Goal: Information Seeking & Learning: Check status

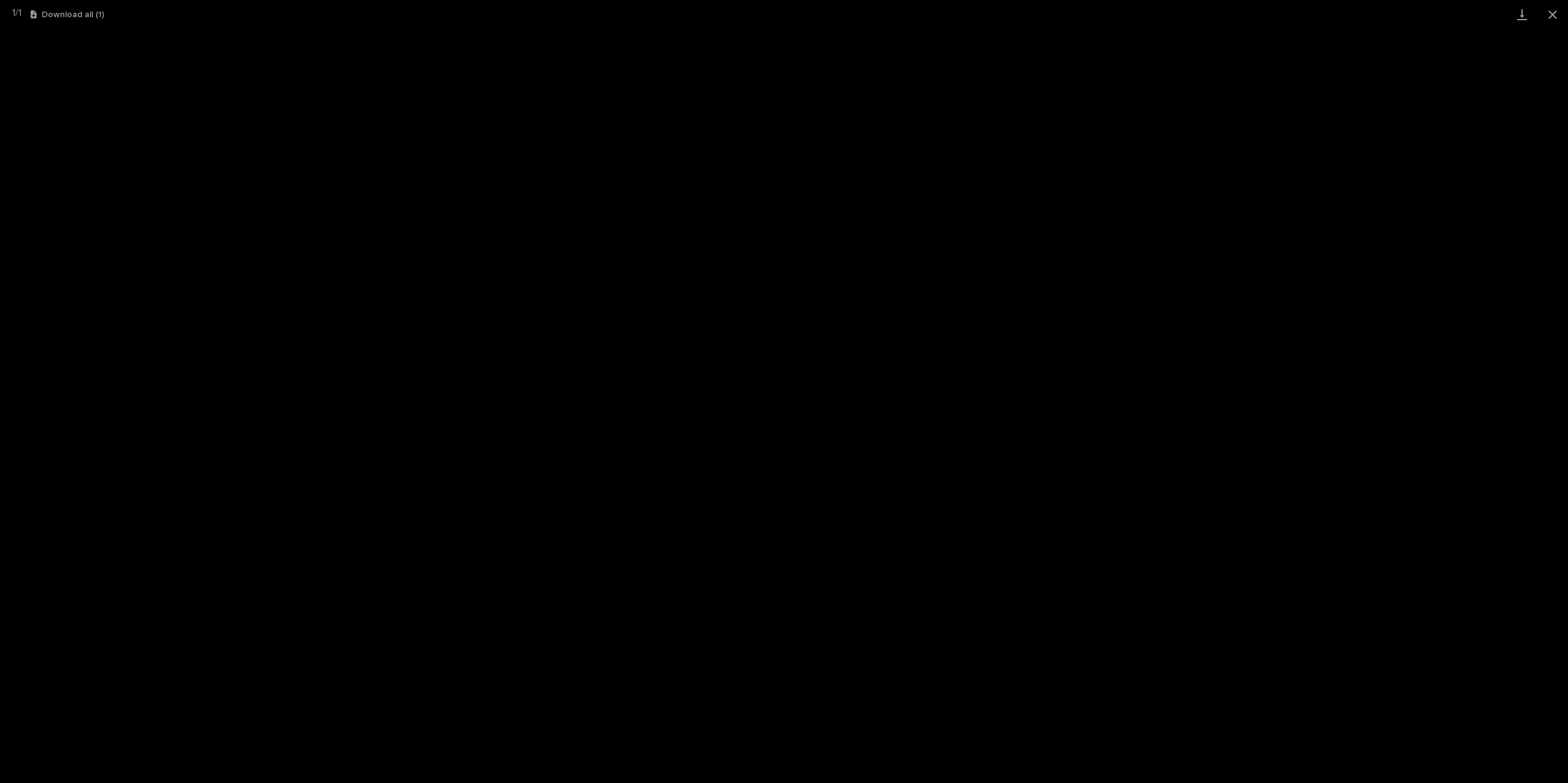
scroll to position [306, 0]
drag, startPoint x: 1555, startPoint y: 12, endPoint x: 1438, endPoint y: 28, distance: 118.1
click at [1555, 12] on button "Close gallery" at bounding box center [1552, 14] width 30 height 29
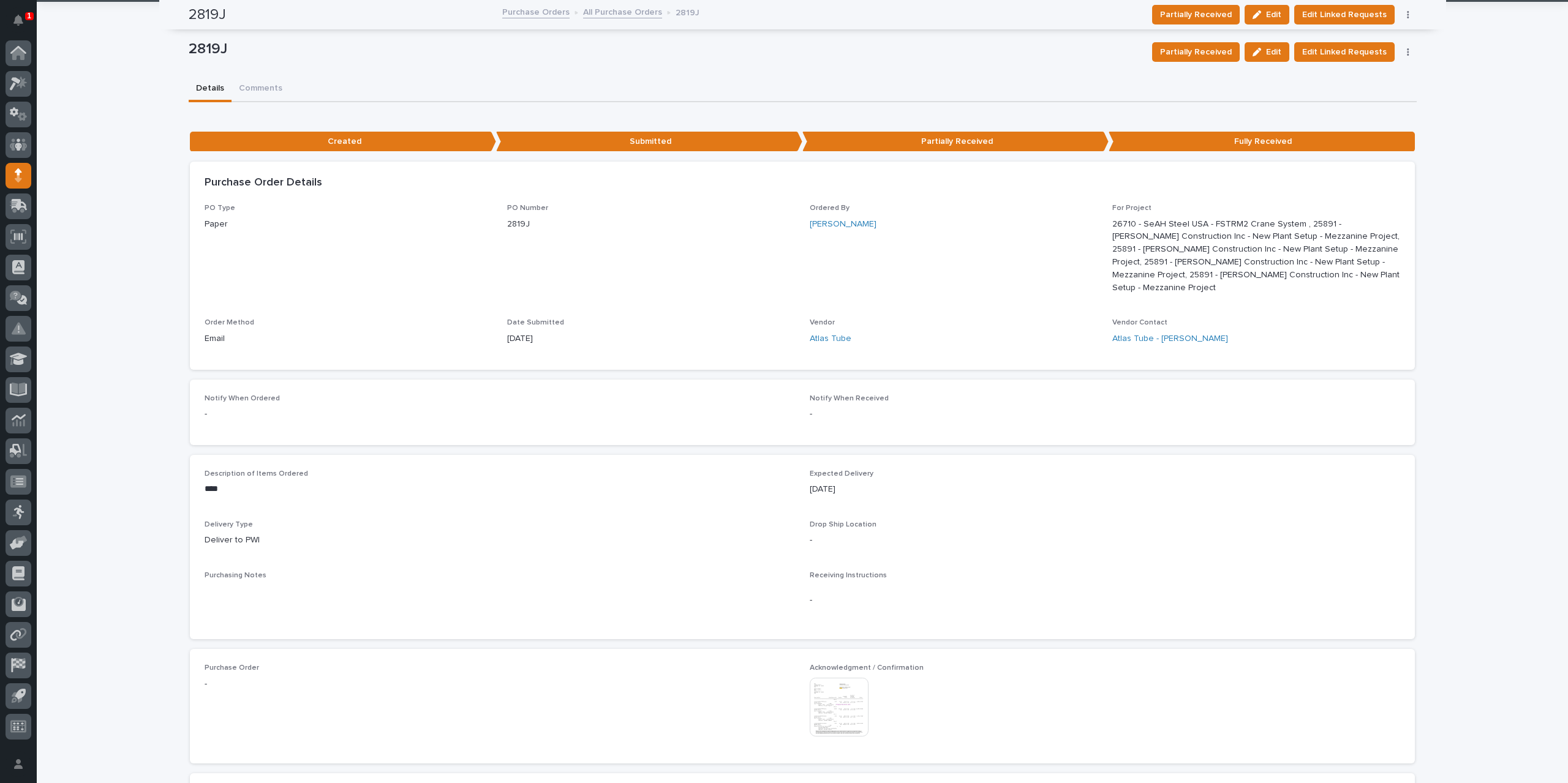
scroll to position [0, 0]
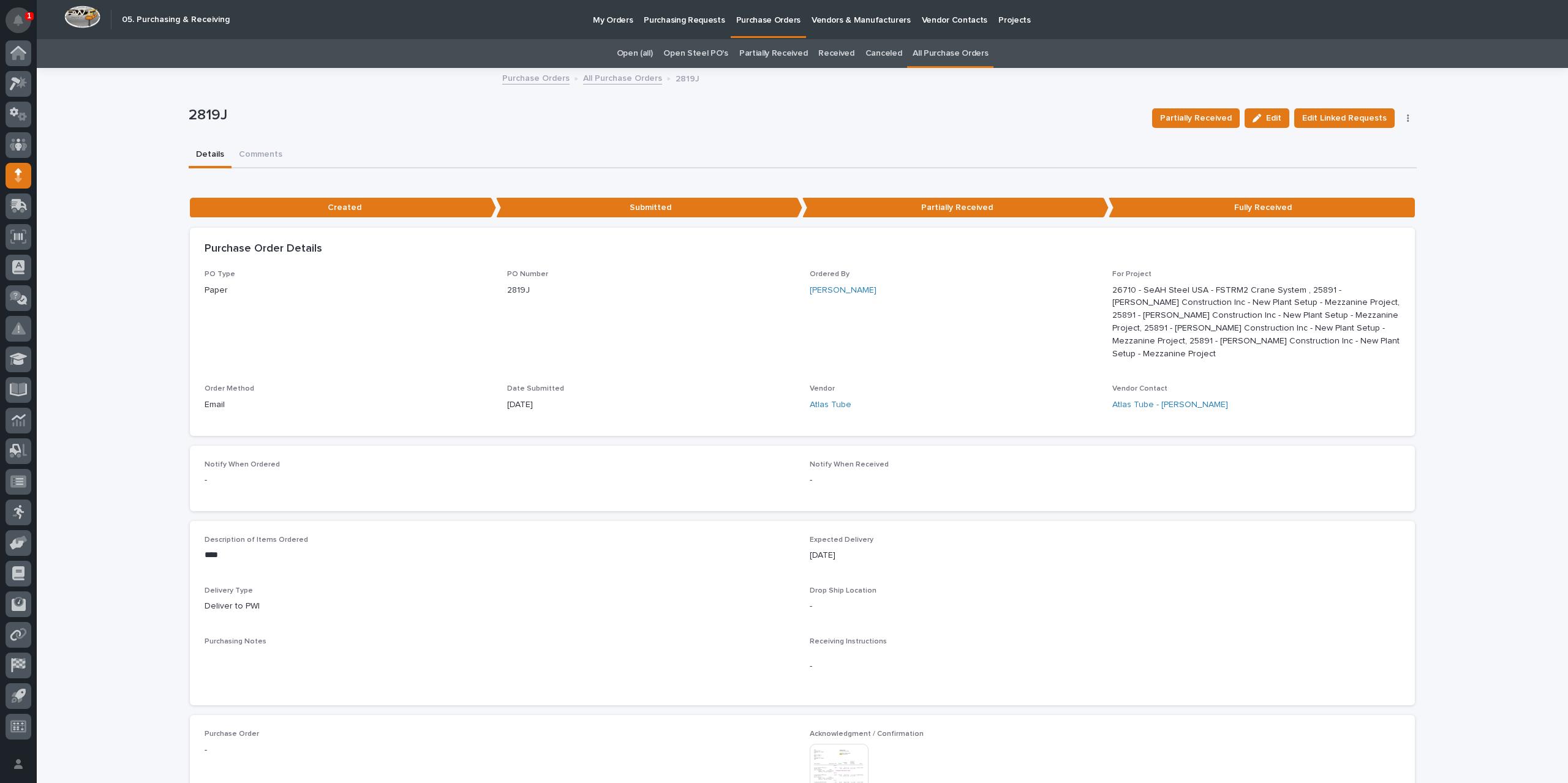
click at [22, 22] on icon "Notifications" at bounding box center [19, 20] width 10 height 11
click at [19, 211] on icon at bounding box center [19, 205] width 18 height 14
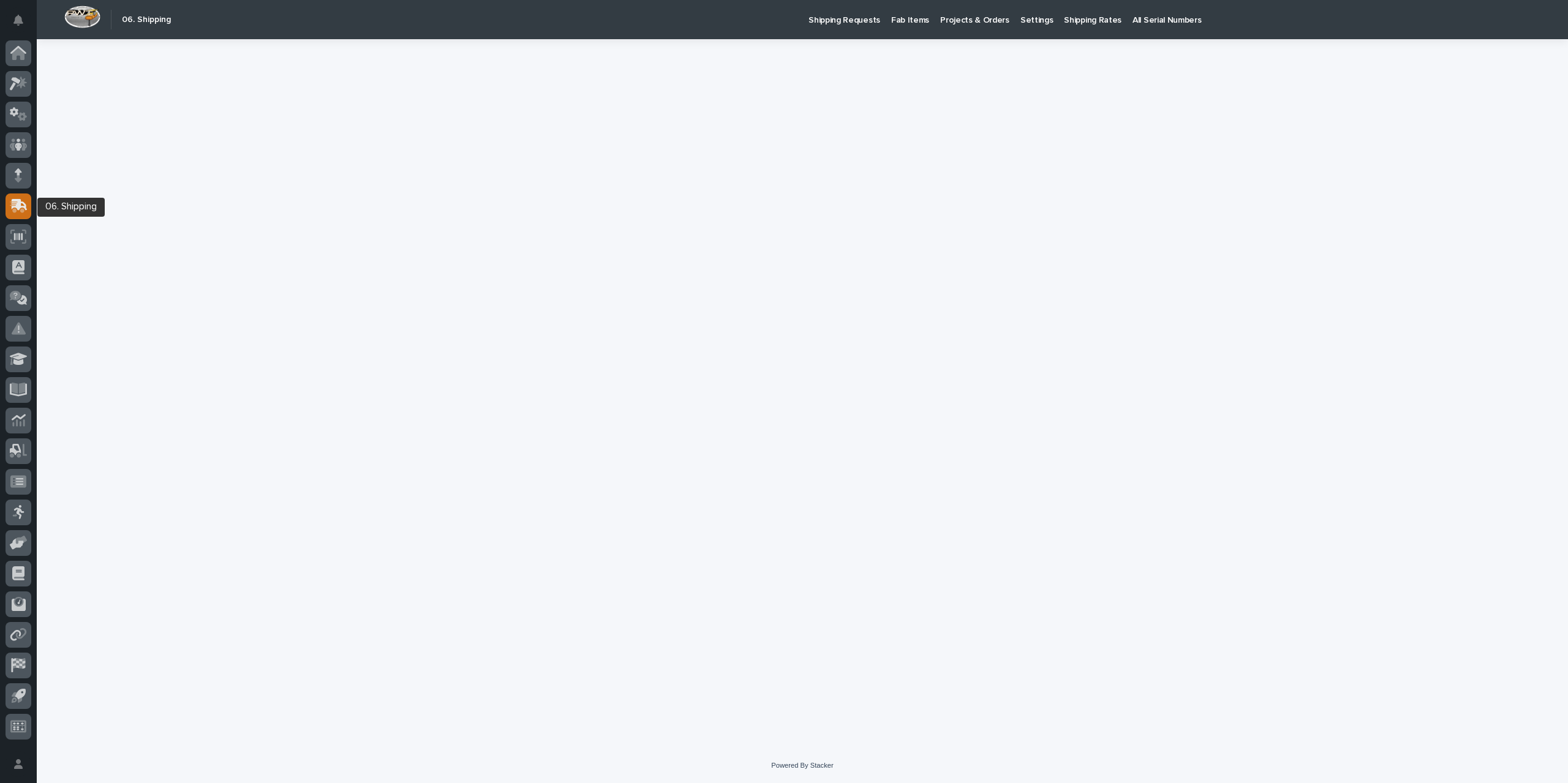
click at [18, 209] on icon at bounding box center [20, 204] width 16 height 12
click at [671, 22] on p "Shipping Requests" at bounding box center [650, 13] width 72 height 26
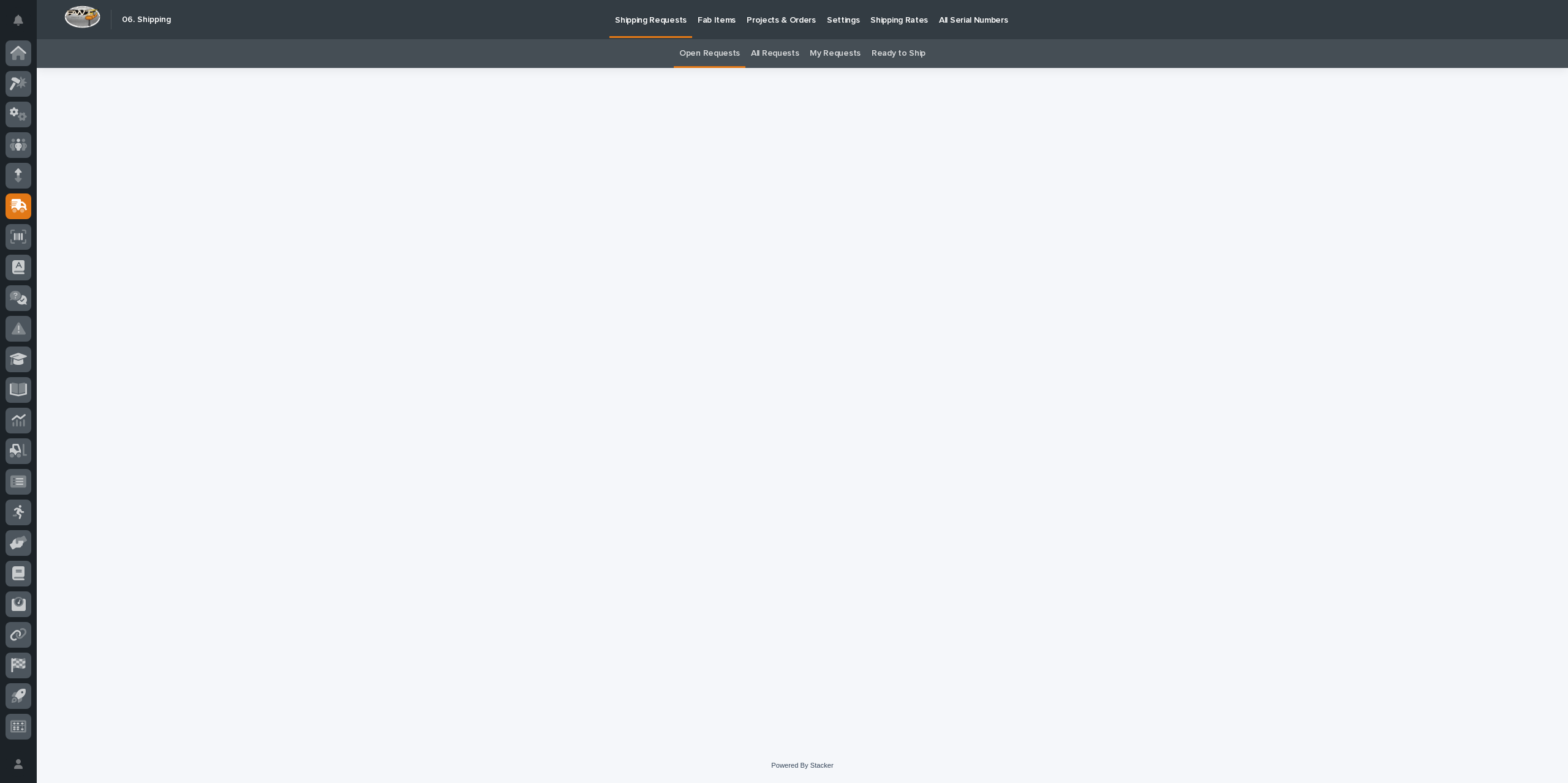
click at [774, 53] on link "All Requests" at bounding box center [775, 53] width 48 height 29
click at [24, 50] on icon at bounding box center [18, 53] width 16 height 14
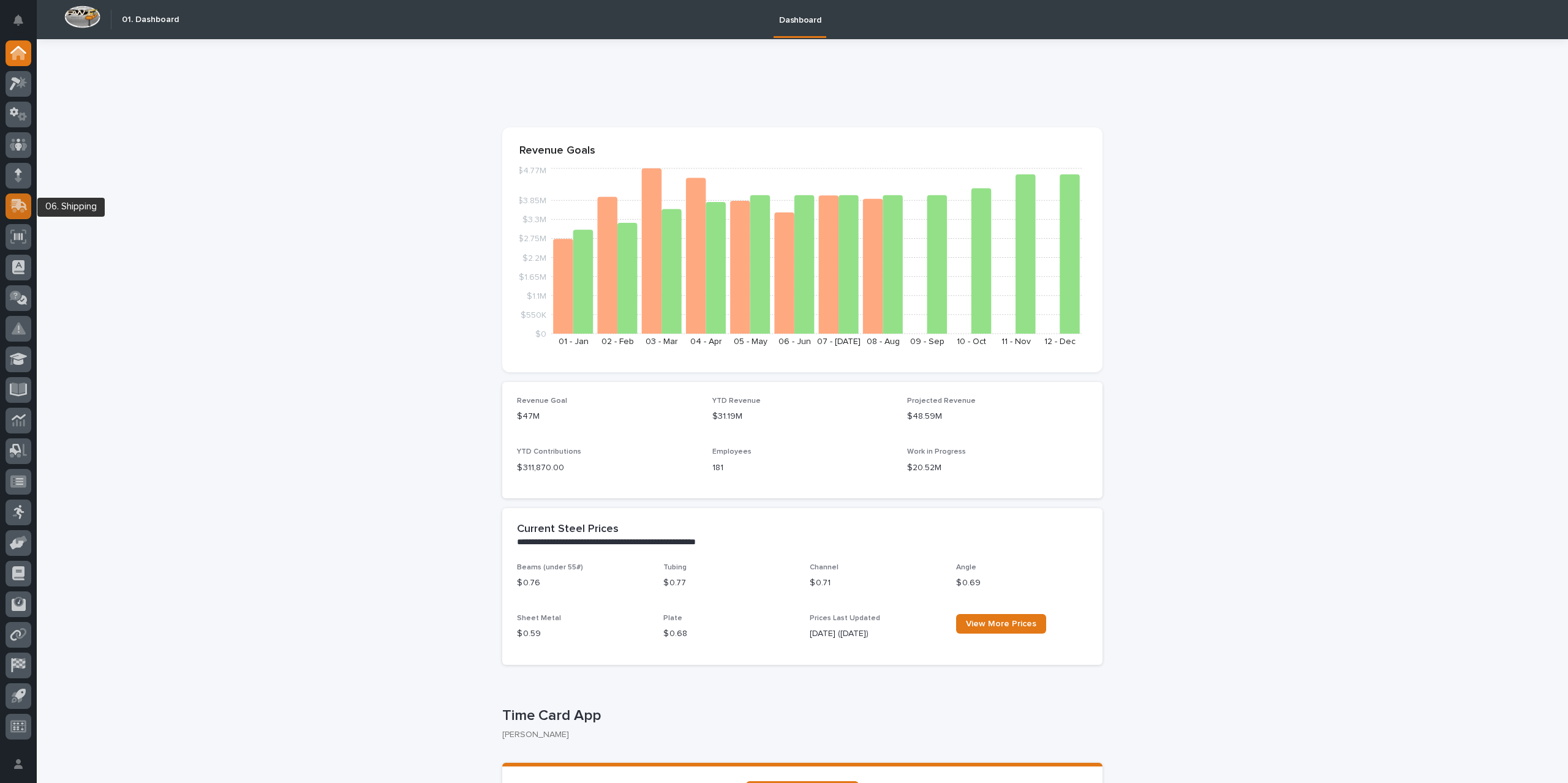
click at [17, 211] on icon at bounding box center [19, 205] width 18 height 14
click at [12, 172] on div at bounding box center [19, 176] width 26 height 26
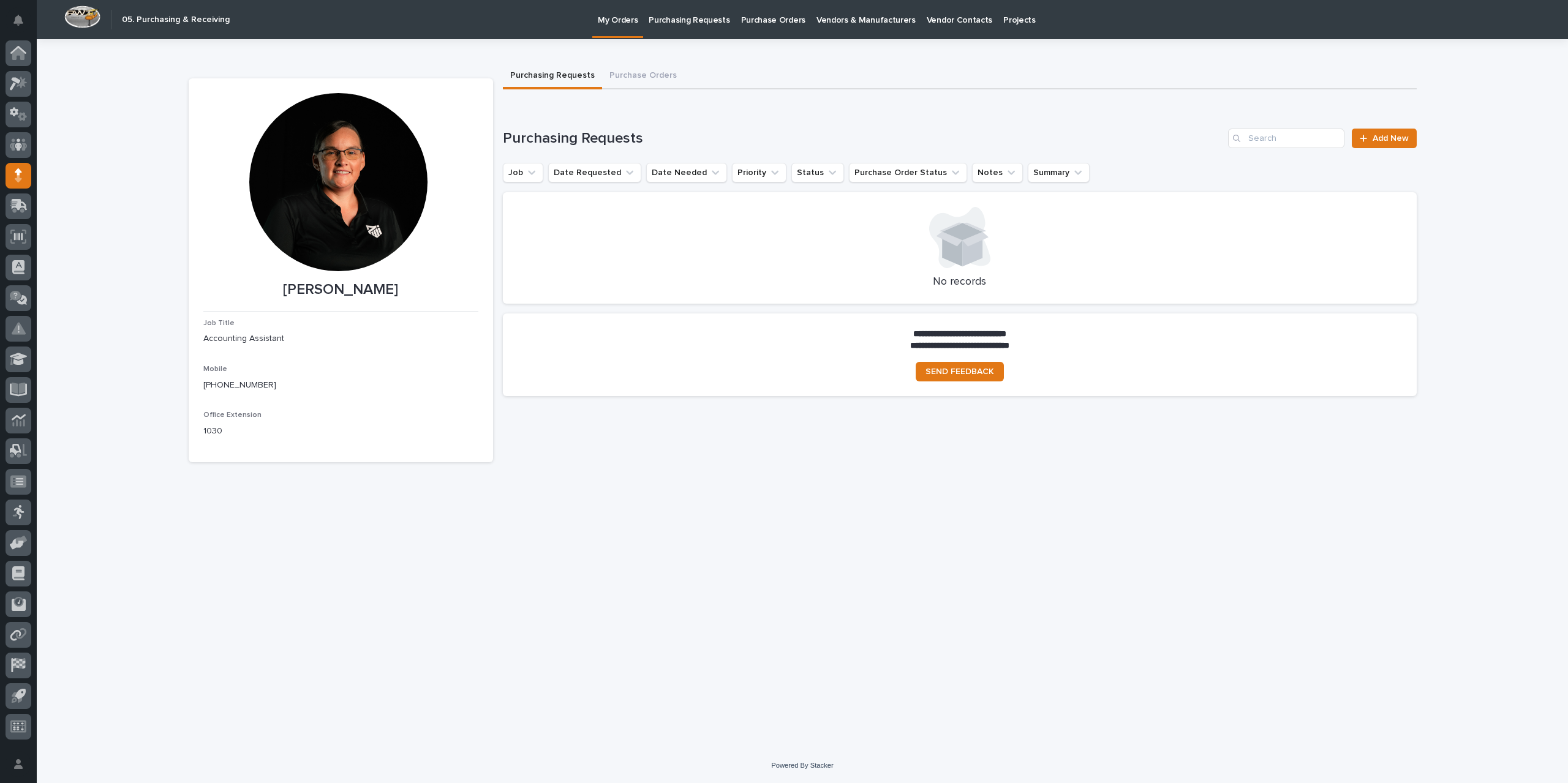
click at [751, 20] on p "Purchase Orders" at bounding box center [772, 13] width 64 height 26
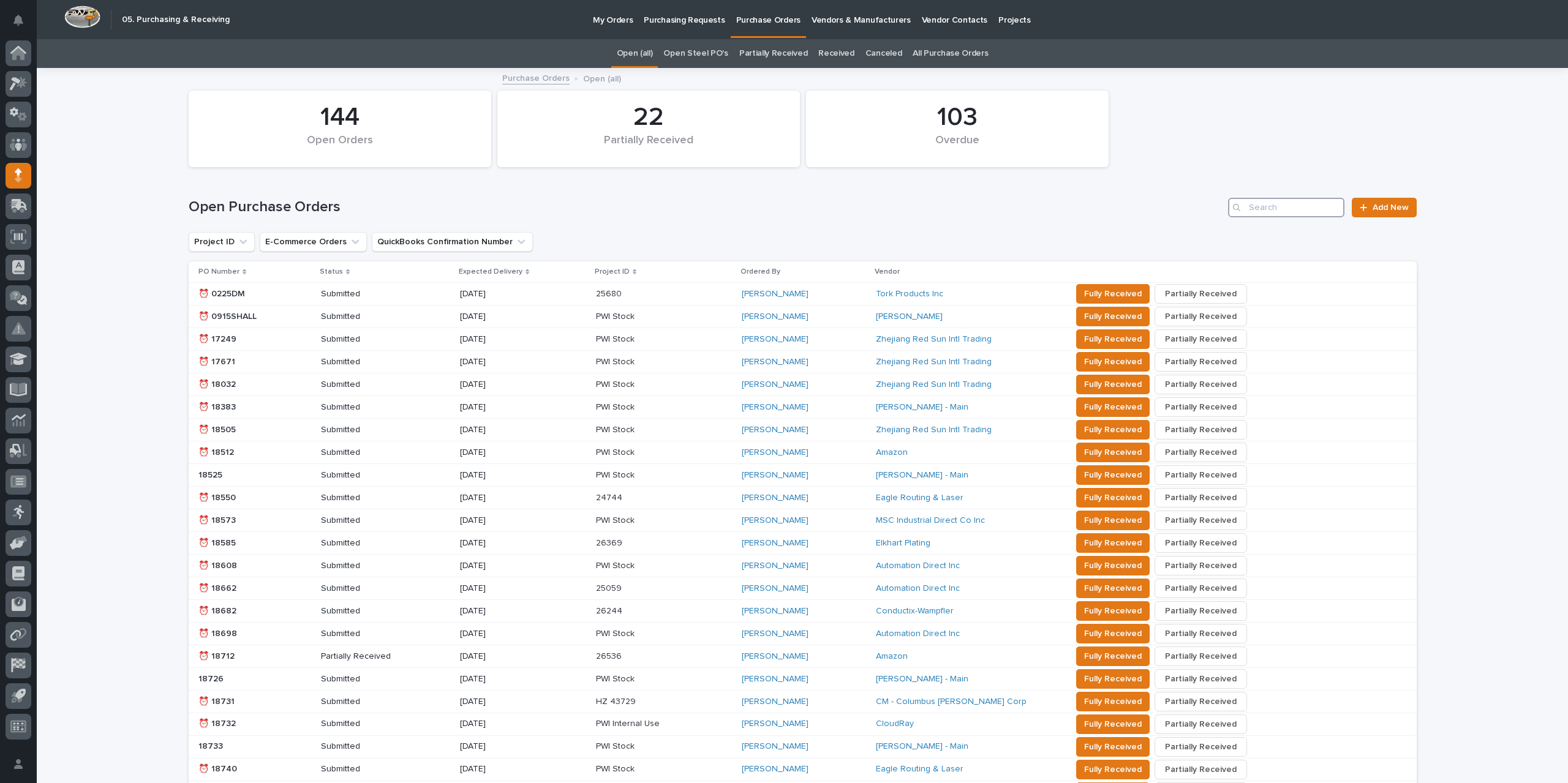
click at [1292, 207] on input "Search" at bounding box center [1285, 207] width 116 height 20
click at [931, 54] on link "All Purchase Orders" at bounding box center [950, 53] width 75 height 29
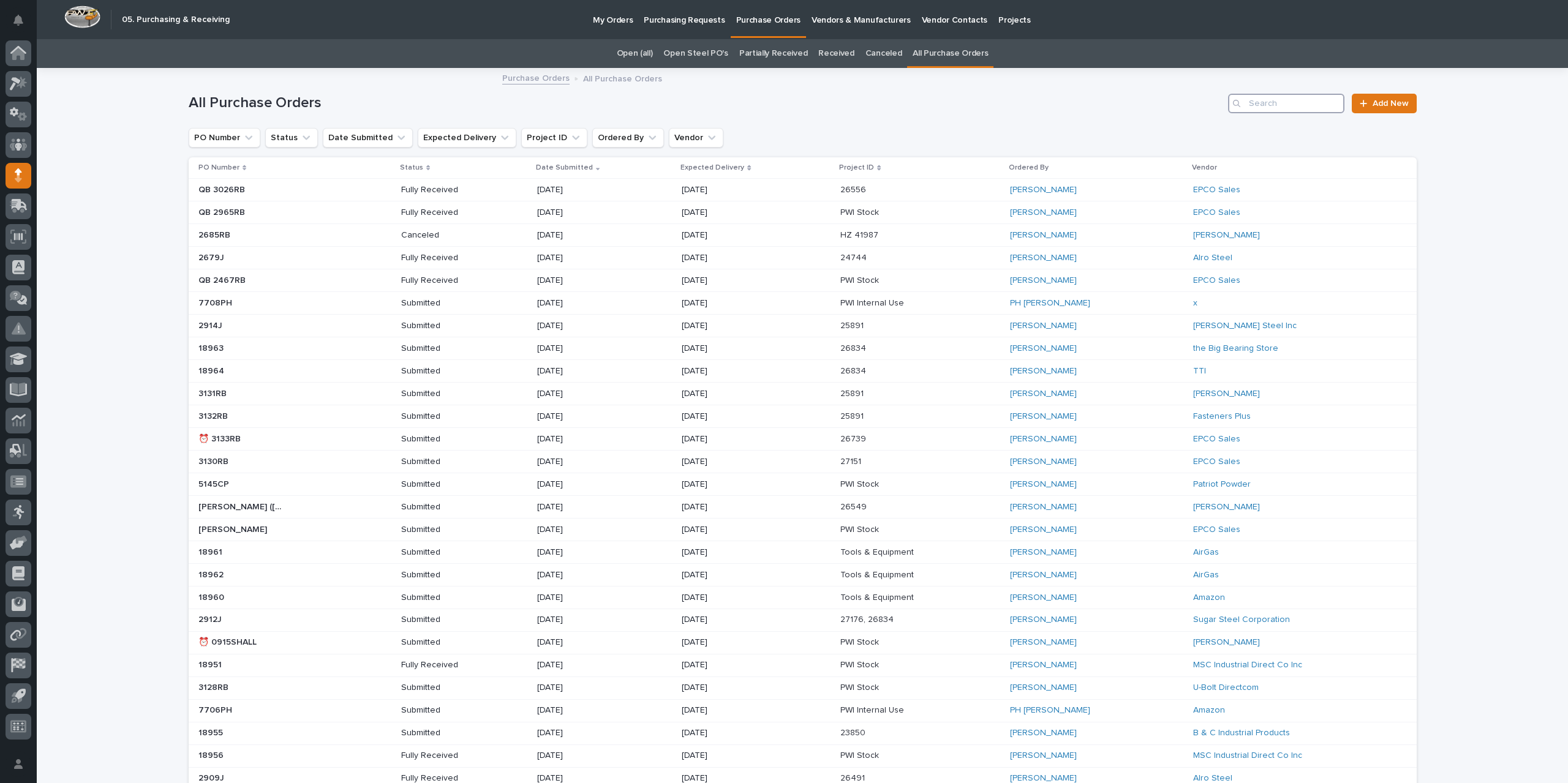
click at [1276, 101] on input "Search" at bounding box center [1285, 103] width 116 height 20
click at [1276, 108] on input "Search" at bounding box center [1285, 103] width 116 height 20
type input "2892"
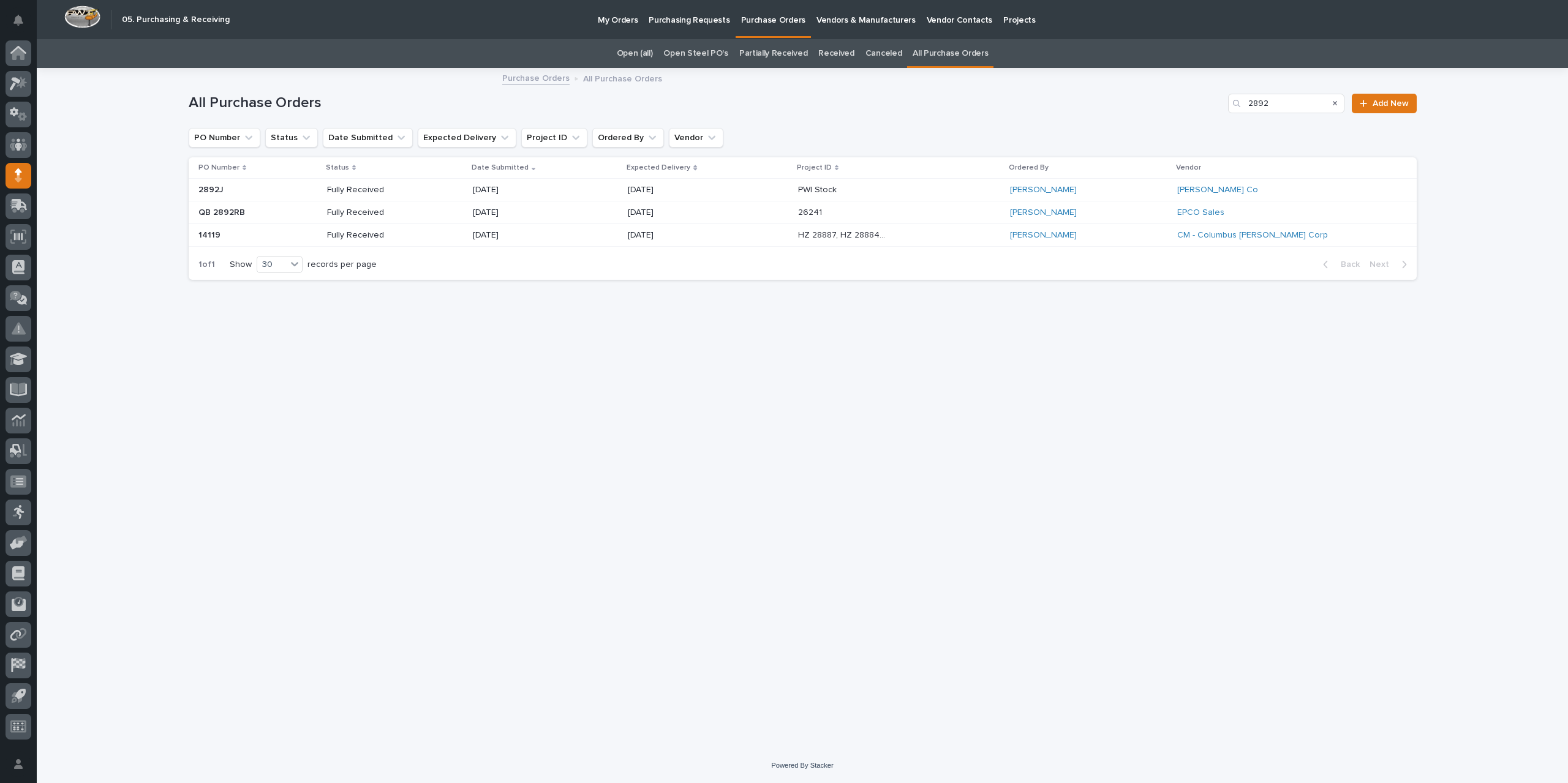
click at [881, 178] on th "Project ID" at bounding box center [898, 168] width 212 height 22
click at [877, 188] on div "PWI Stock PWI Stock" at bounding box center [899, 190] width 202 height 20
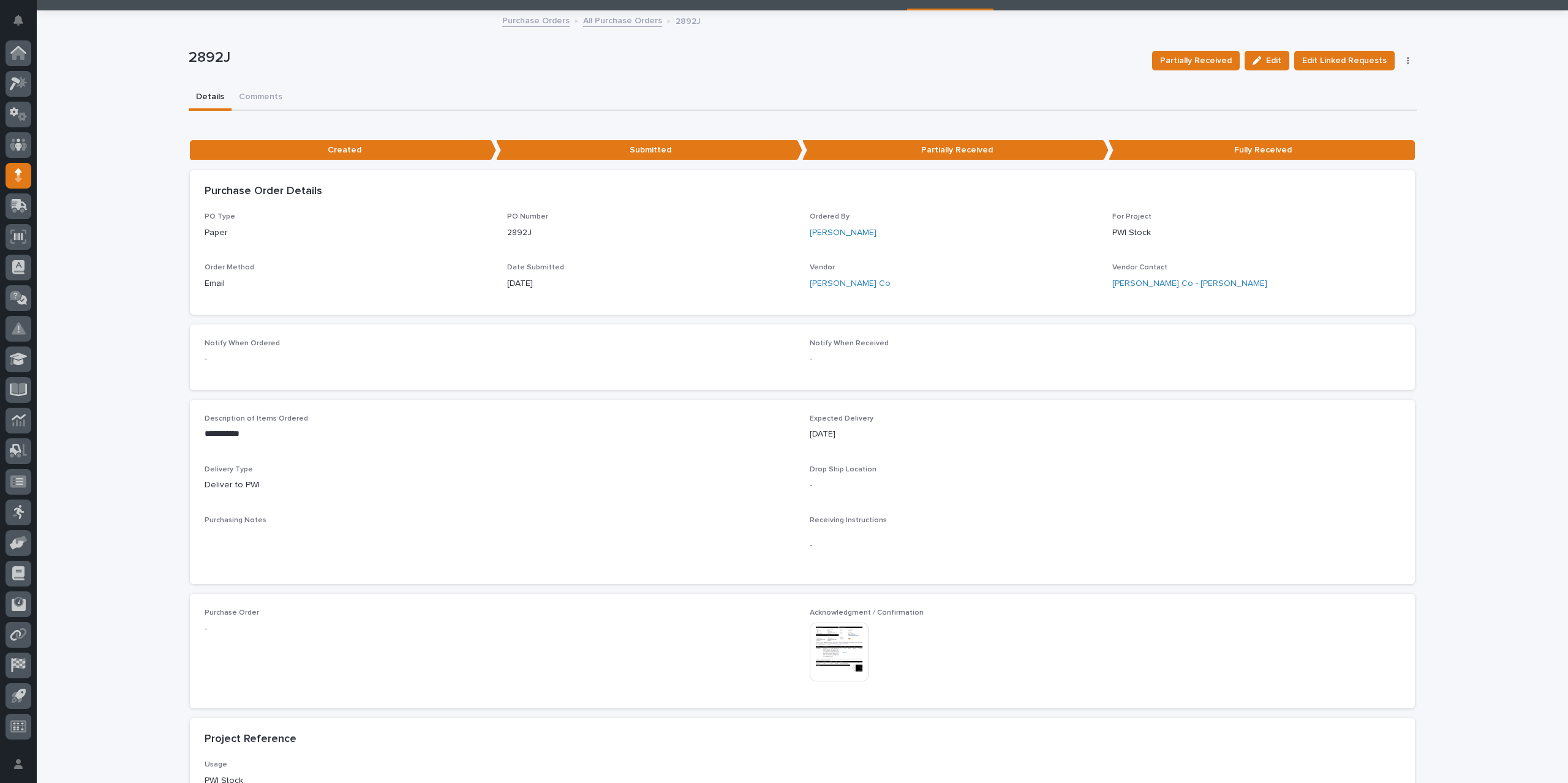
scroll to position [183, 0]
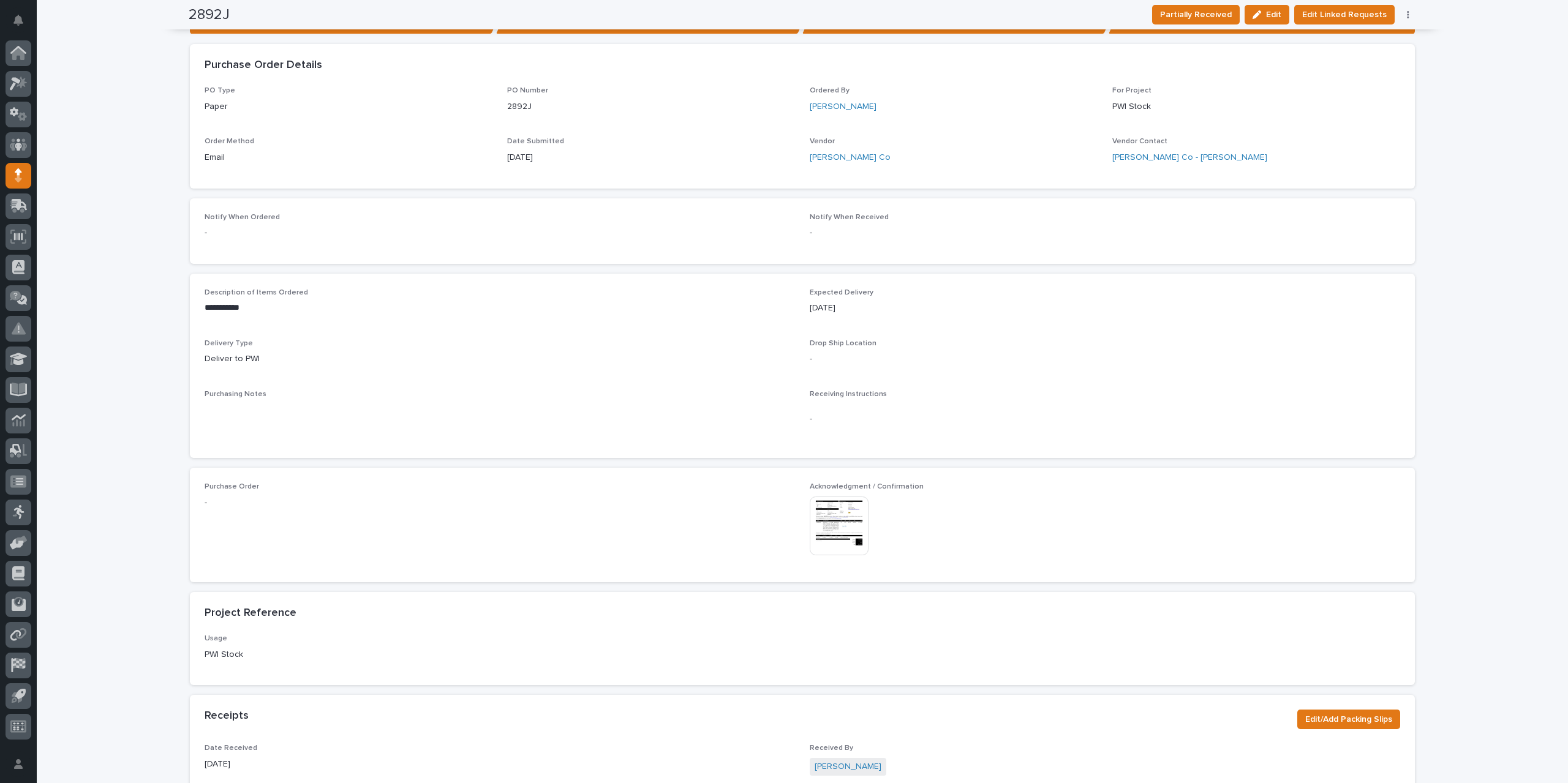
click at [829, 528] on img at bounding box center [838, 525] width 59 height 59
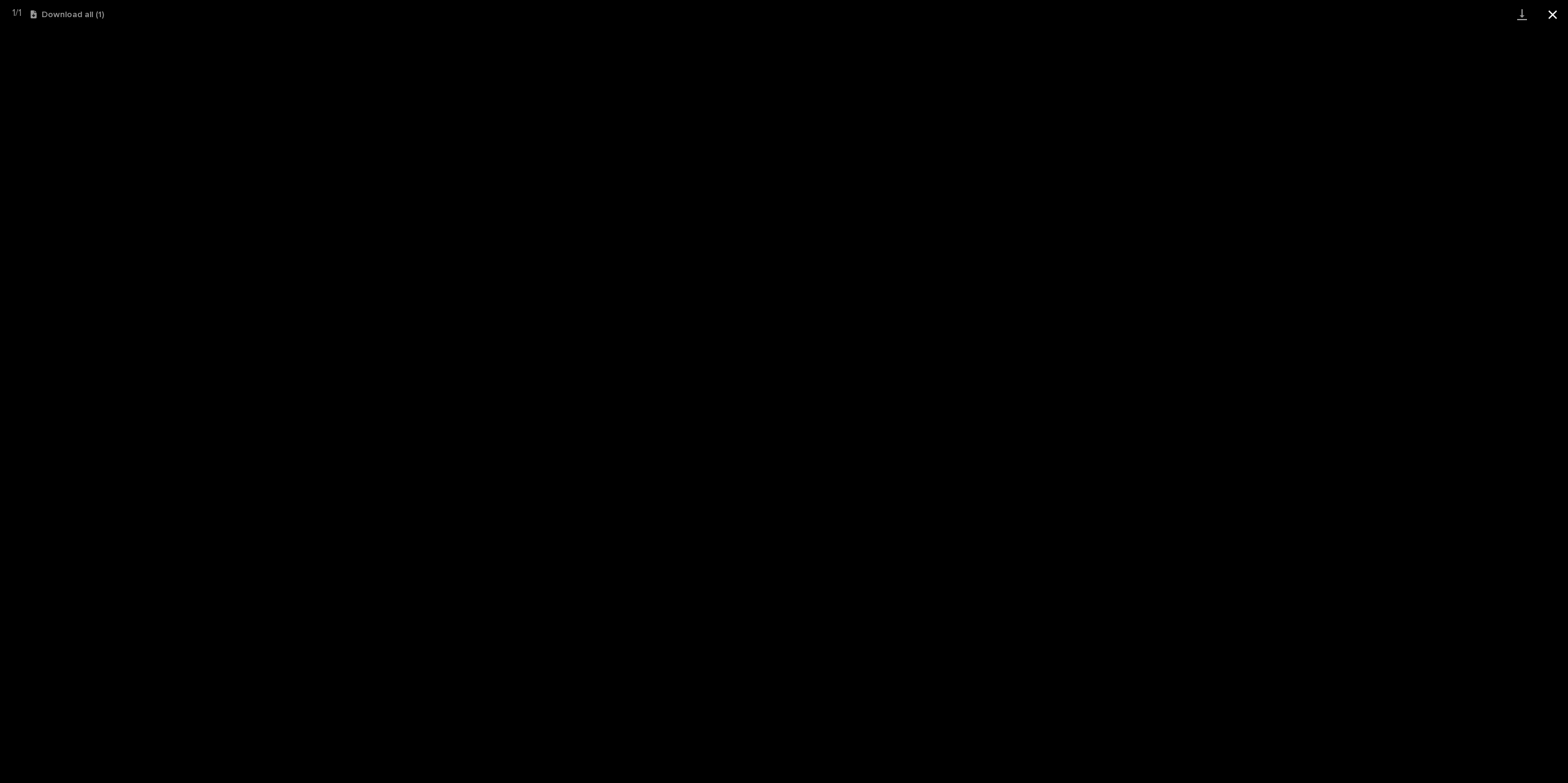
click at [1563, 13] on button "Close gallery" at bounding box center [1552, 14] width 30 height 29
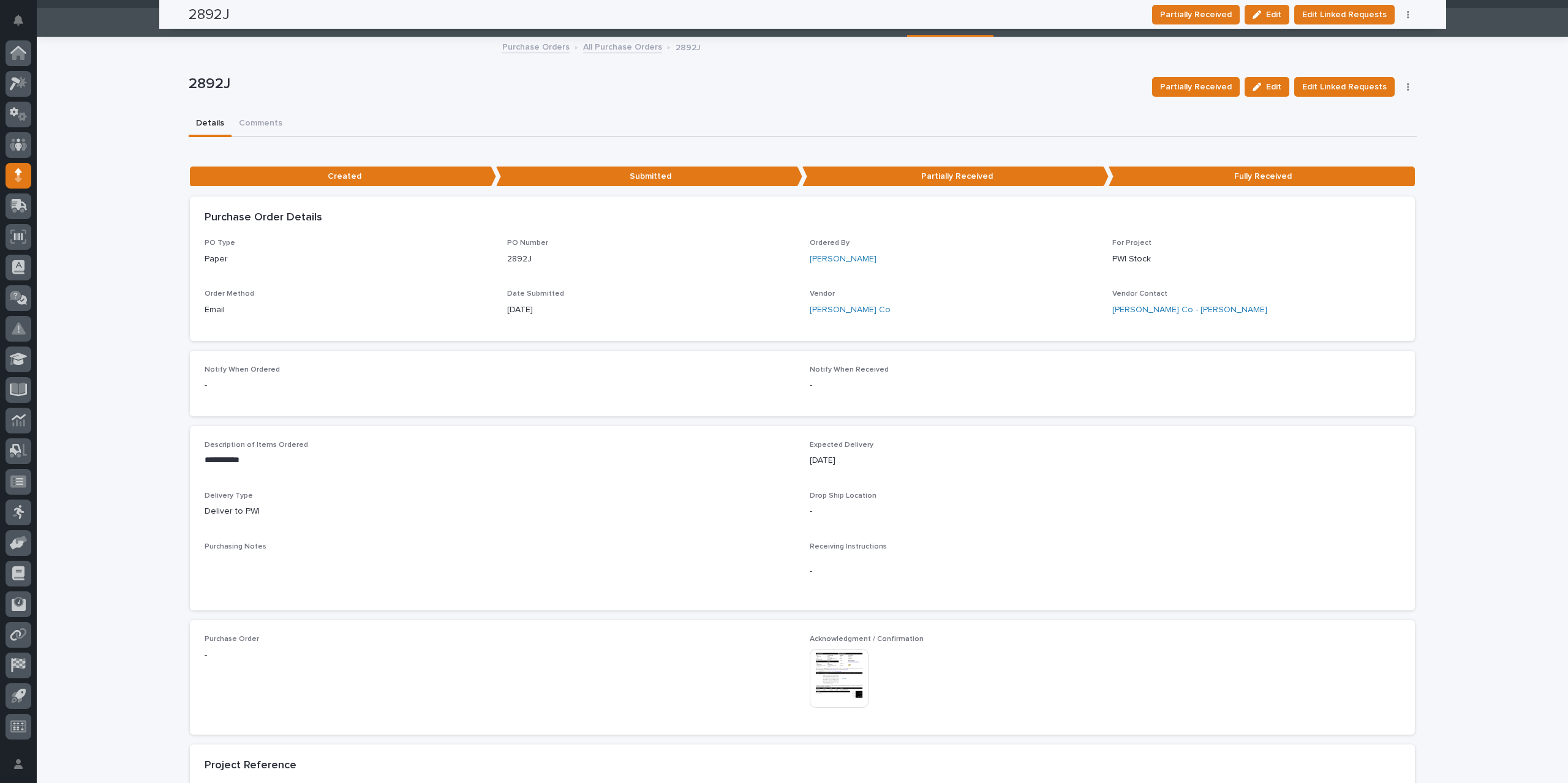
scroll to position [0, 0]
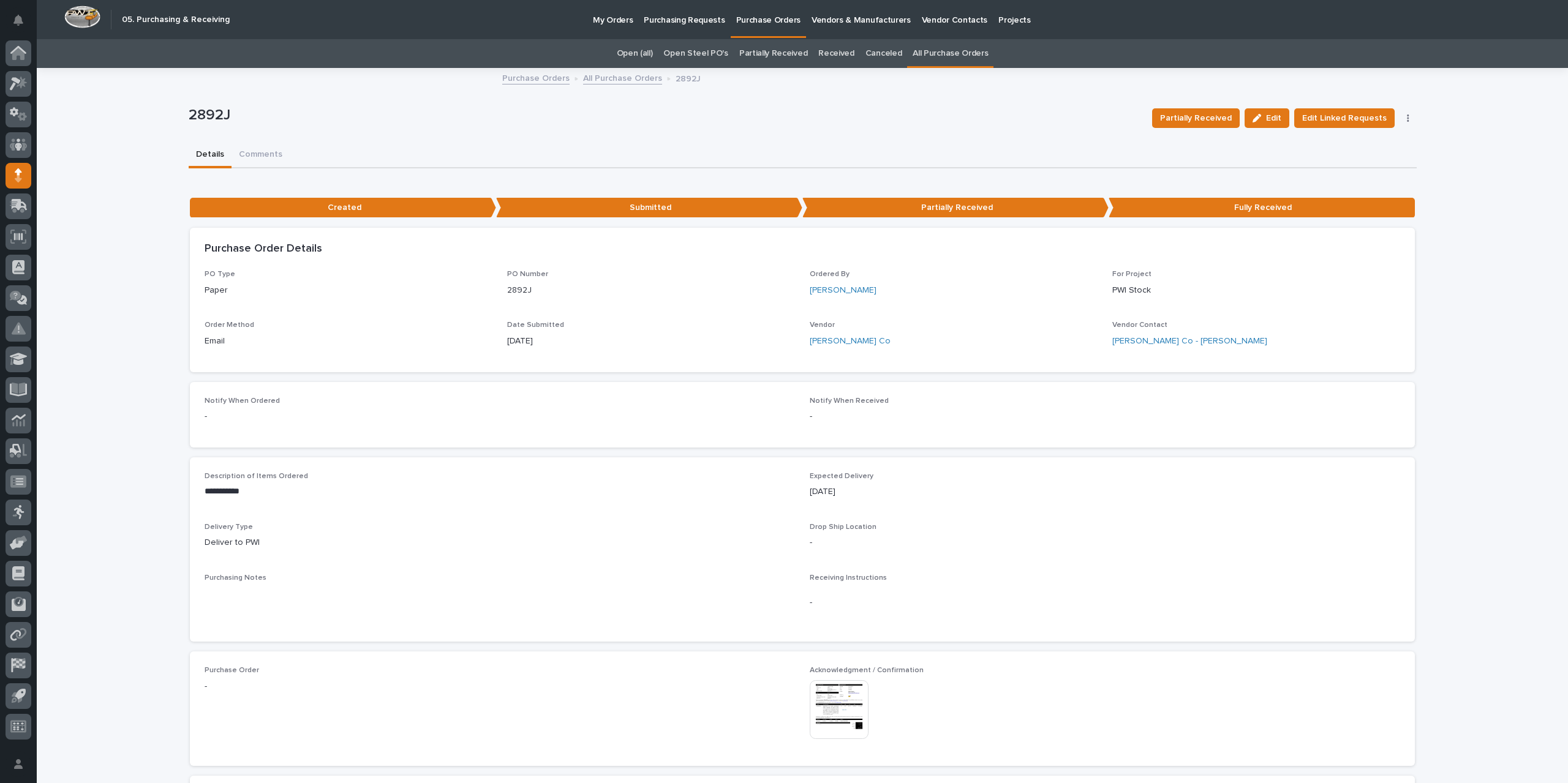
click at [617, 76] on link "All Purchase Orders" at bounding box center [622, 77] width 79 height 14
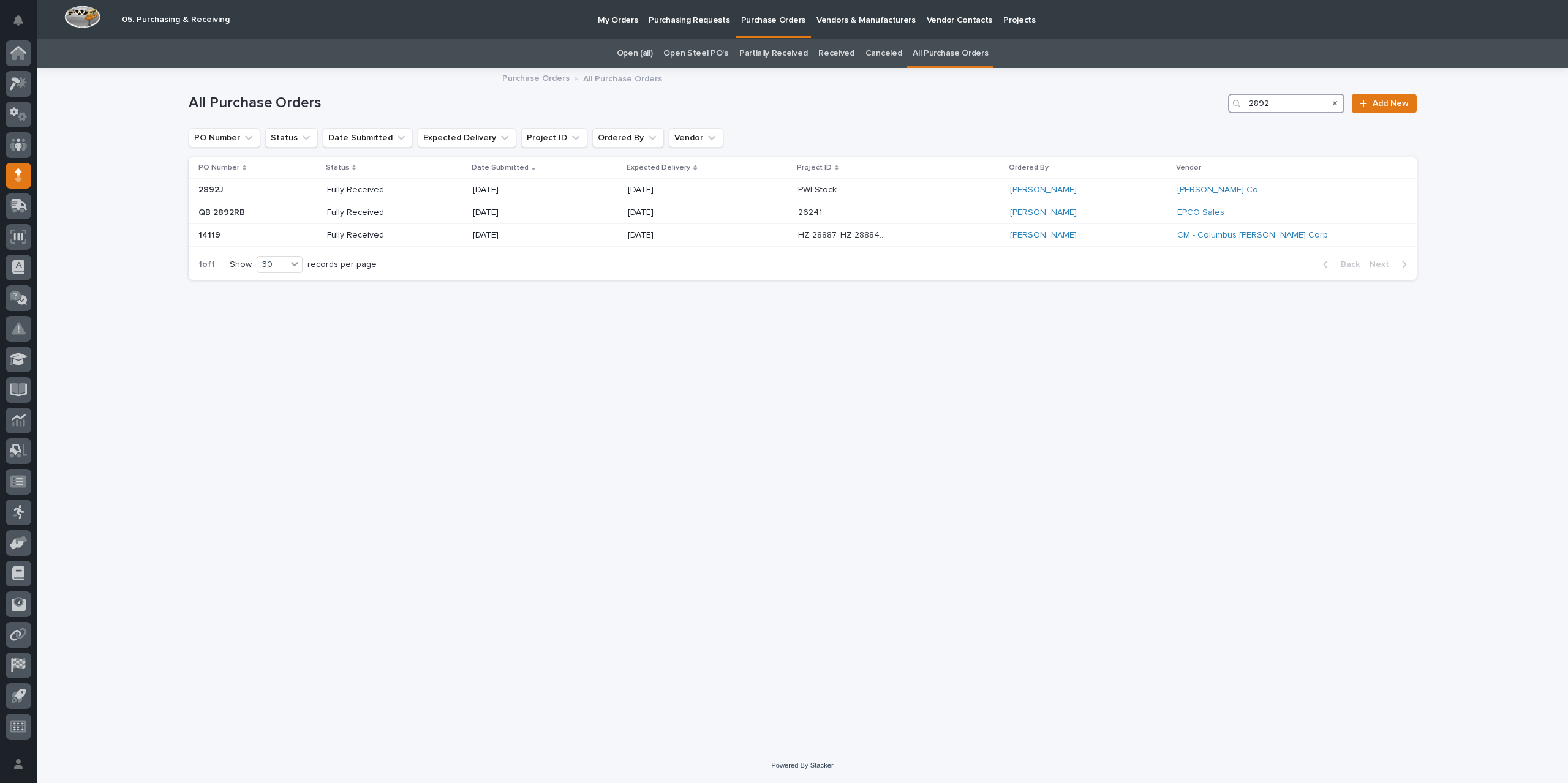
drag, startPoint x: 1295, startPoint y: 106, endPoint x: 1160, endPoint y: 104, distance: 135.0
click at [1160, 104] on div "All Purchase Orders 2892 Add New" at bounding box center [802, 103] width 1228 height 20
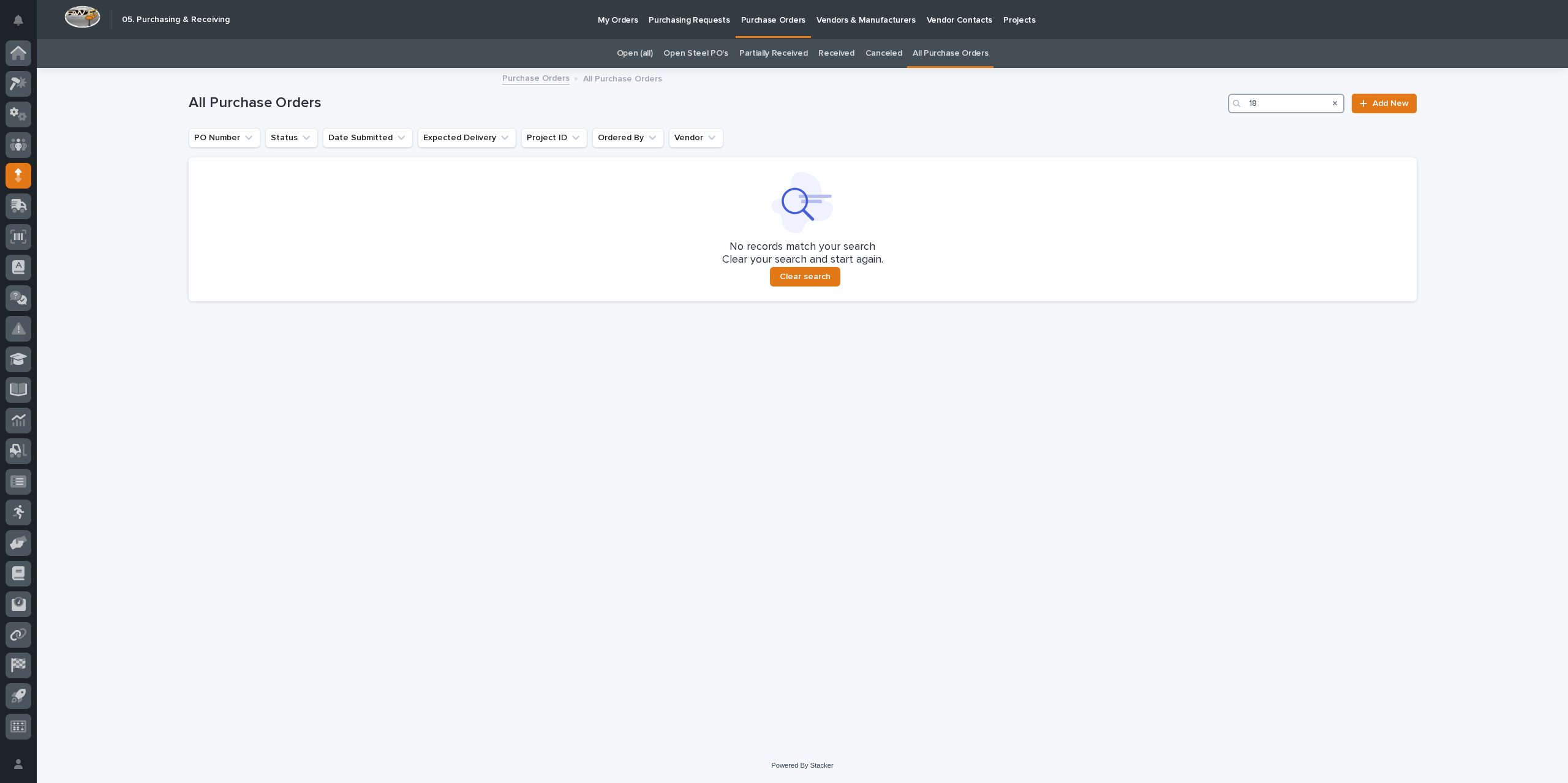
type input "1"
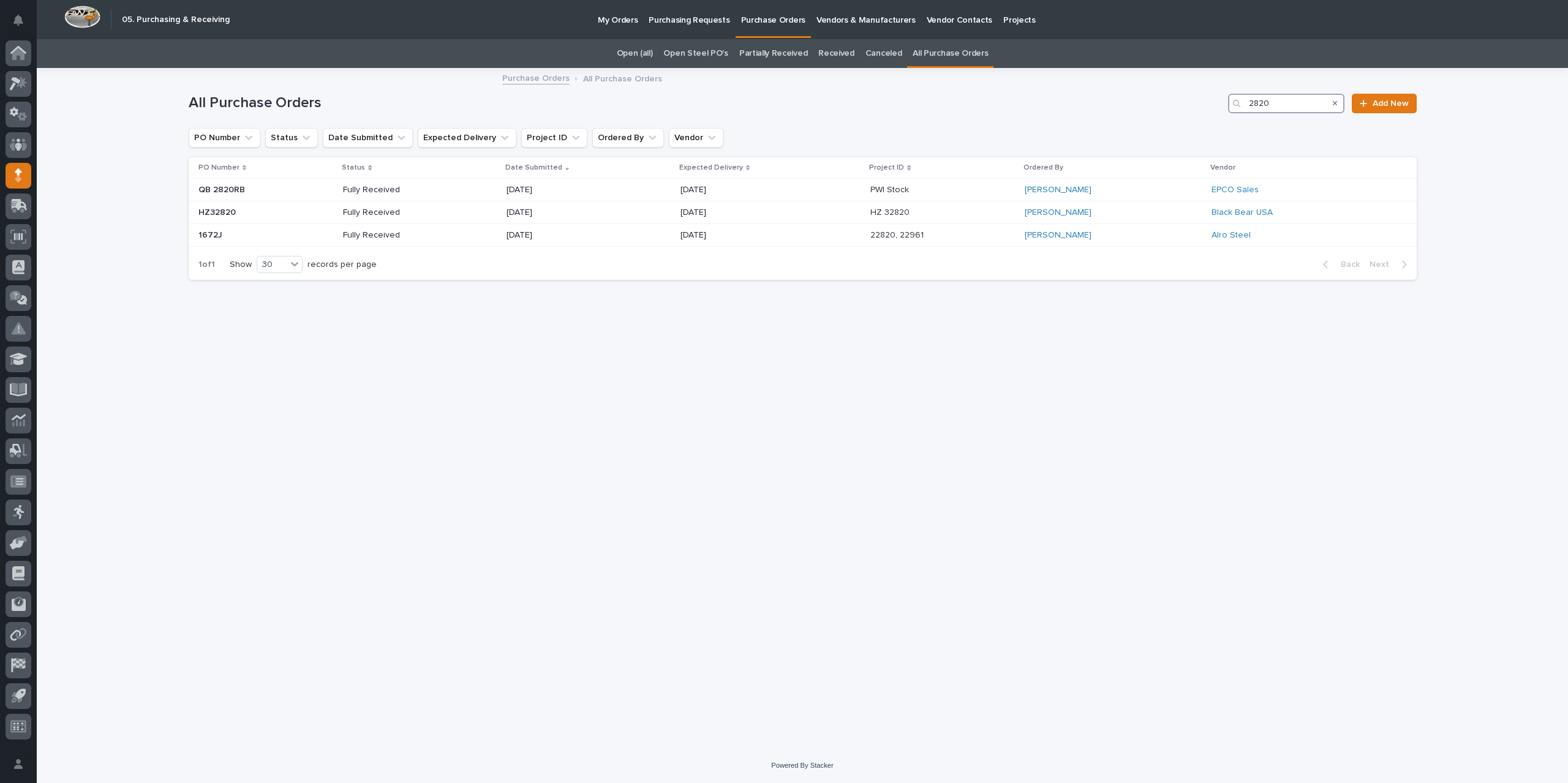
drag, startPoint x: 1293, startPoint y: 100, endPoint x: 1107, endPoint y: 119, distance: 187.0
click at [1107, 120] on div "All Purchase Orders 2820 Add New" at bounding box center [802, 98] width 1228 height 59
type input "2879"
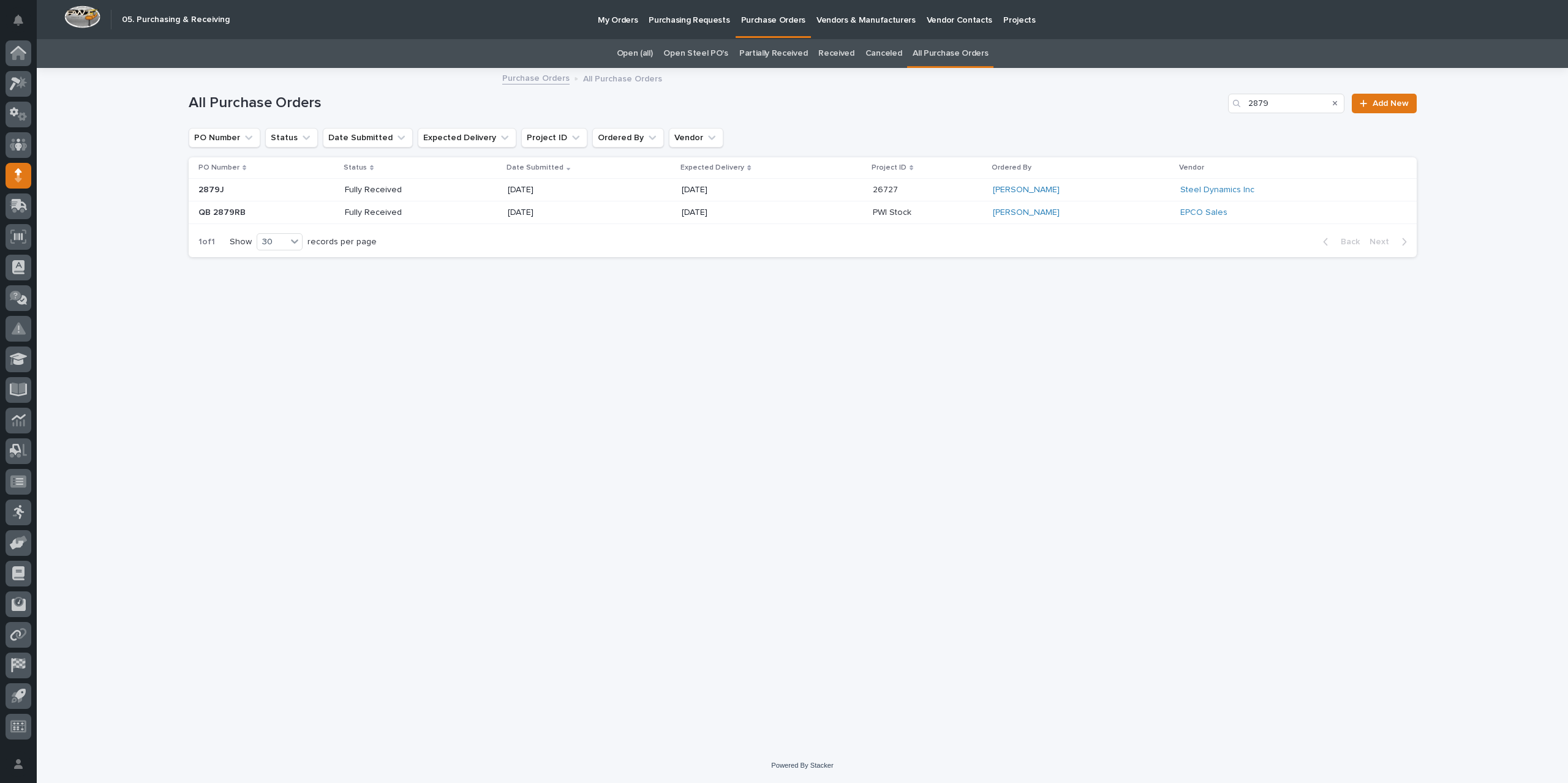
click at [765, 191] on div "[DATE]" at bounding box center [772, 190] width 181 height 20
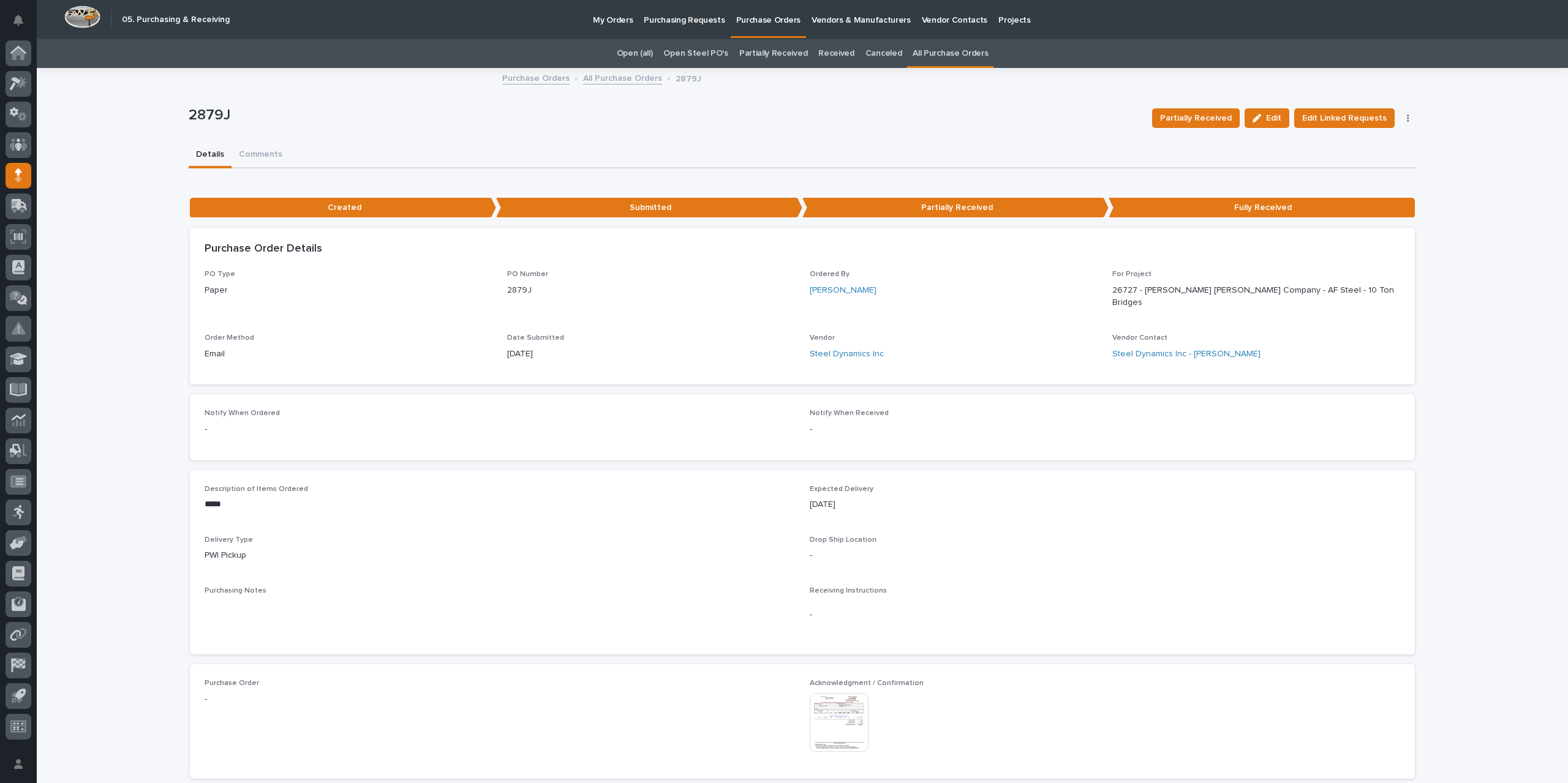
click at [822, 706] on img at bounding box center [838, 722] width 59 height 59
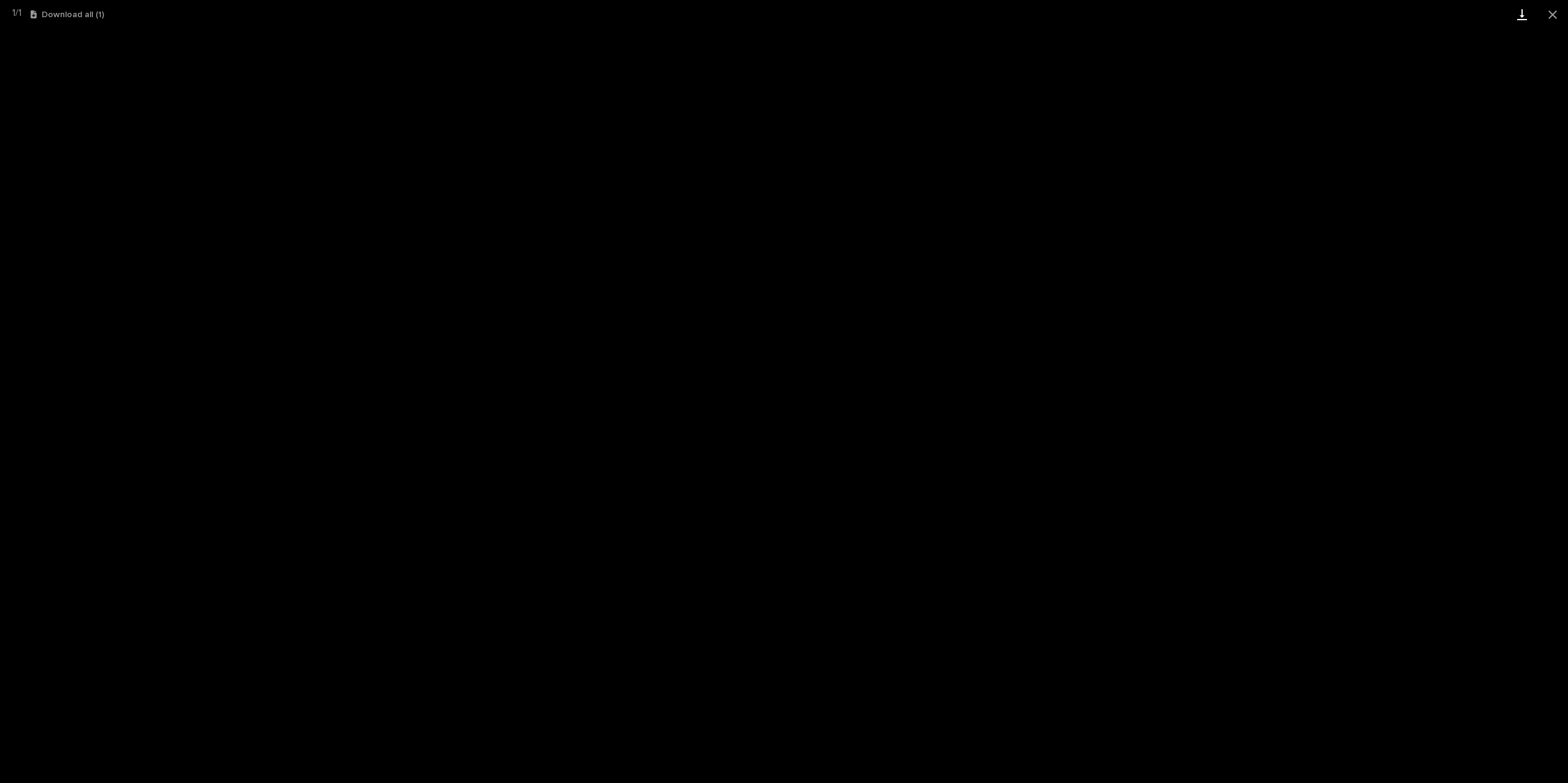
drag, startPoint x: 1560, startPoint y: 9, endPoint x: 1512, endPoint y: 6, distance: 48.1
click at [1560, 9] on button "Close gallery" at bounding box center [1552, 14] width 30 height 29
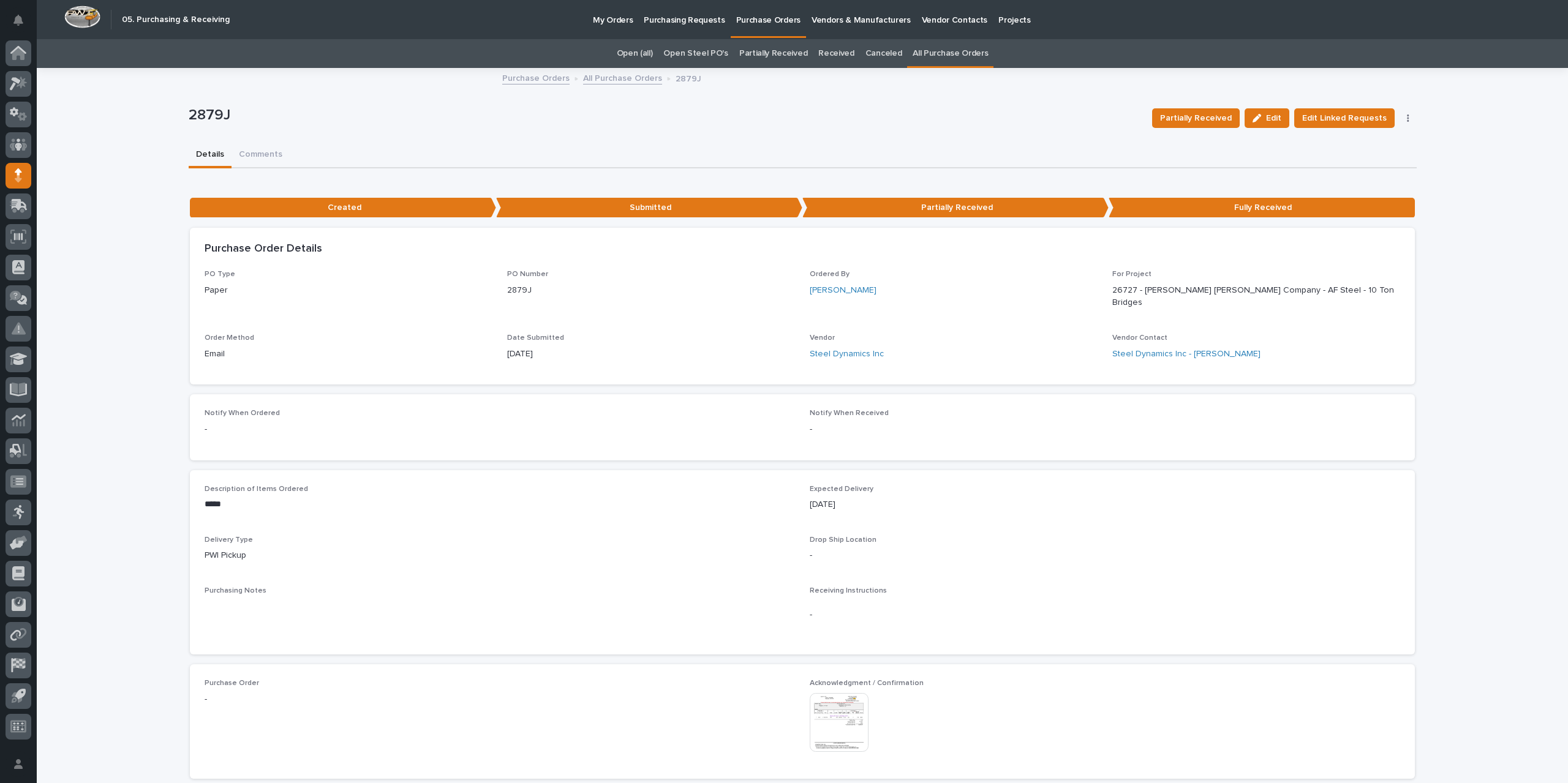
click at [629, 74] on link "All Purchase Orders" at bounding box center [622, 77] width 79 height 14
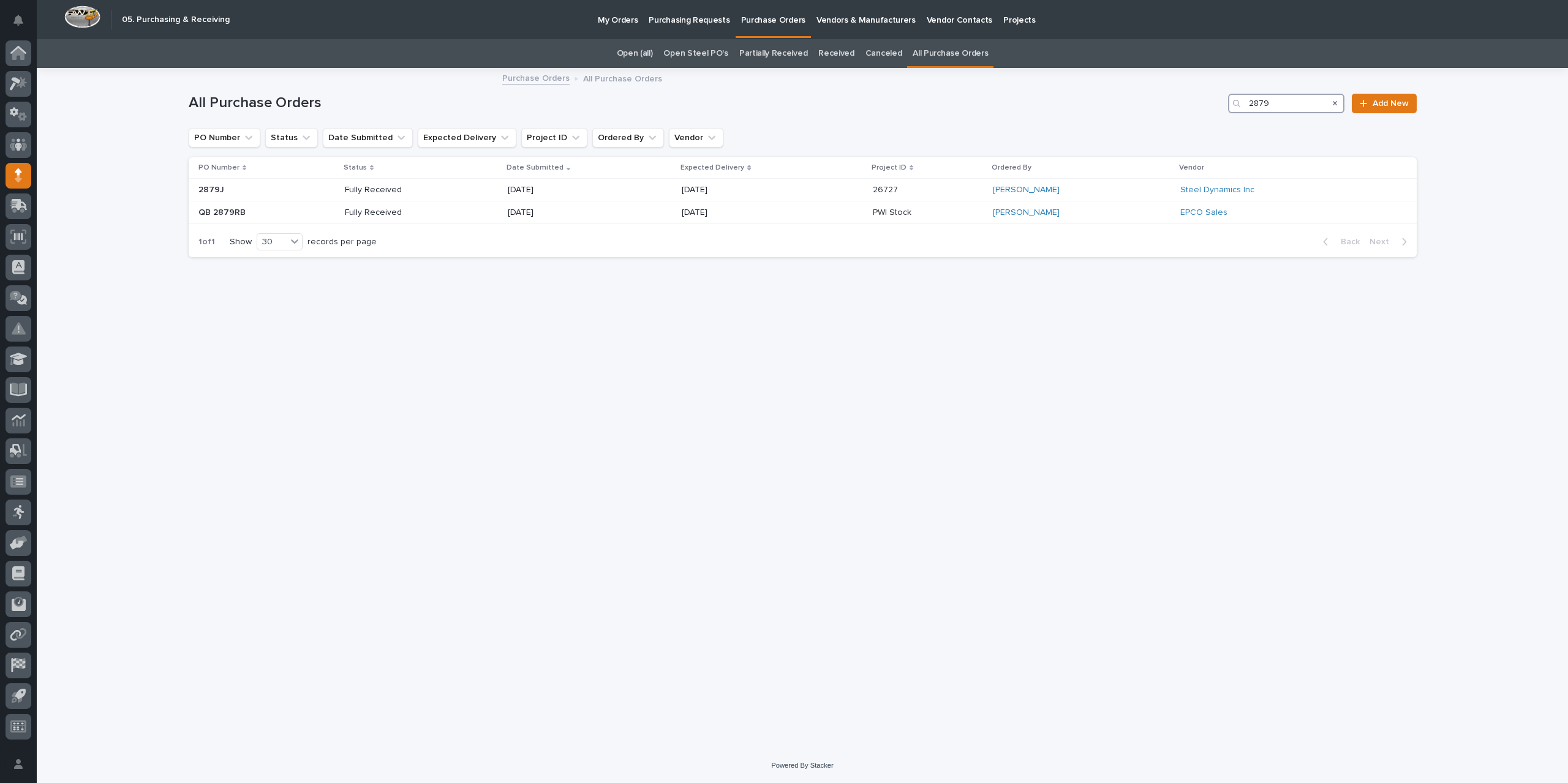
drag, startPoint x: 1293, startPoint y: 106, endPoint x: 1200, endPoint y: 103, distance: 93.0
click at [1200, 103] on div "All Purchase Orders 2879 Add New" at bounding box center [802, 103] width 1228 height 20
type input "2863"
click at [730, 195] on div "[DATE]" at bounding box center [707, 190] width 160 height 20
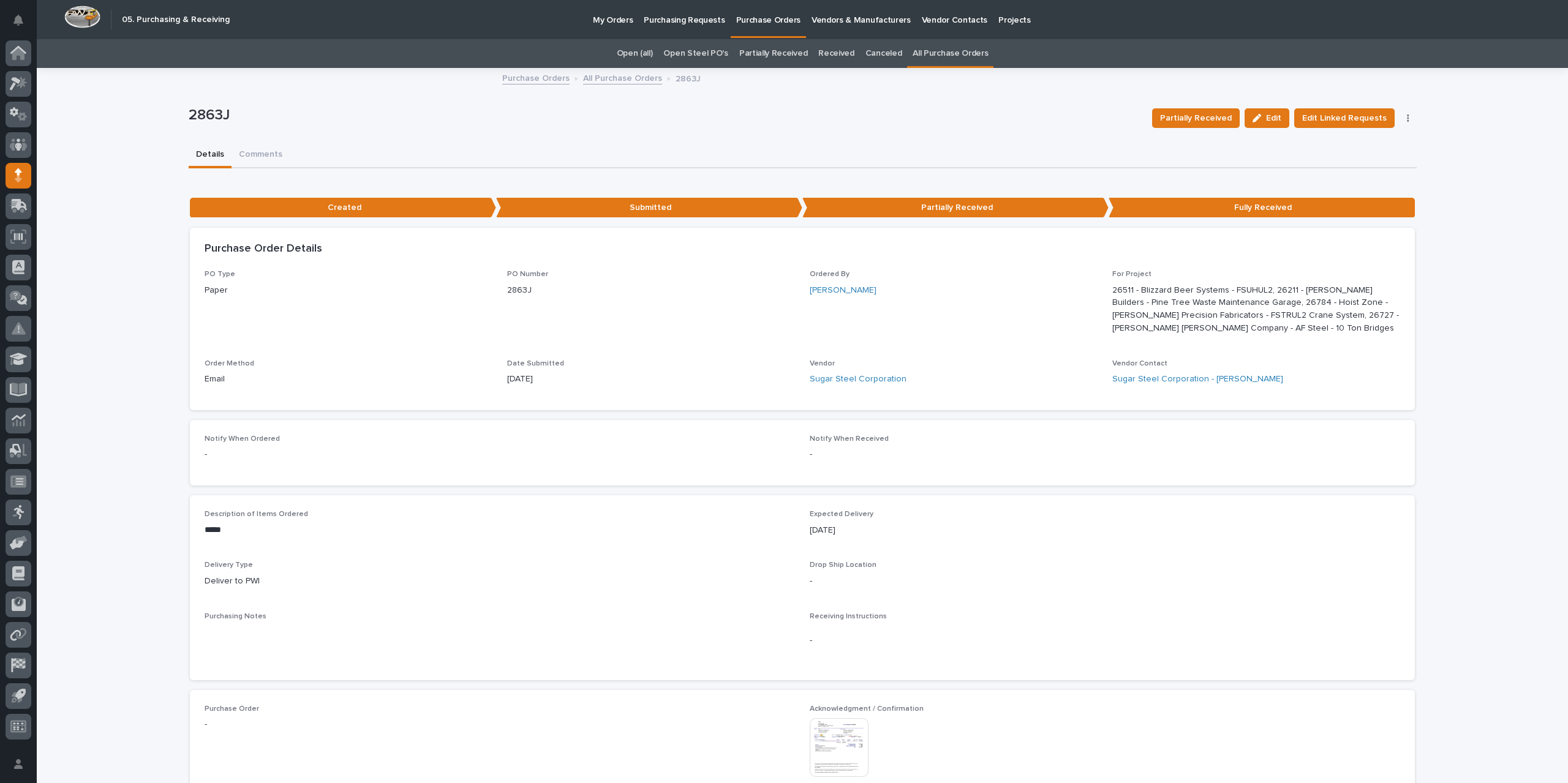
scroll to position [245, 0]
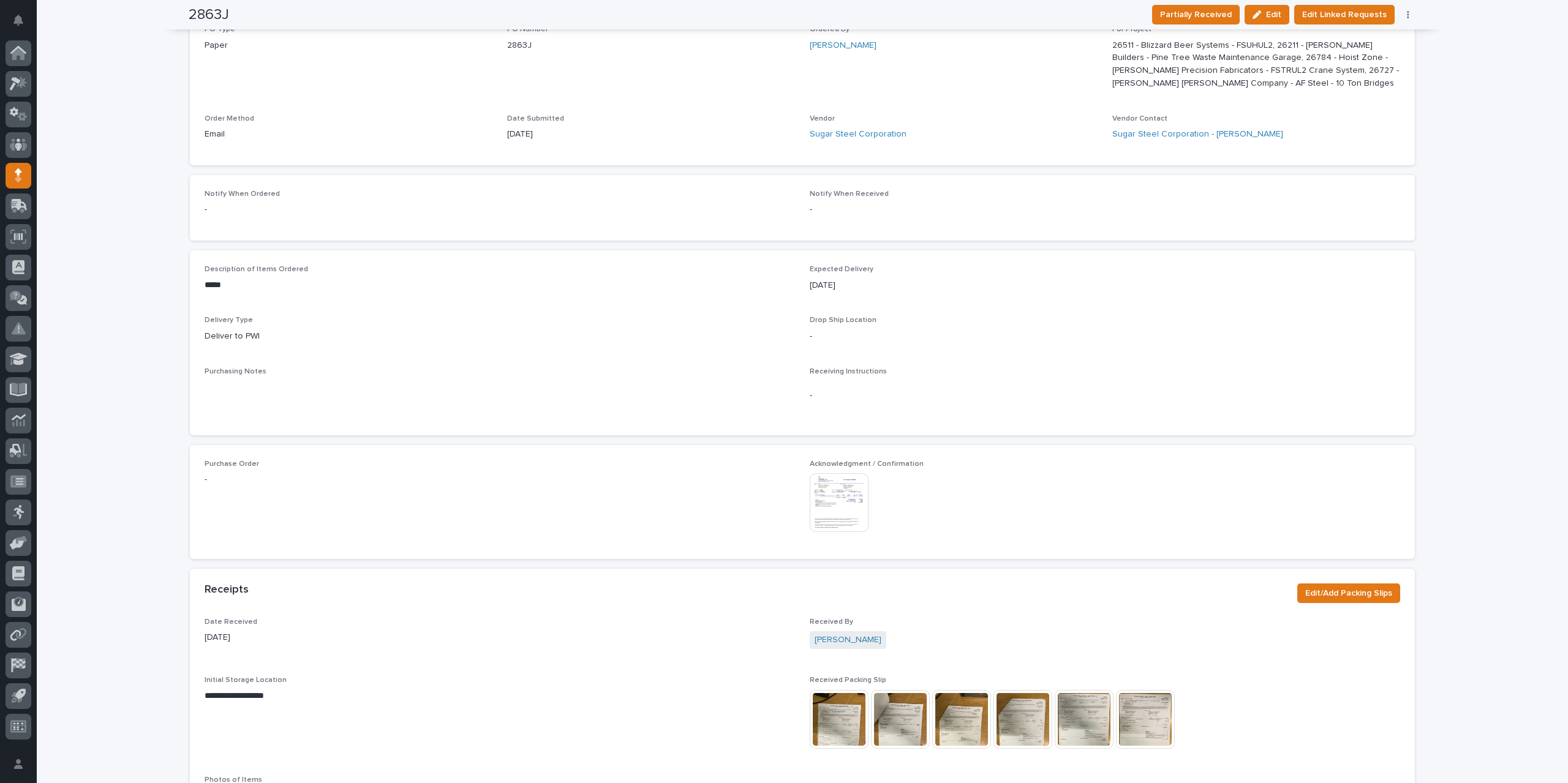
click at [832, 511] on img at bounding box center [838, 502] width 59 height 59
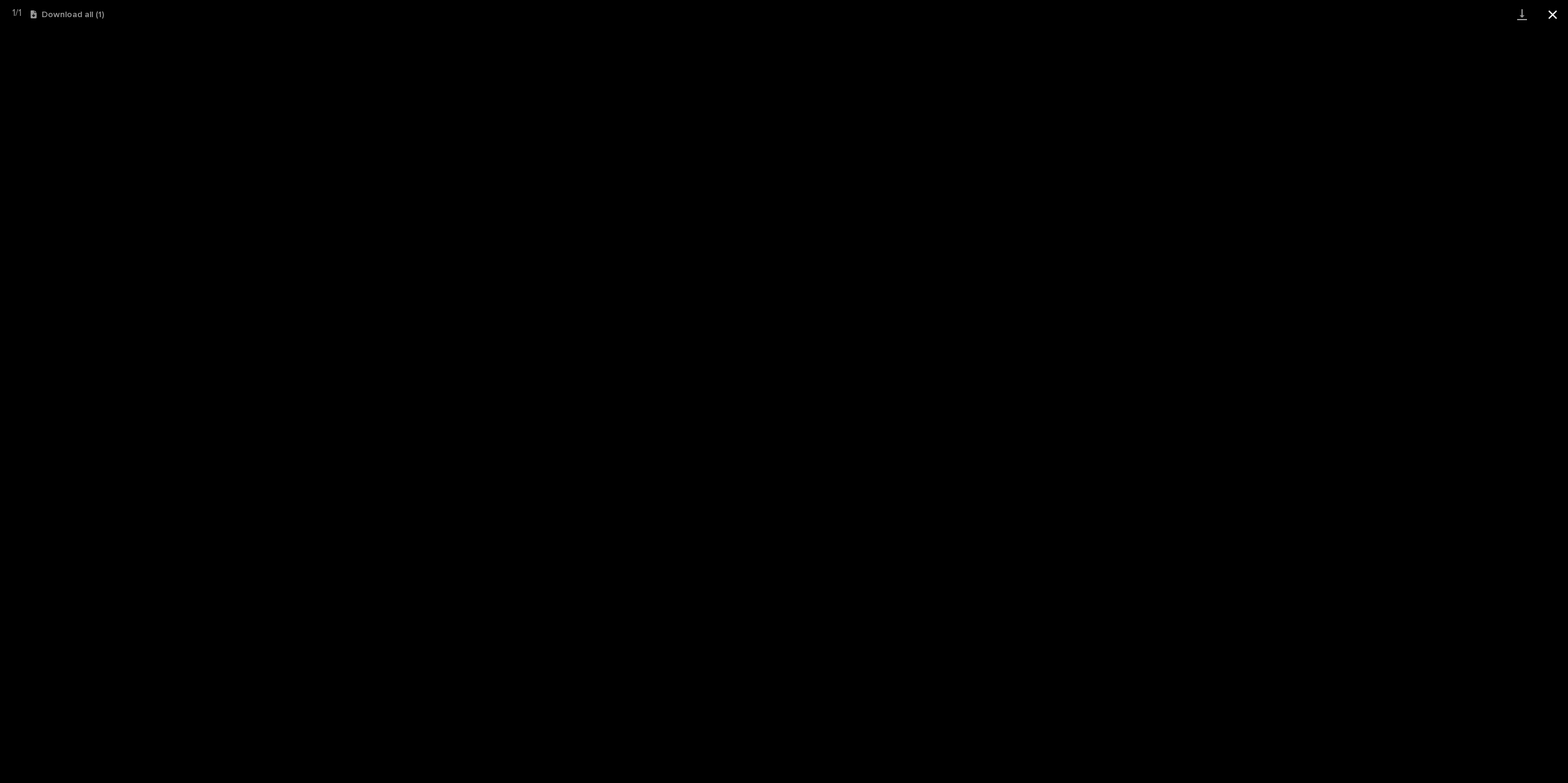
click at [1561, 13] on button "Close gallery" at bounding box center [1552, 14] width 30 height 29
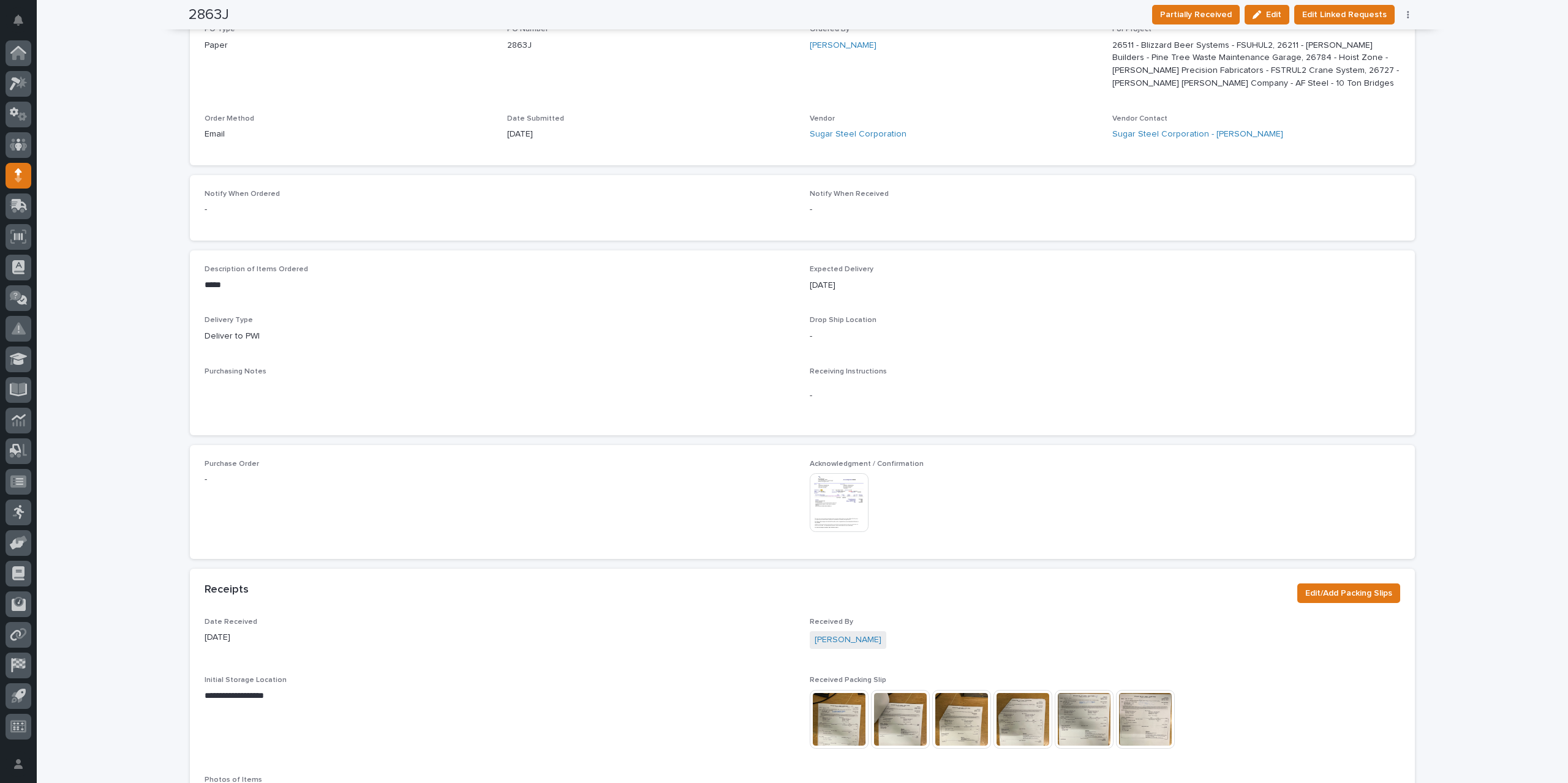
scroll to position [0, 0]
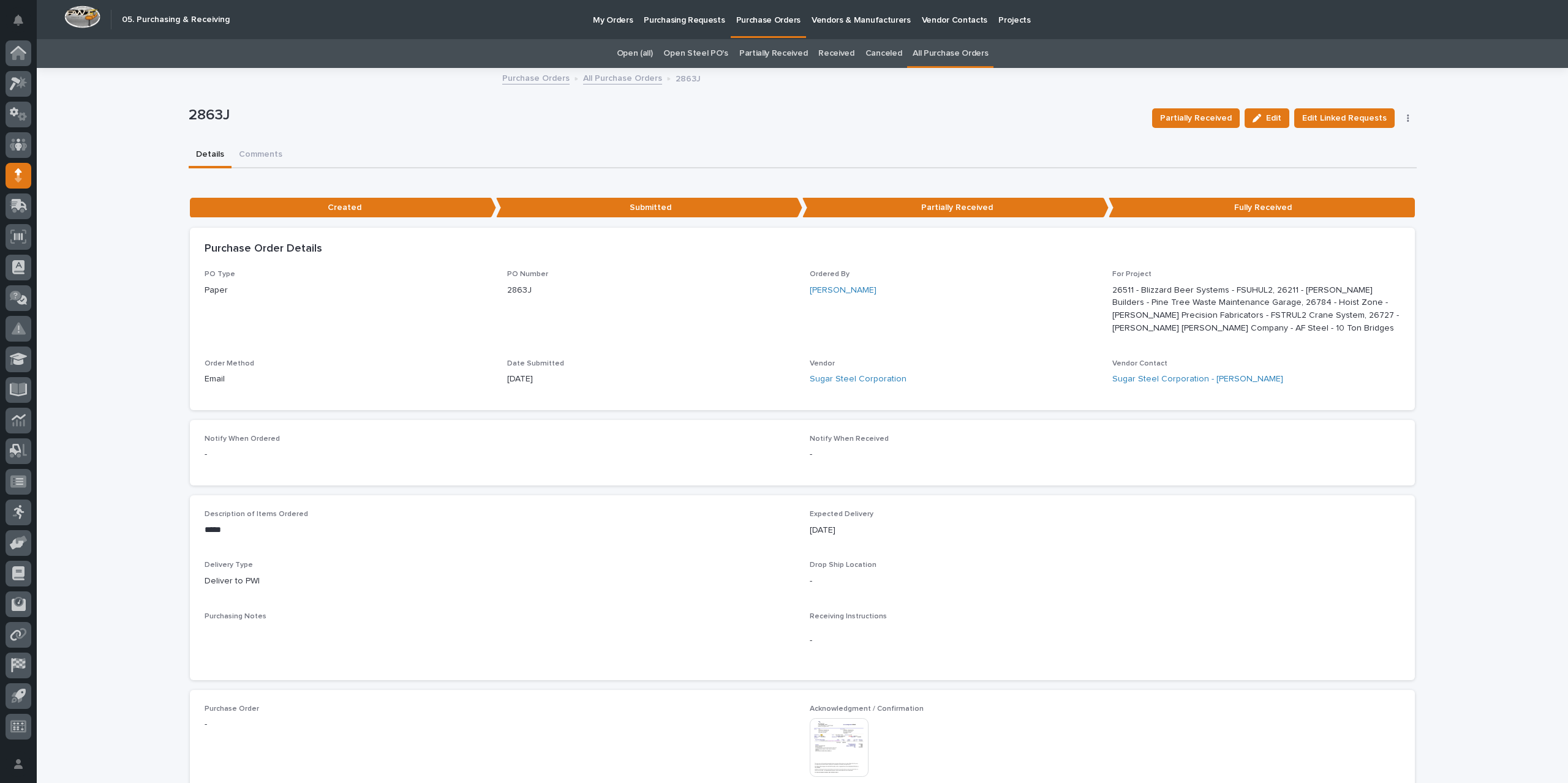
click at [634, 75] on link "All Purchase Orders" at bounding box center [622, 77] width 79 height 14
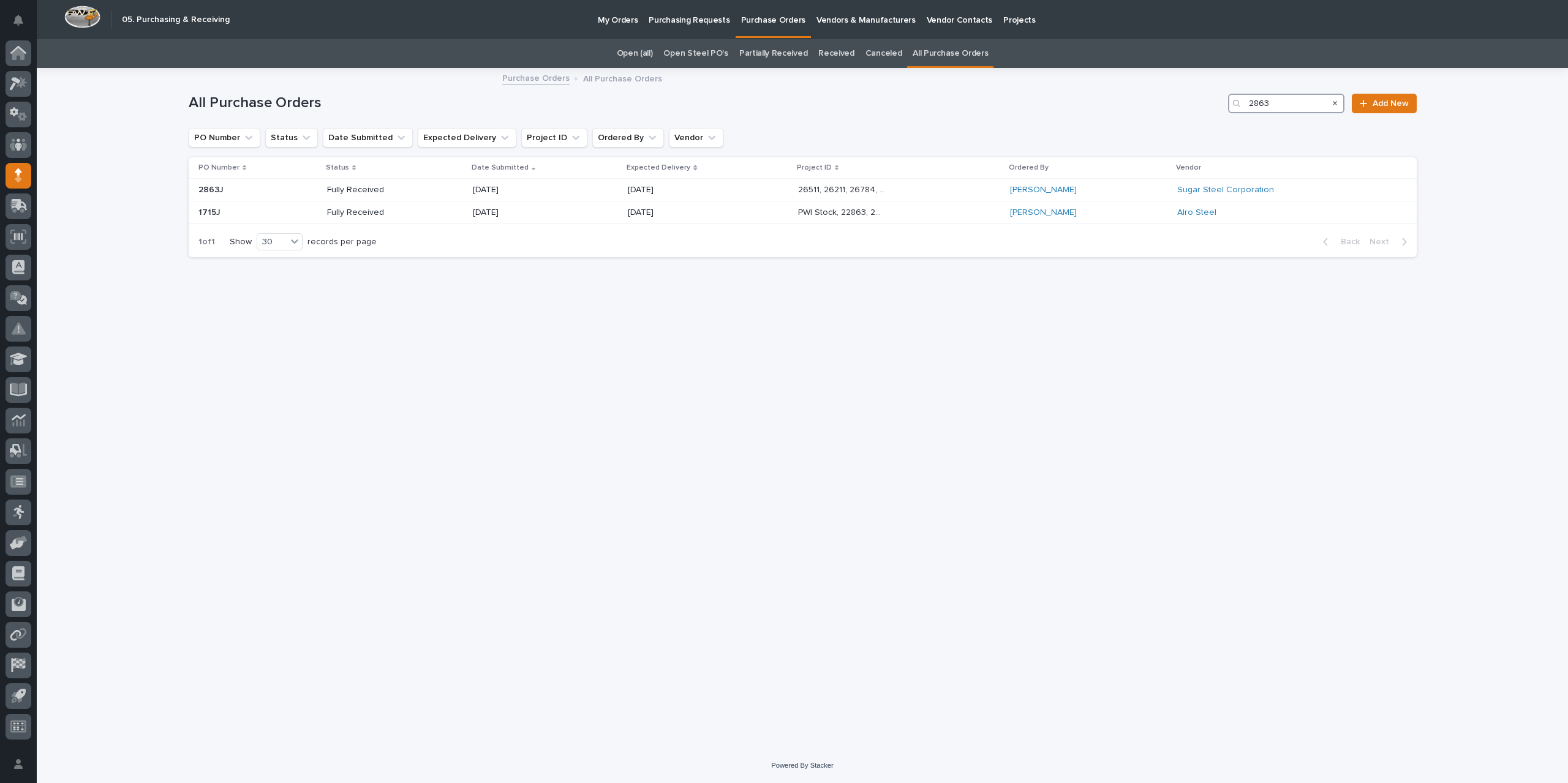
drag, startPoint x: 1271, startPoint y: 101, endPoint x: 1233, endPoint y: 103, distance: 38.1
click at [1233, 103] on div "2863" at bounding box center [1285, 103] width 116 height 20
type input "2848"
click at [910, 191] on div "26574, 26571, 26697 26574, 26571, 26697" at bounding box center [899, 190] width 196 height 20
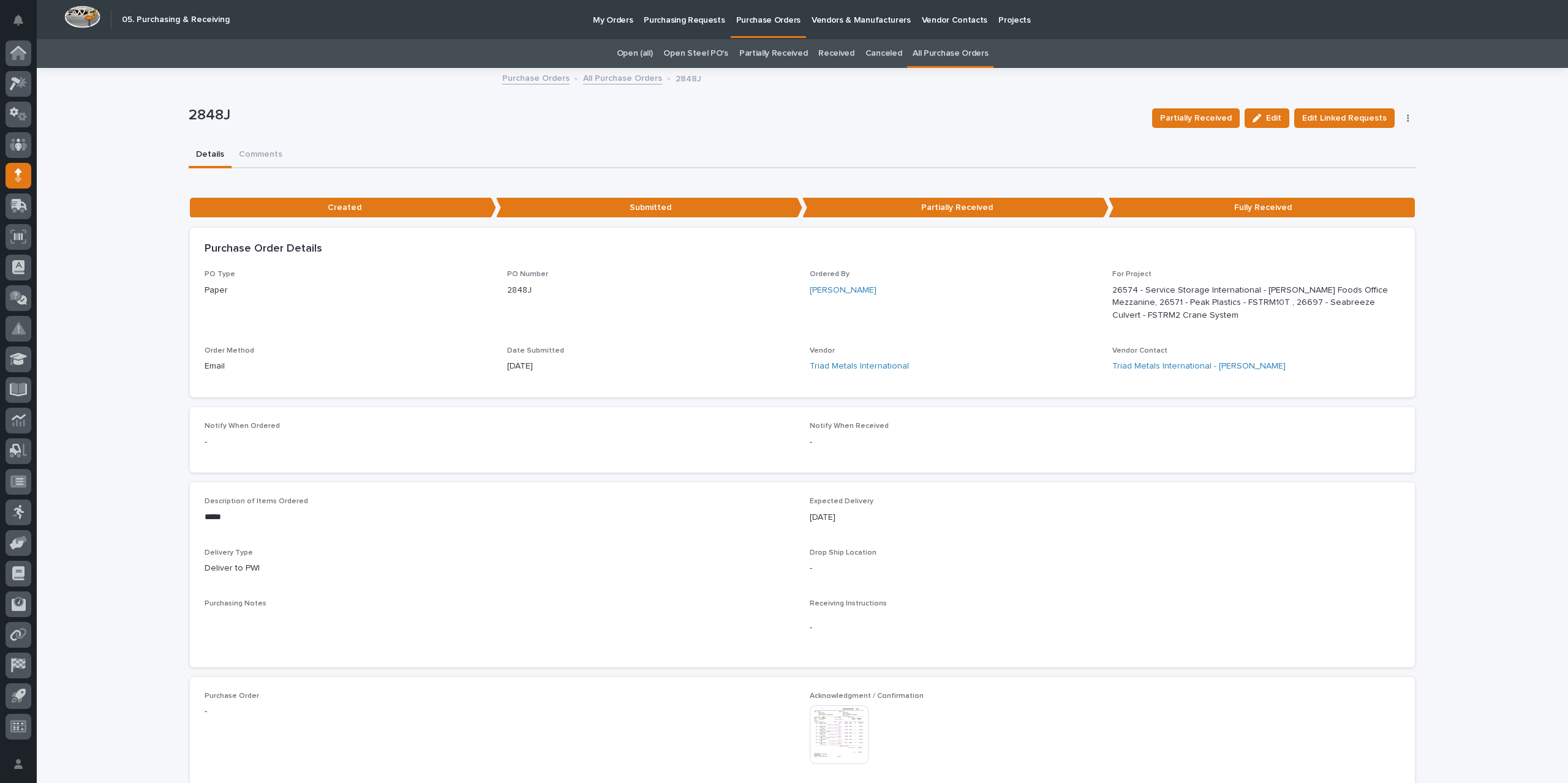
scroll to position [245, 0]
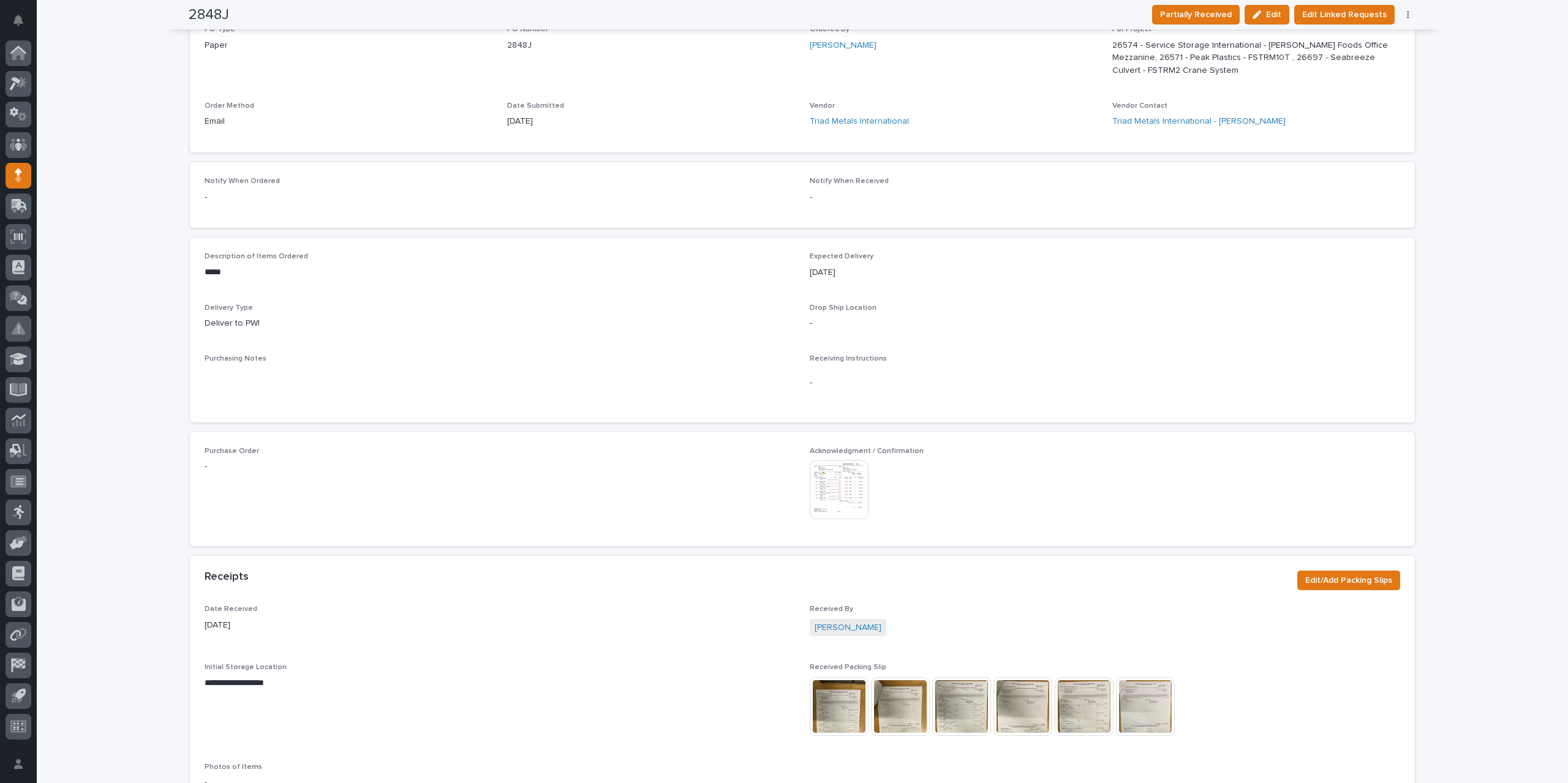
click at [834, 496] on img at bounding box center [838, 489] width 59 height 59
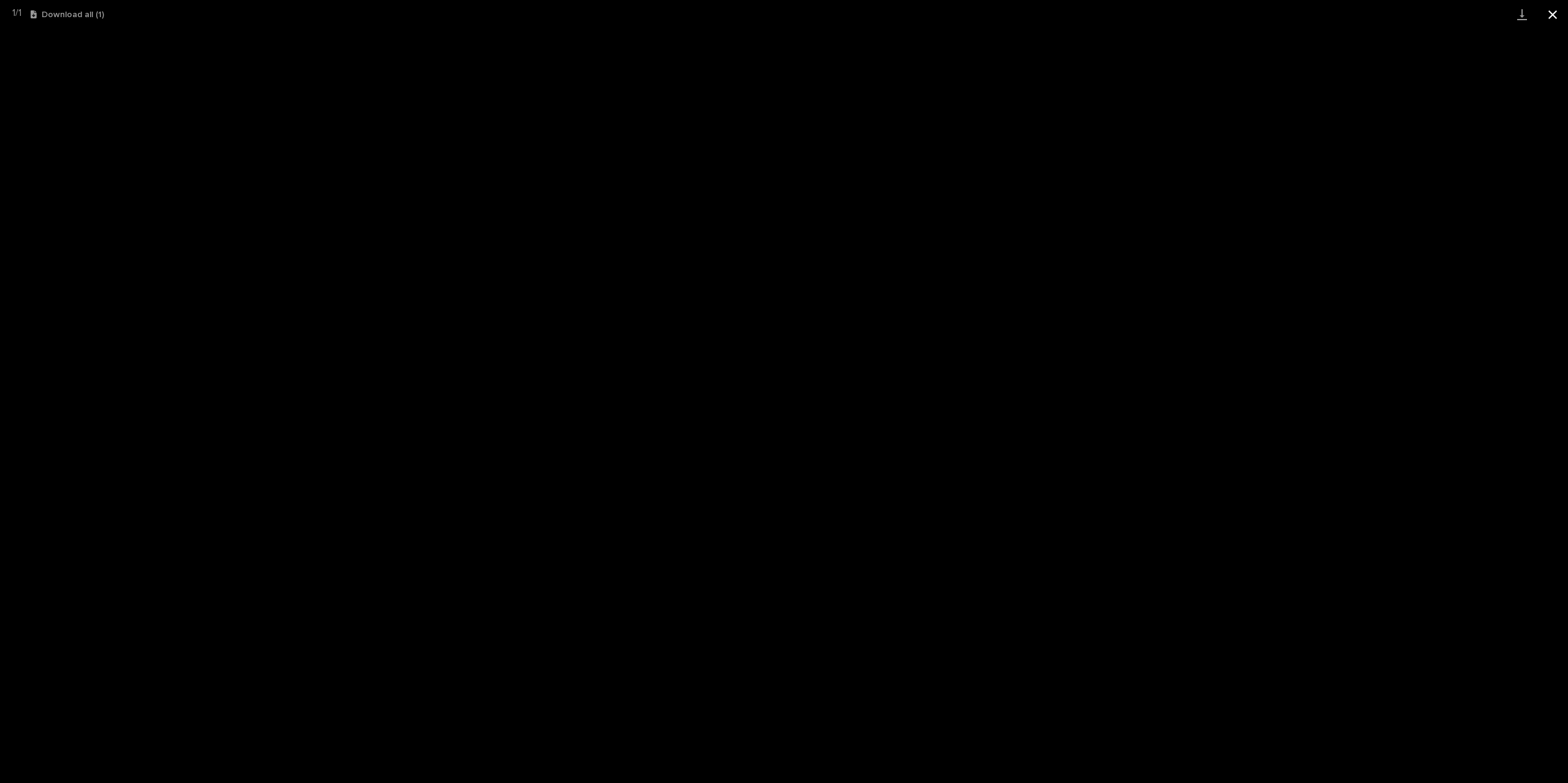
click at [1548, 9] on button "Close gallery" at bounding box center [1552, 14] width 30 height 29
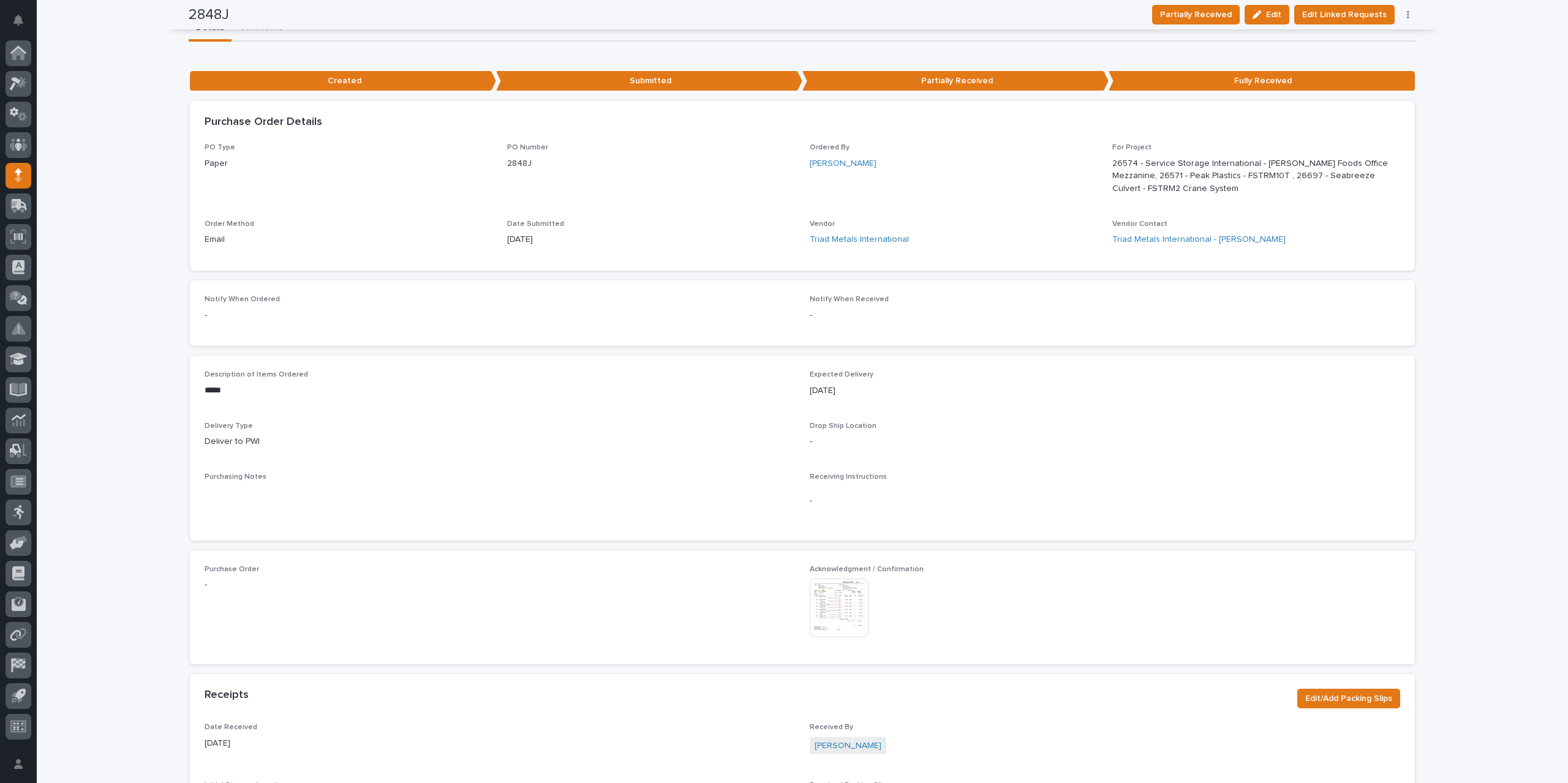
scroll to position [0, 0]
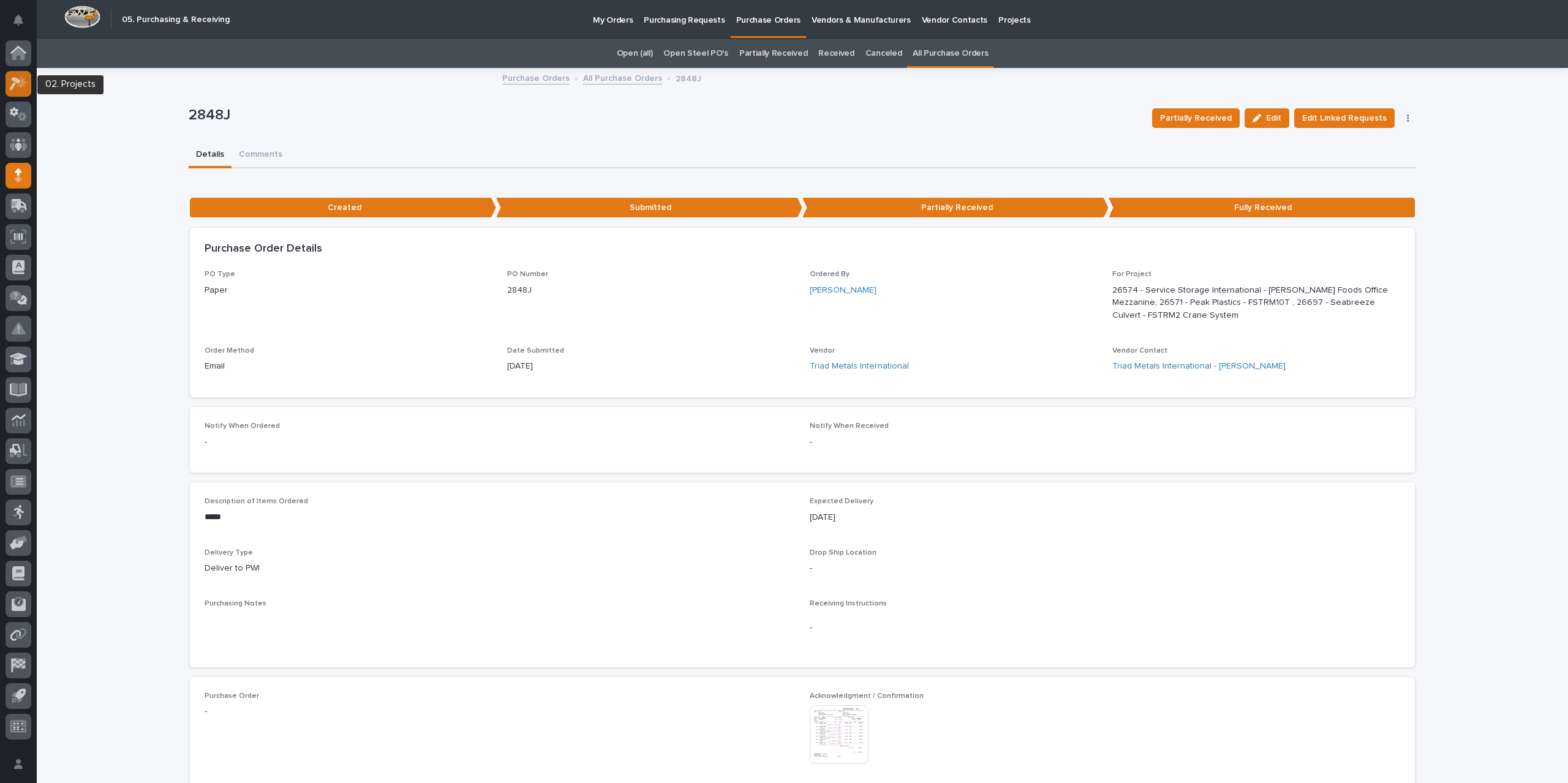
click at [21, 82] on icon at bounding box center [22, 82] width 10 height 12
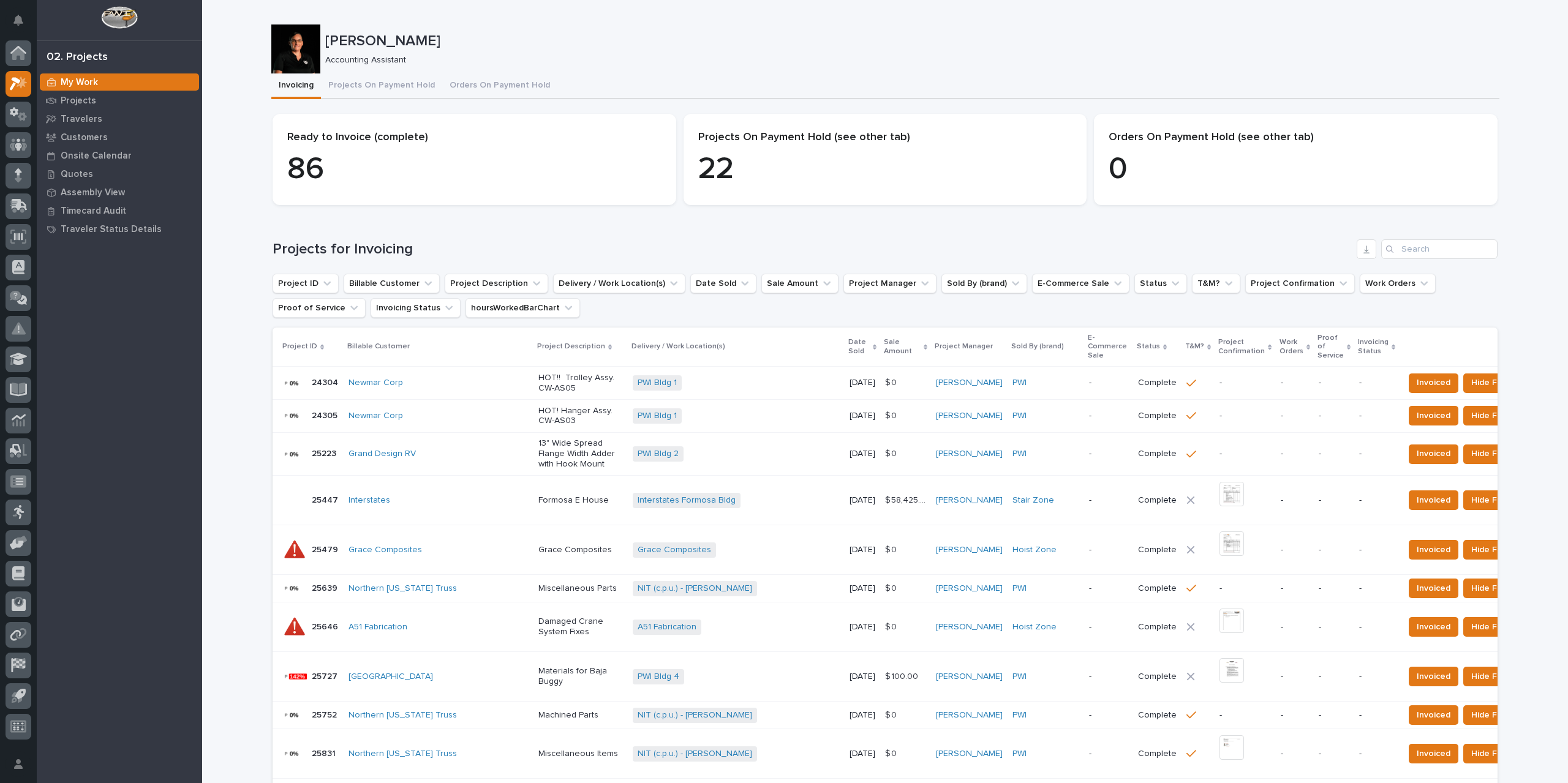
click at [1395, 243] on div "Search" at bounding box center [1390, 248] width 20 height 20
click at [1415, 255] on input "Search" at bounding box center [1439, 248] width 116 height 20
click at [1414, 249] on input "Search" at bounding box center [1439, 248] width 116 height 20
type input "26287"
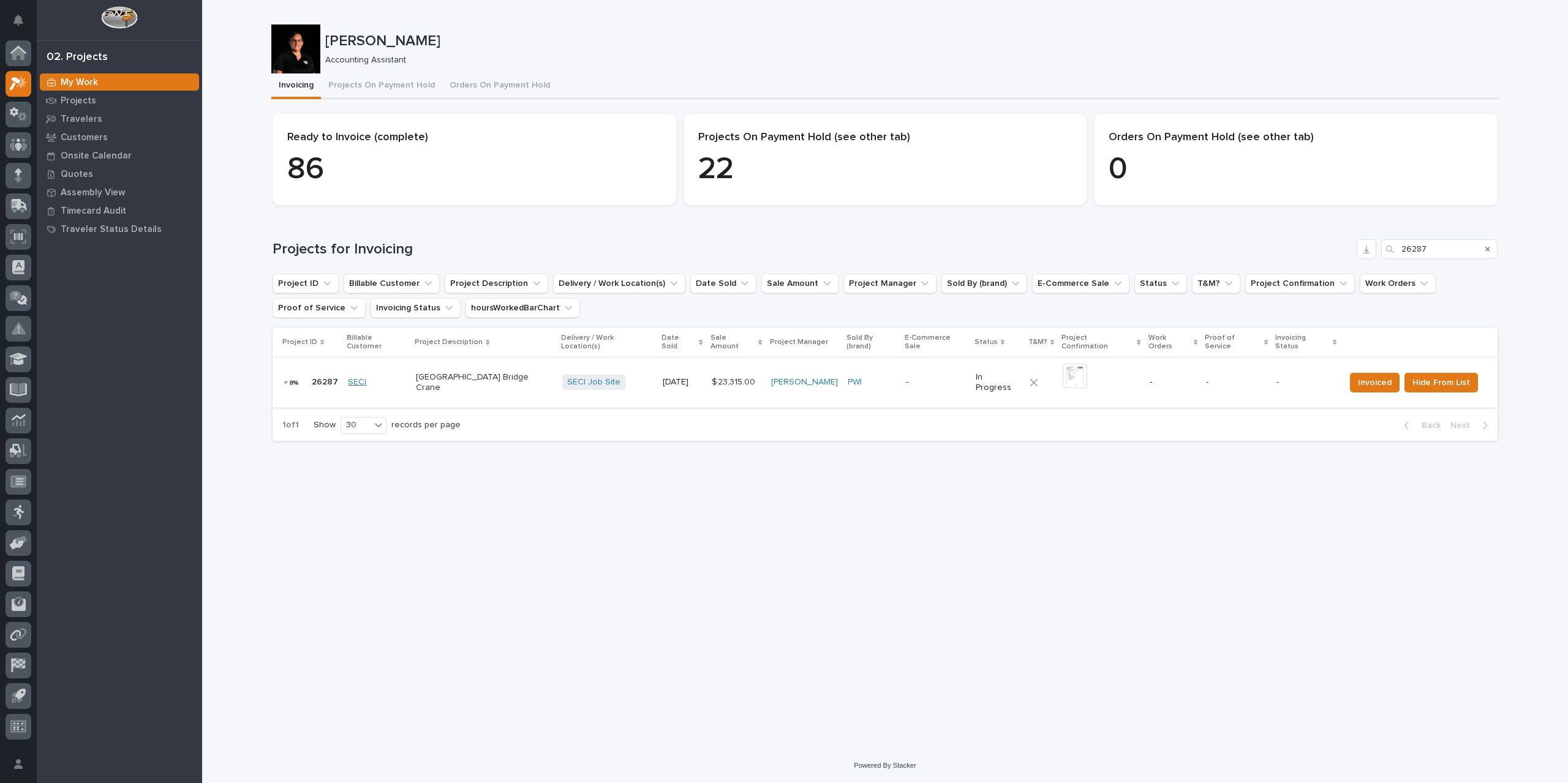
click at [352, 377] on link "SECI" at bounding box center [356, 382] width 18 height 10
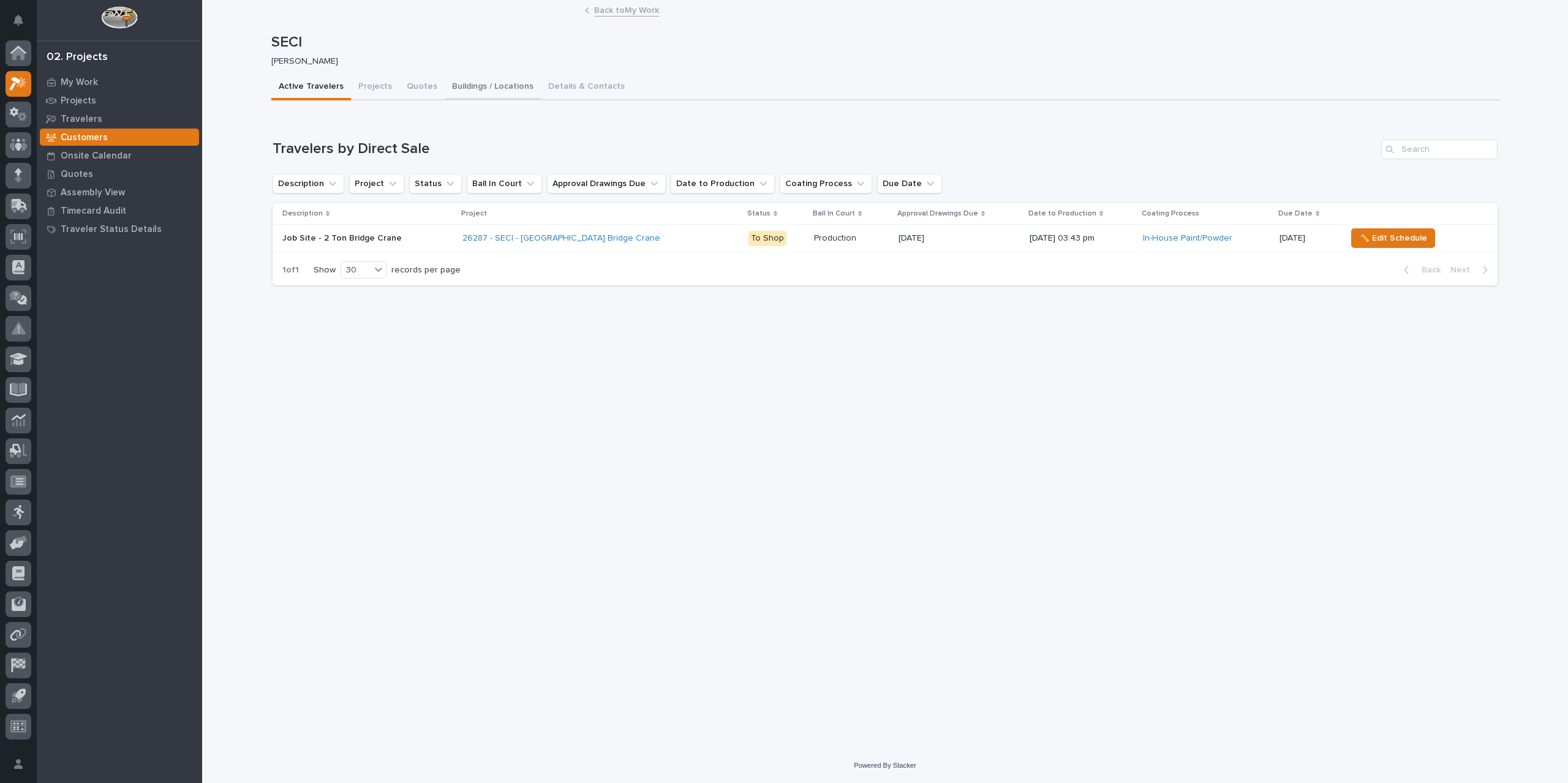
click at [511, 88] on button "Buildings / Locations" at bounding box center [492, 87] width 96 height 26
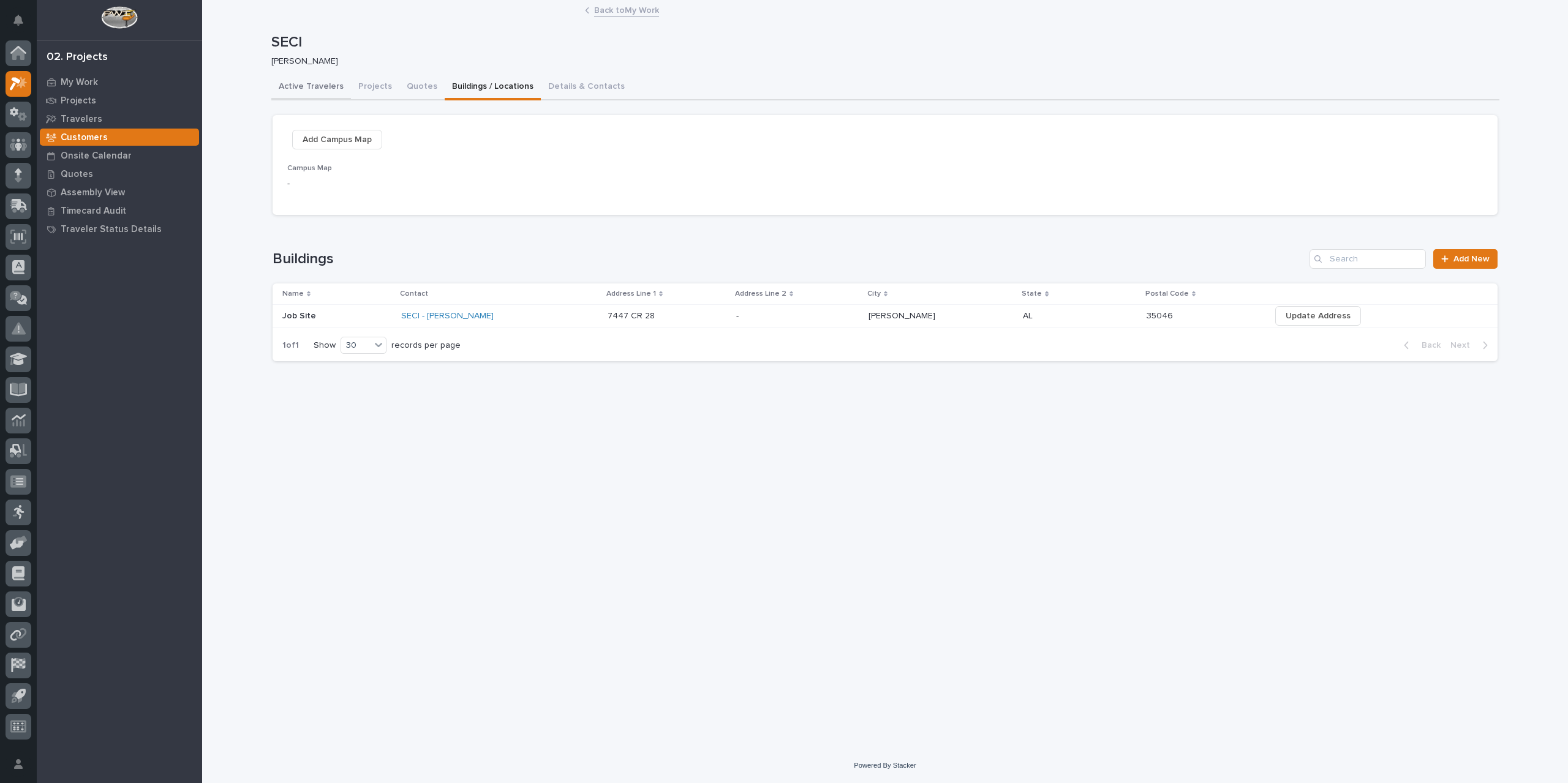
click at [305, 86] on button "Active Travelers" at bounding box center [311, 87] width 79 height 26
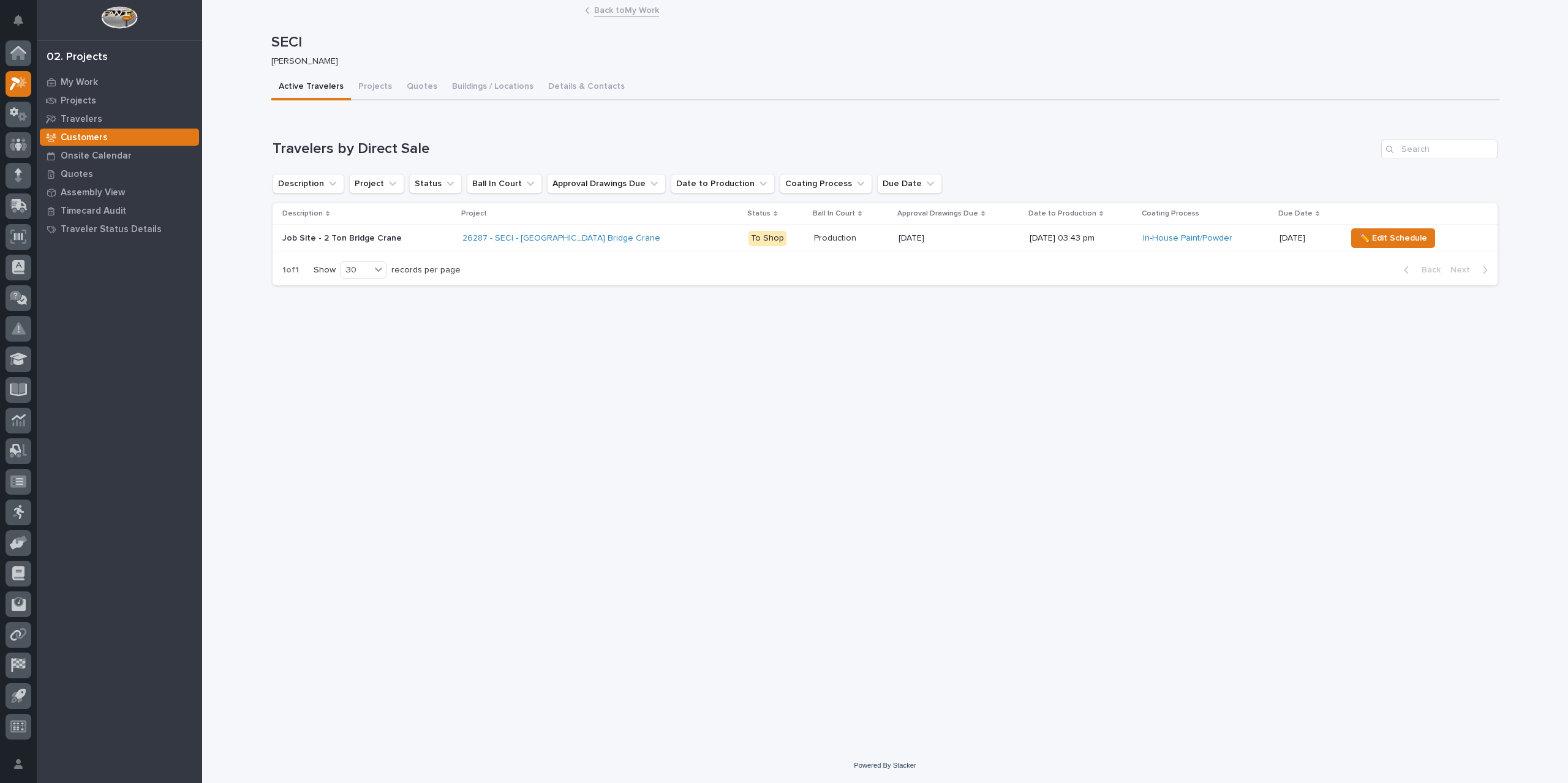
click at [637, 9] on link "Back to My Work" at bounding box center [626, 9] width 65 height 14
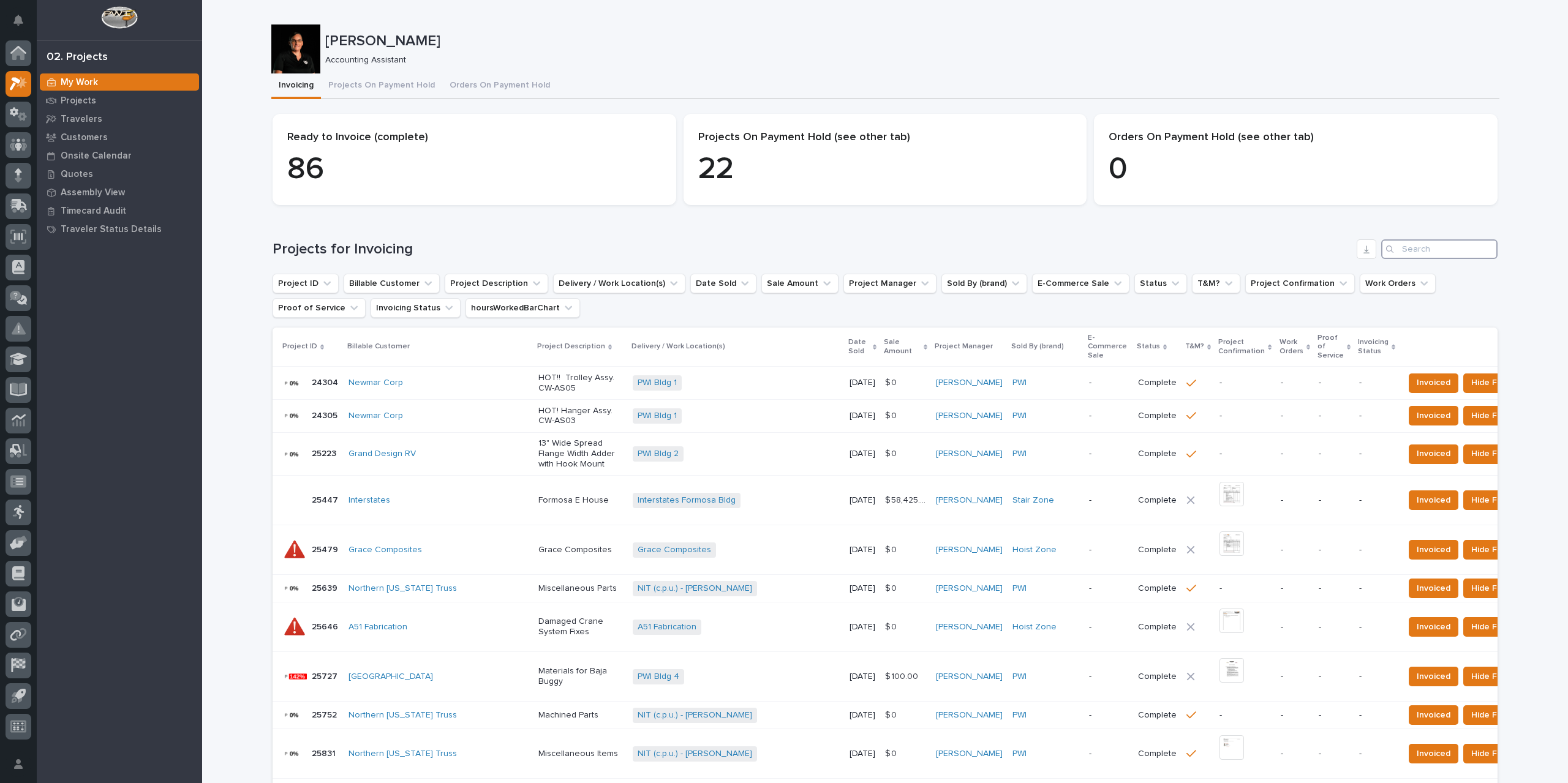
click at [1412, 248] on input "Search" at bounding box center [1439, 248] width 116 height 20
type input "26287"
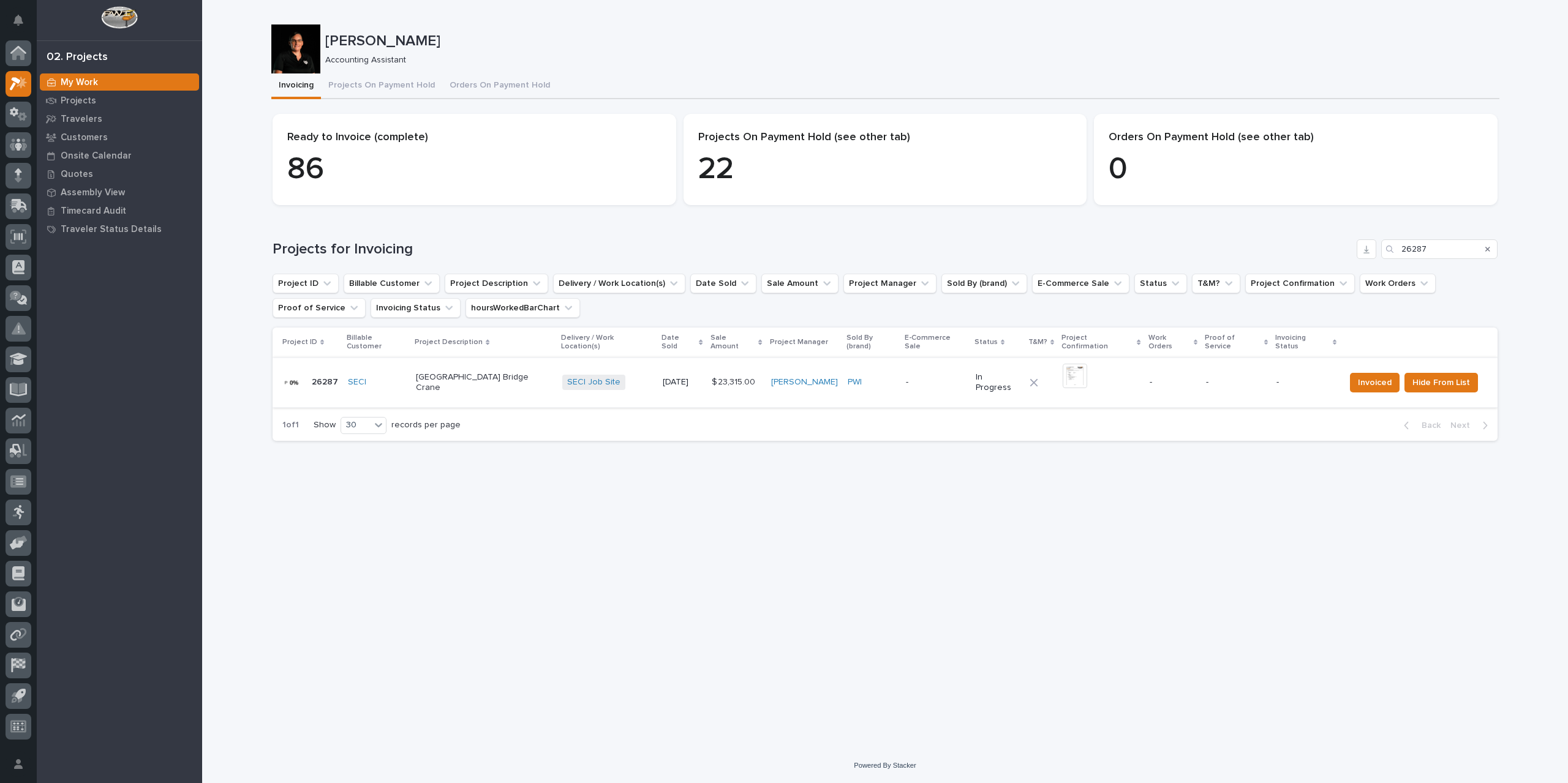
click at [1066, 367] on img at bounding box center [1074, 376] width 25 height 25
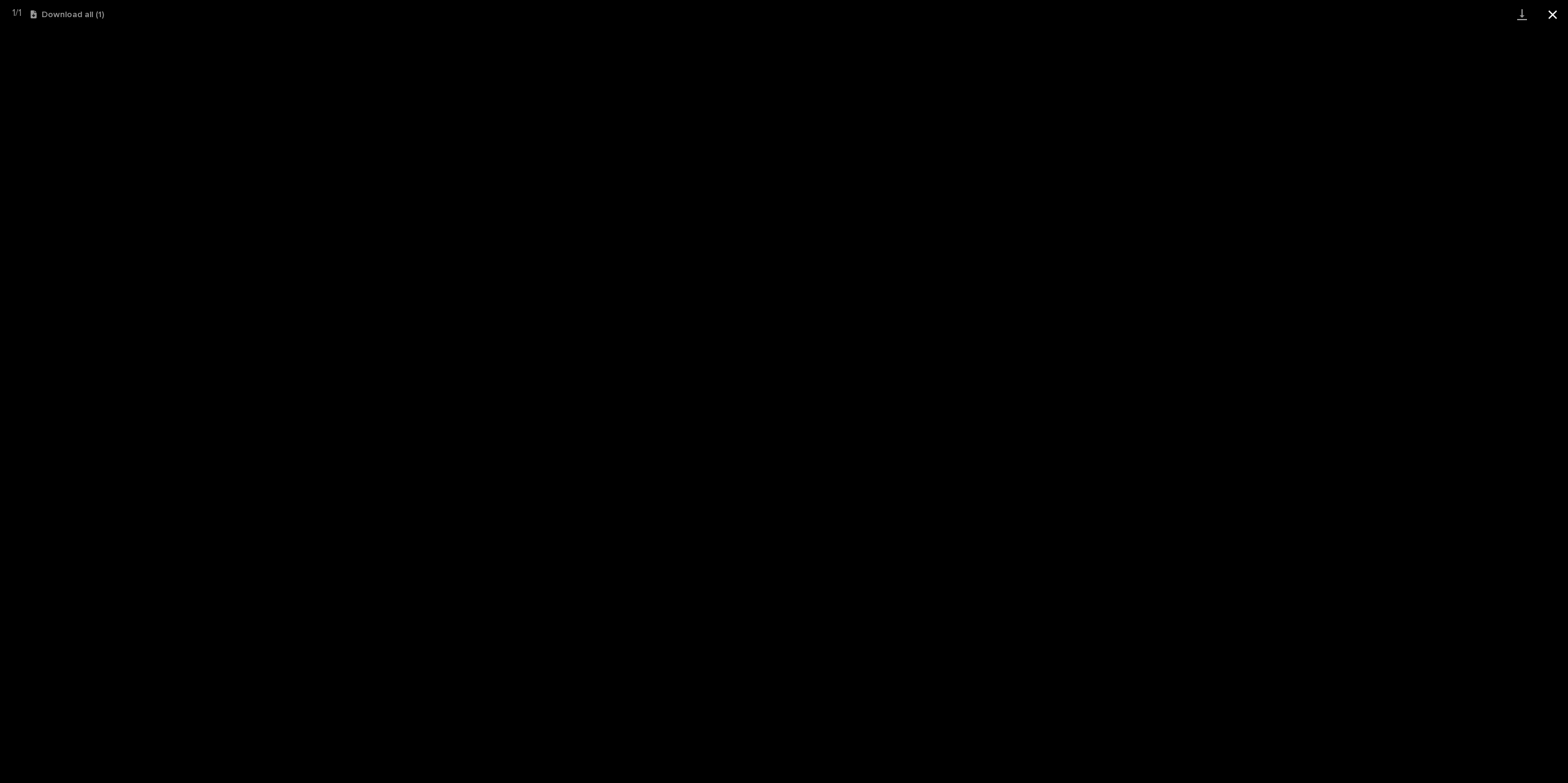
click at [1552, 17] on button "Close gallery" at bounding box center [1552, 14] width 30 height 29
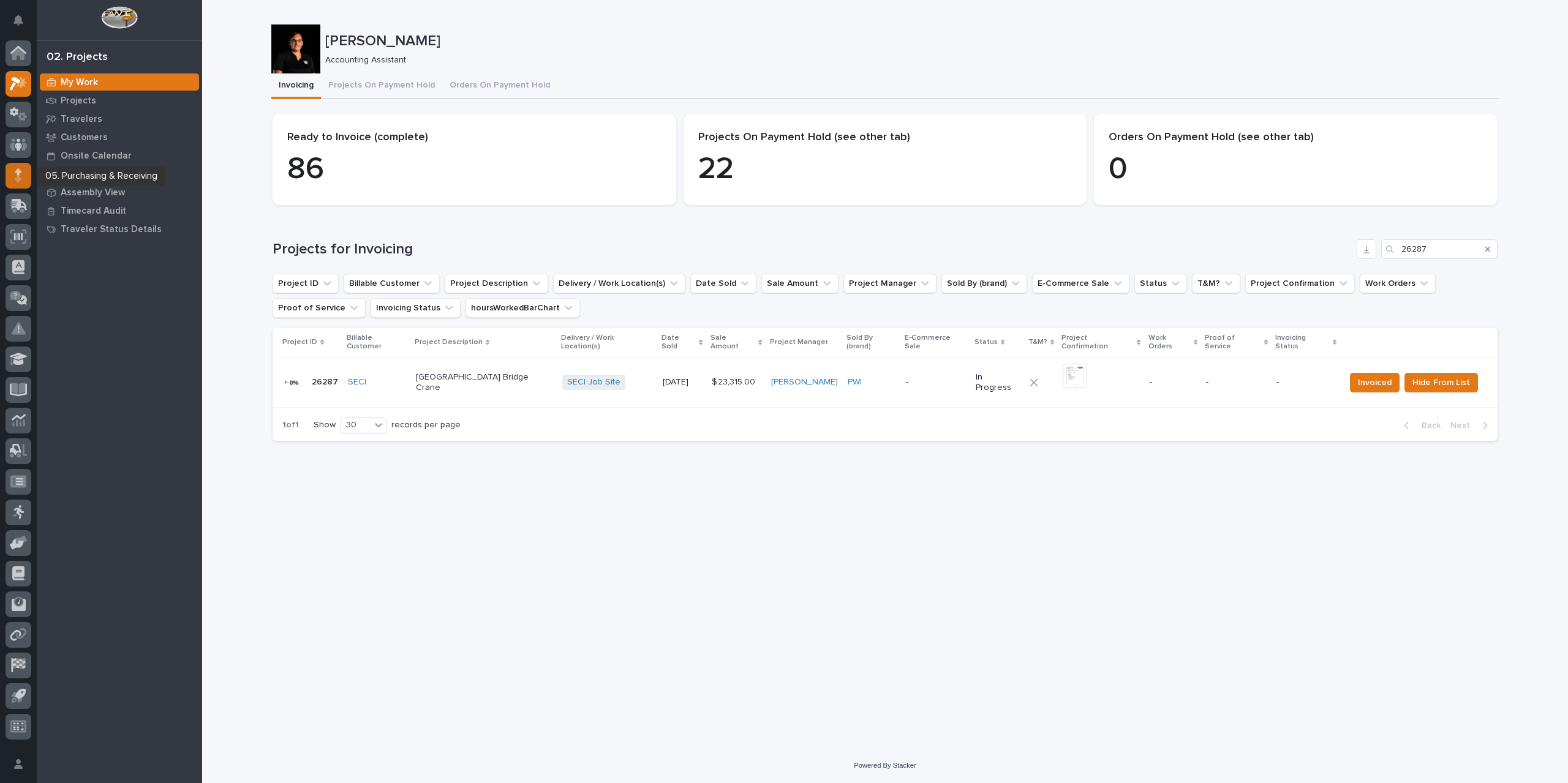
click at [22, 179] on icon at bounding box center [18, 175] width 7 height 14
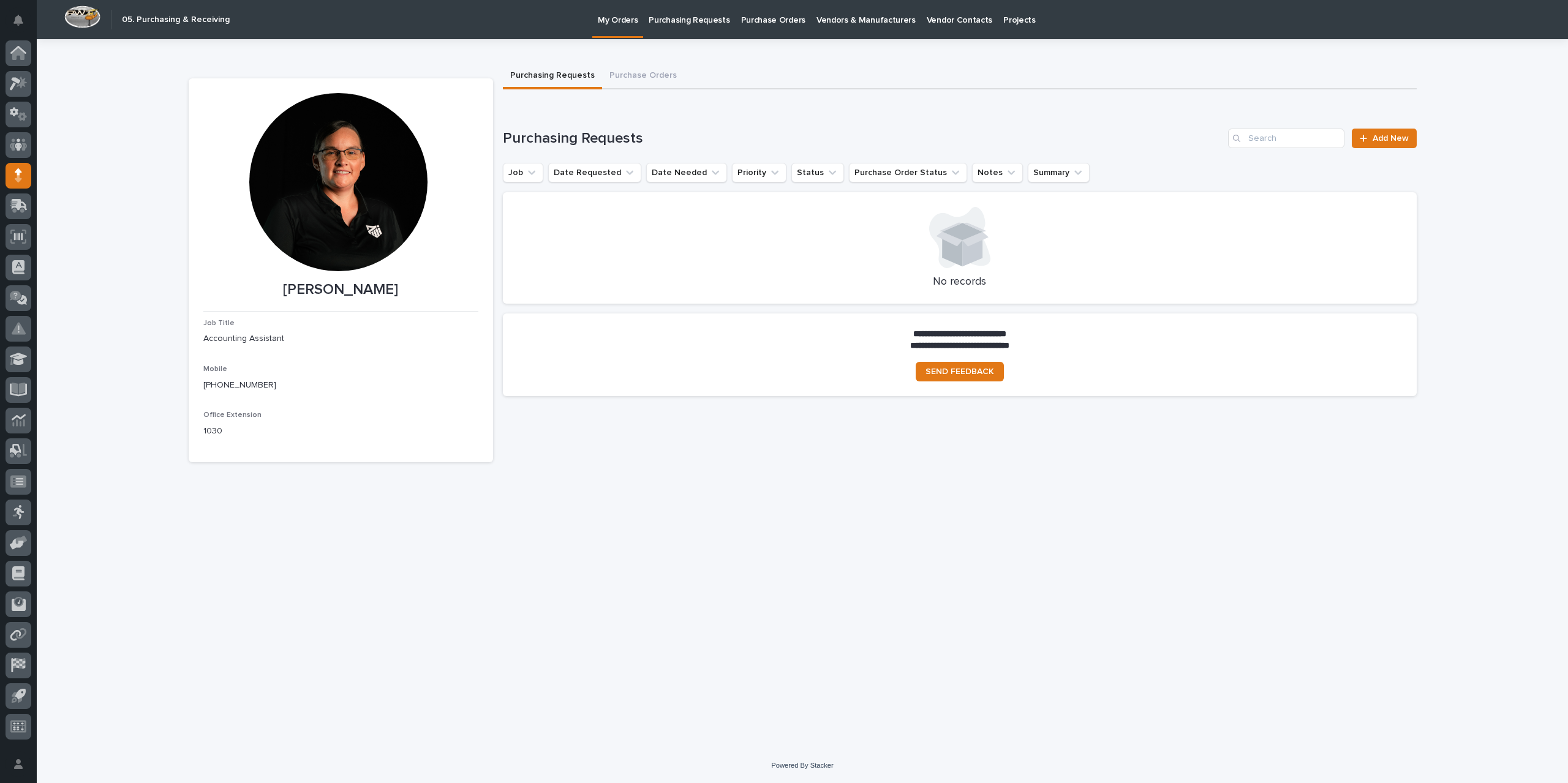
click at [762, 22] on p "Purchase Orders" at bounding box center [772, 13] width 64 height 26
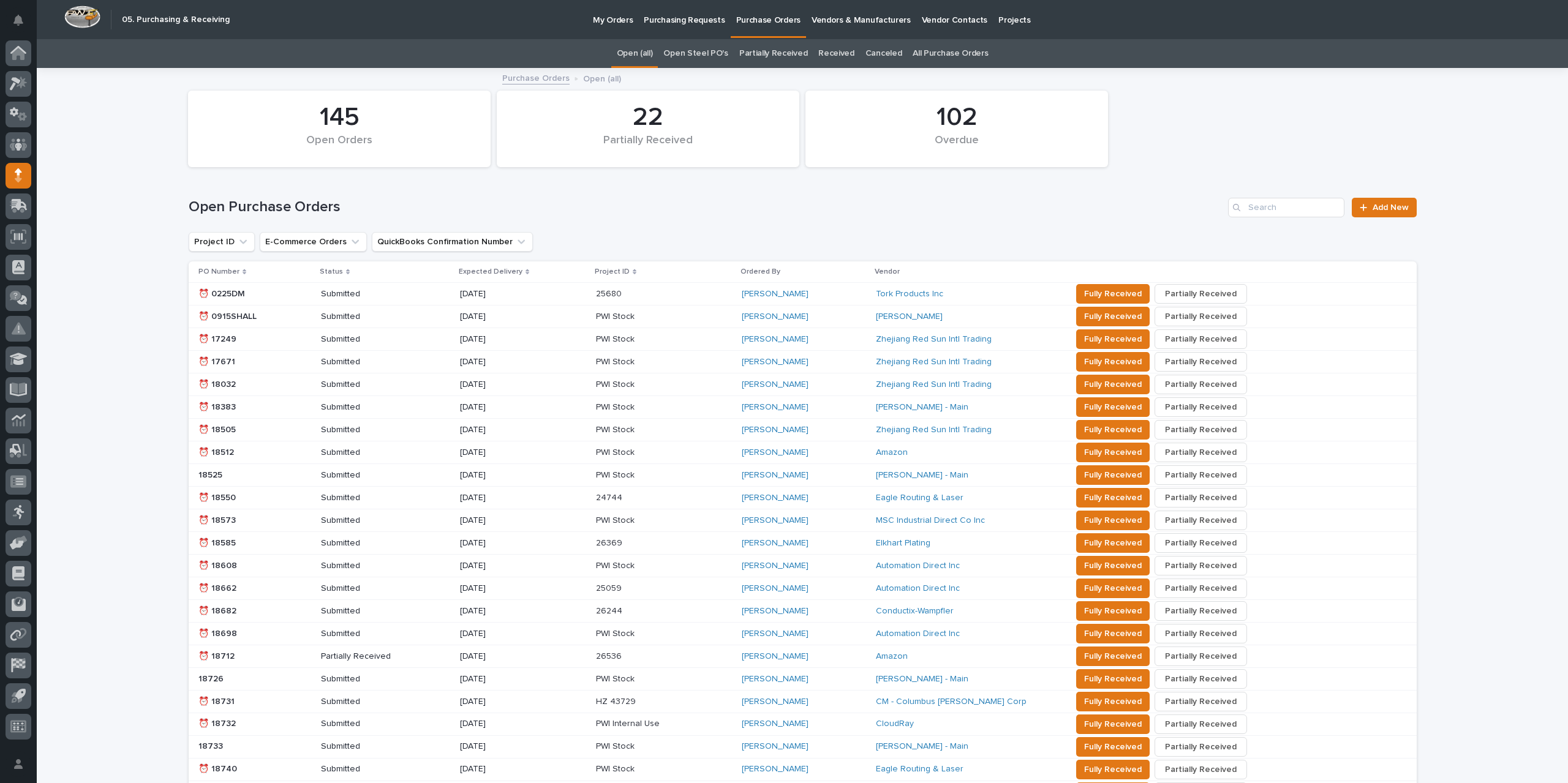
click at [951, 56] on link "All Purchase Orders" at bounding box center [950, 53] width 75 height 29
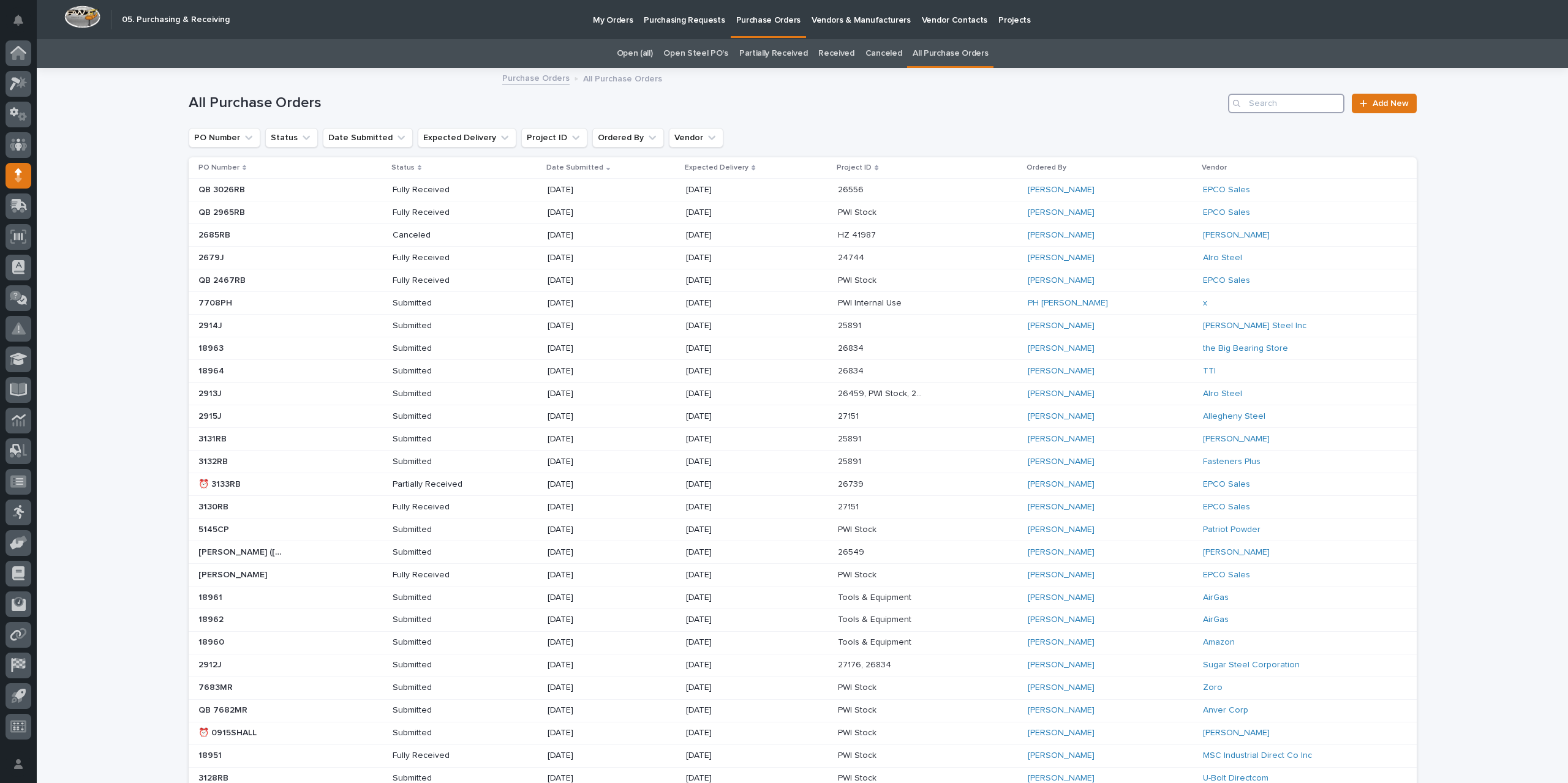
click at [1291, 101] on input "Search" at bounding box center [1285, 103] width 116 height 20
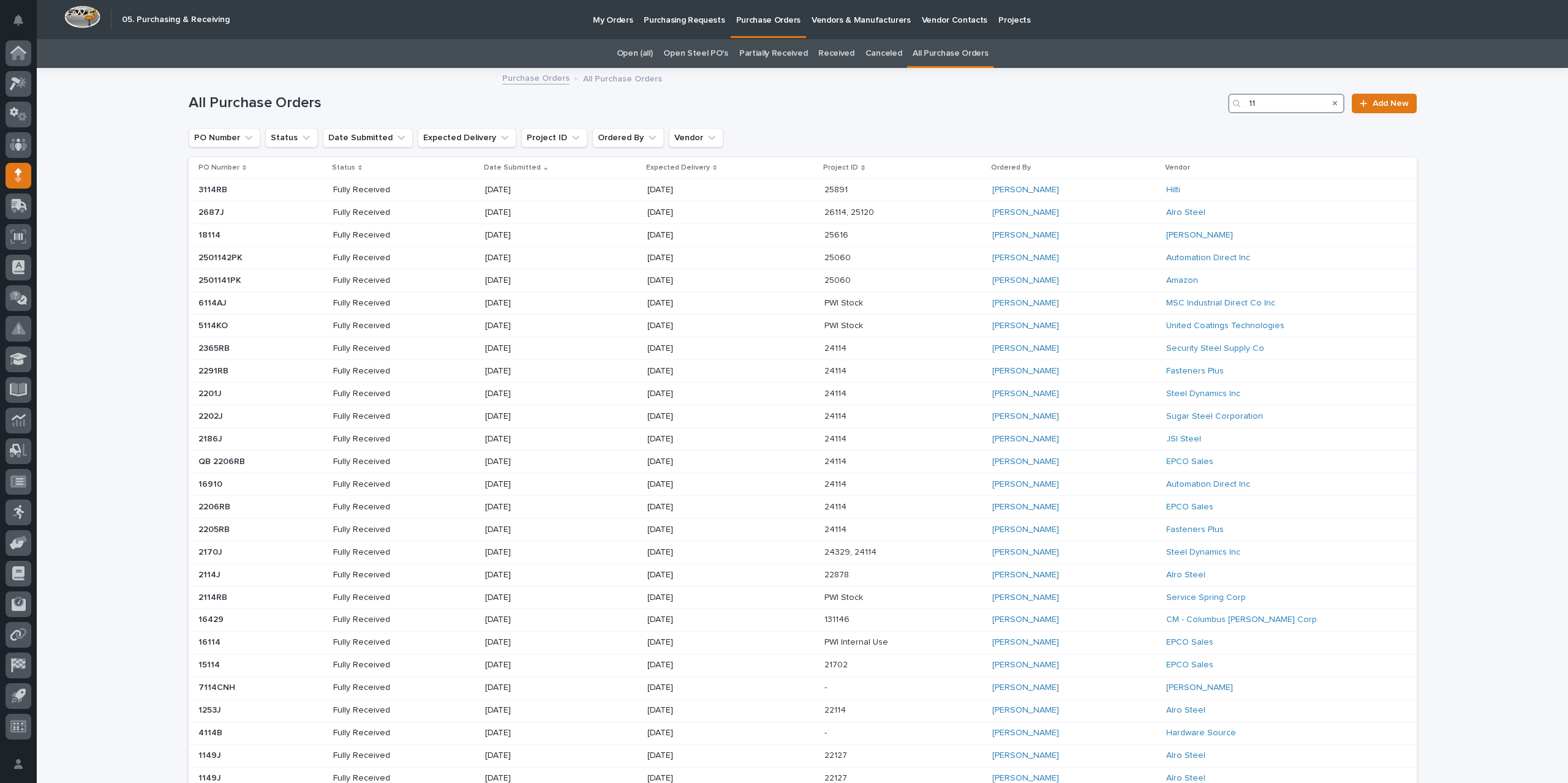
type input "1"
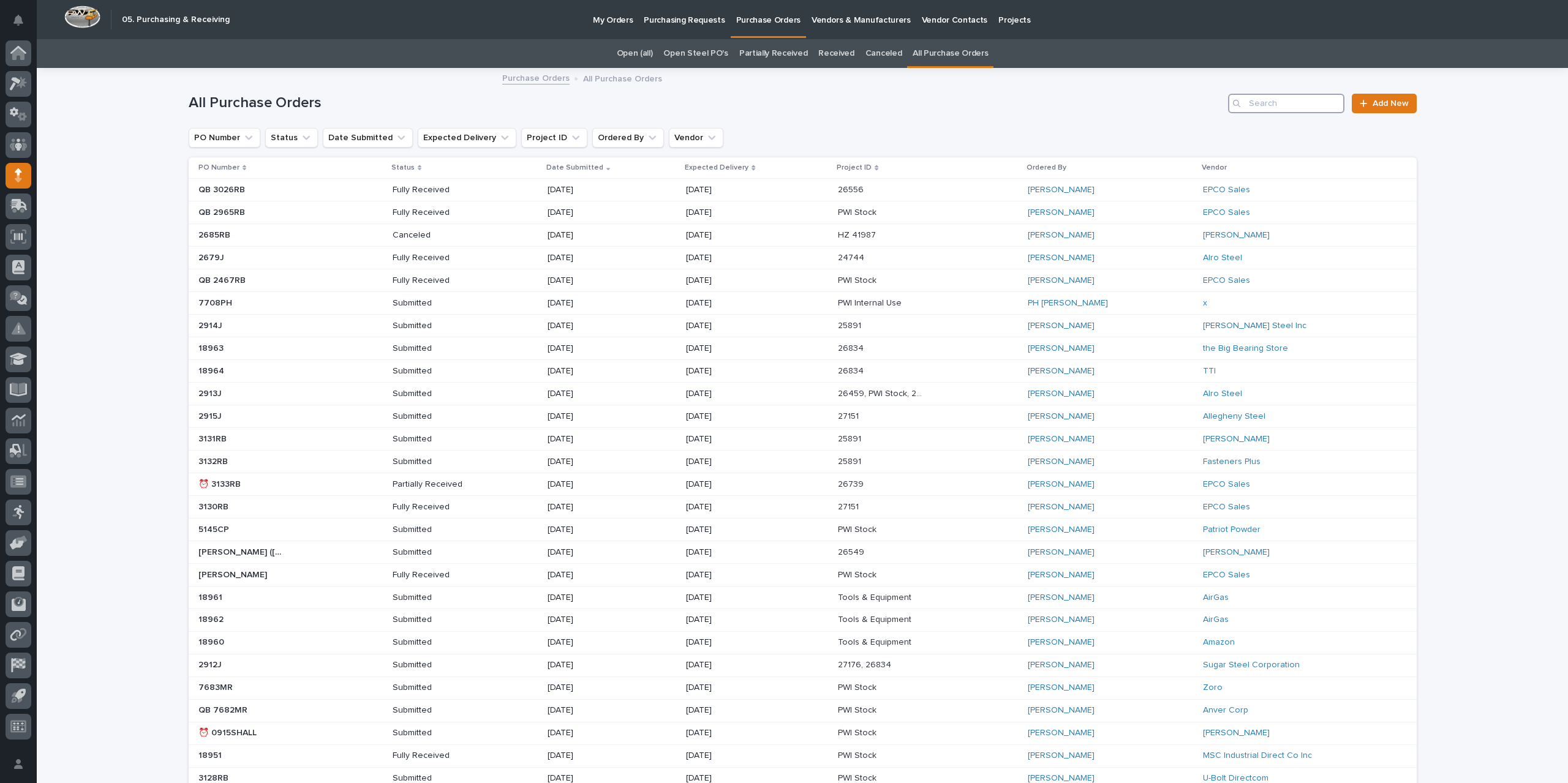
type input "5"
type input "2848"
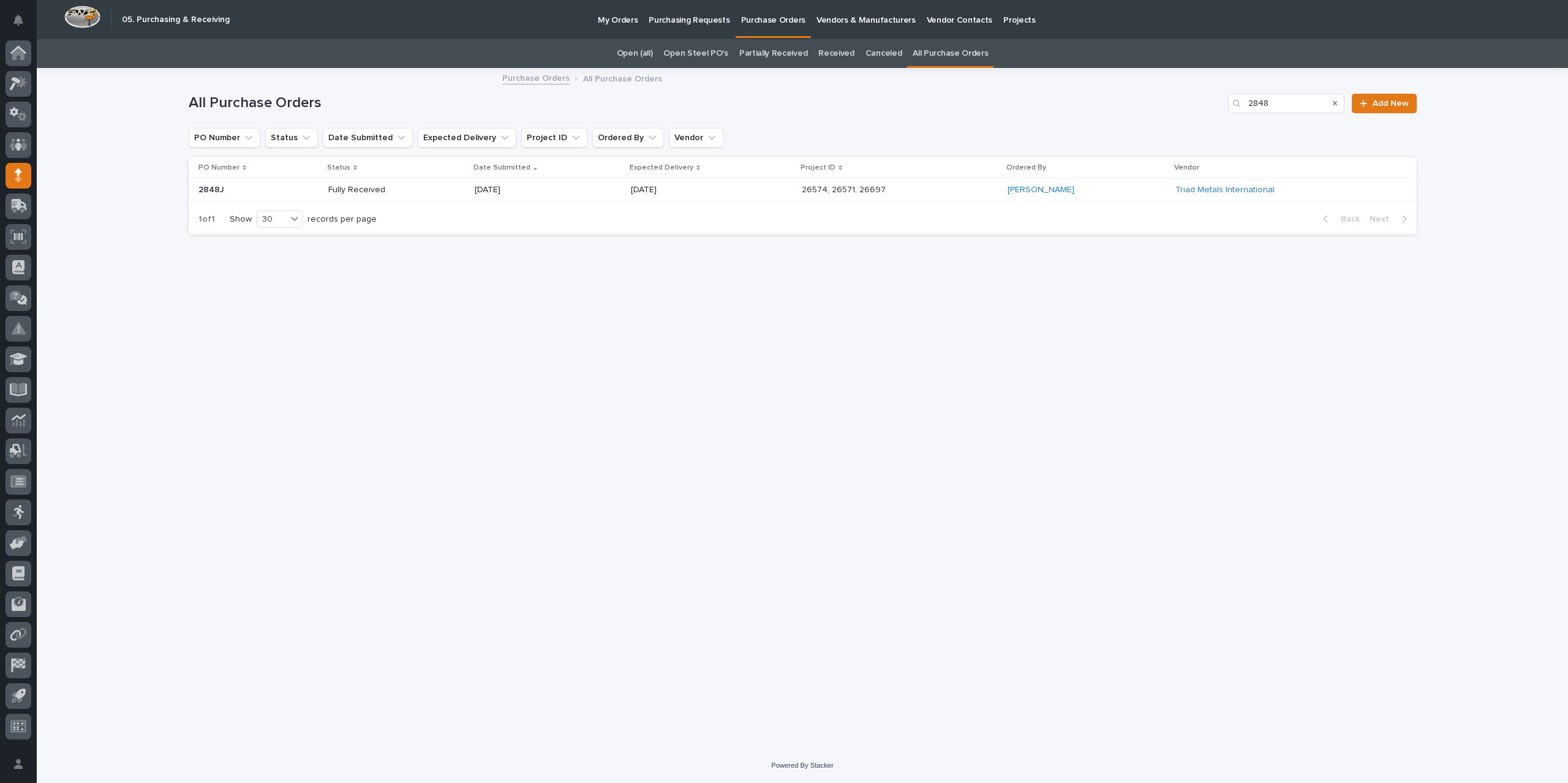
click at [773, 188] on div "[DATE]" at bounding box center [711, 190] width 161 height 20
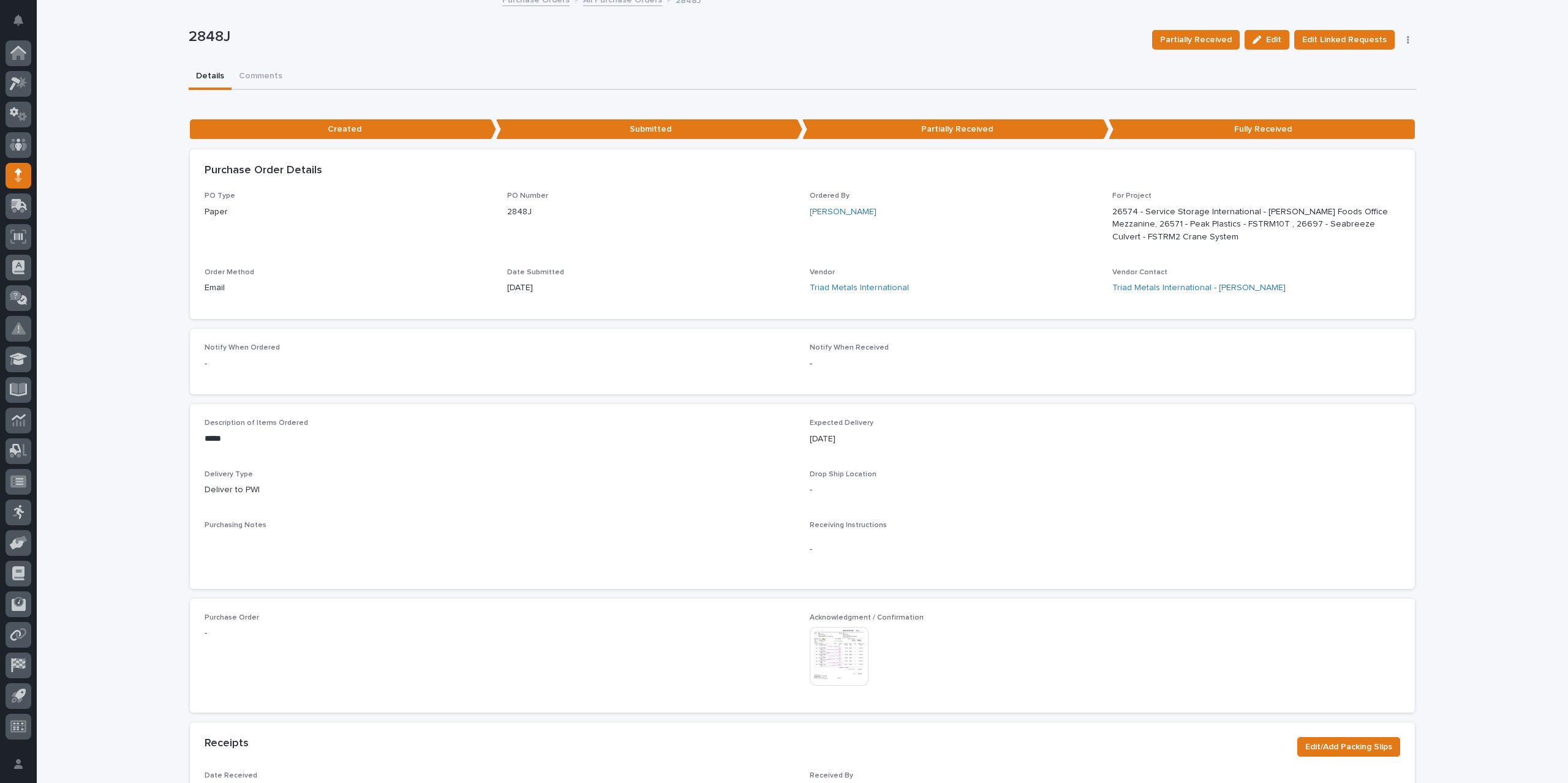
scroll to position [122, 0]
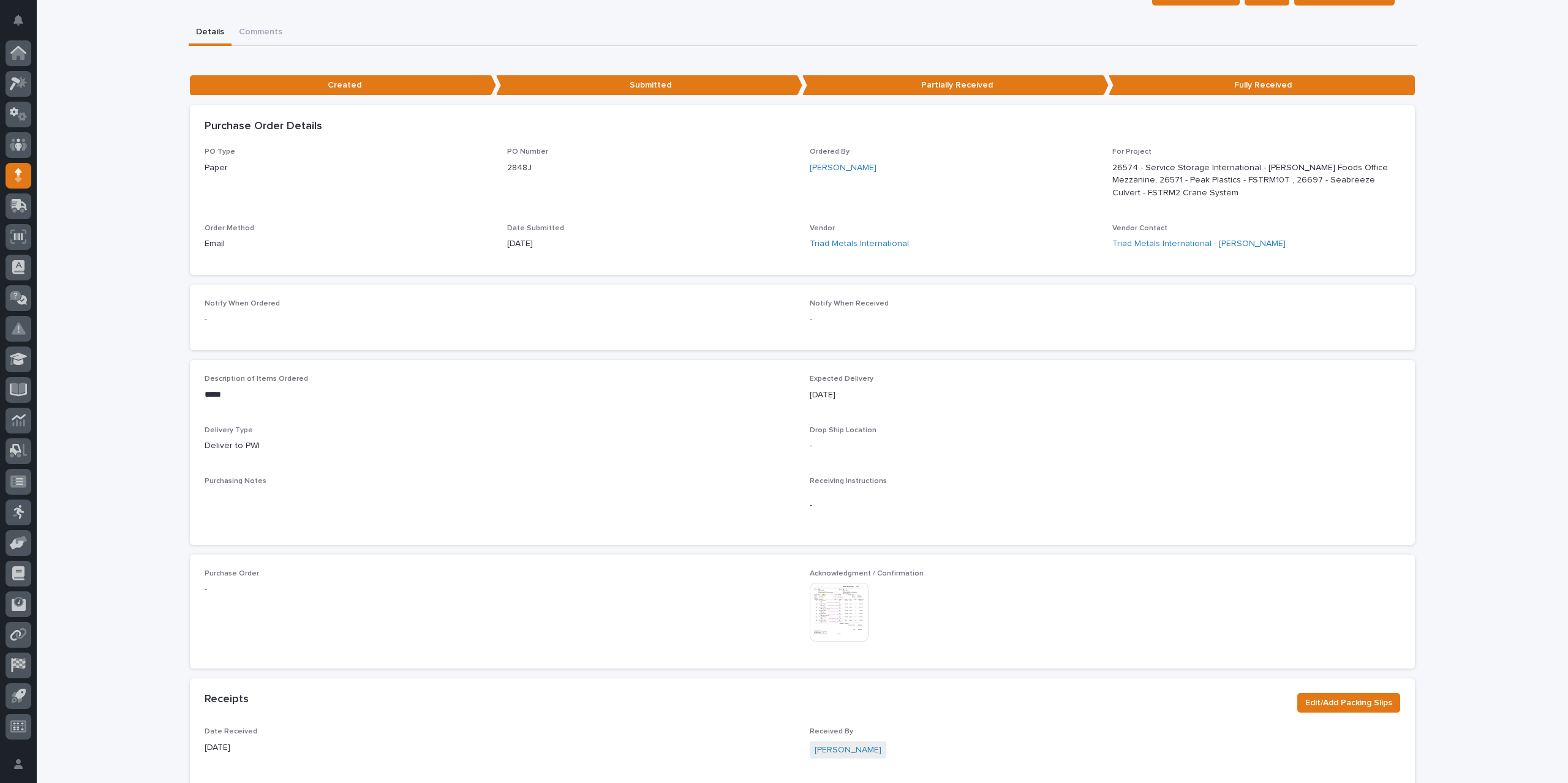
click at [823, 597] on img at bounding box center [838, 612] width 59 height 59
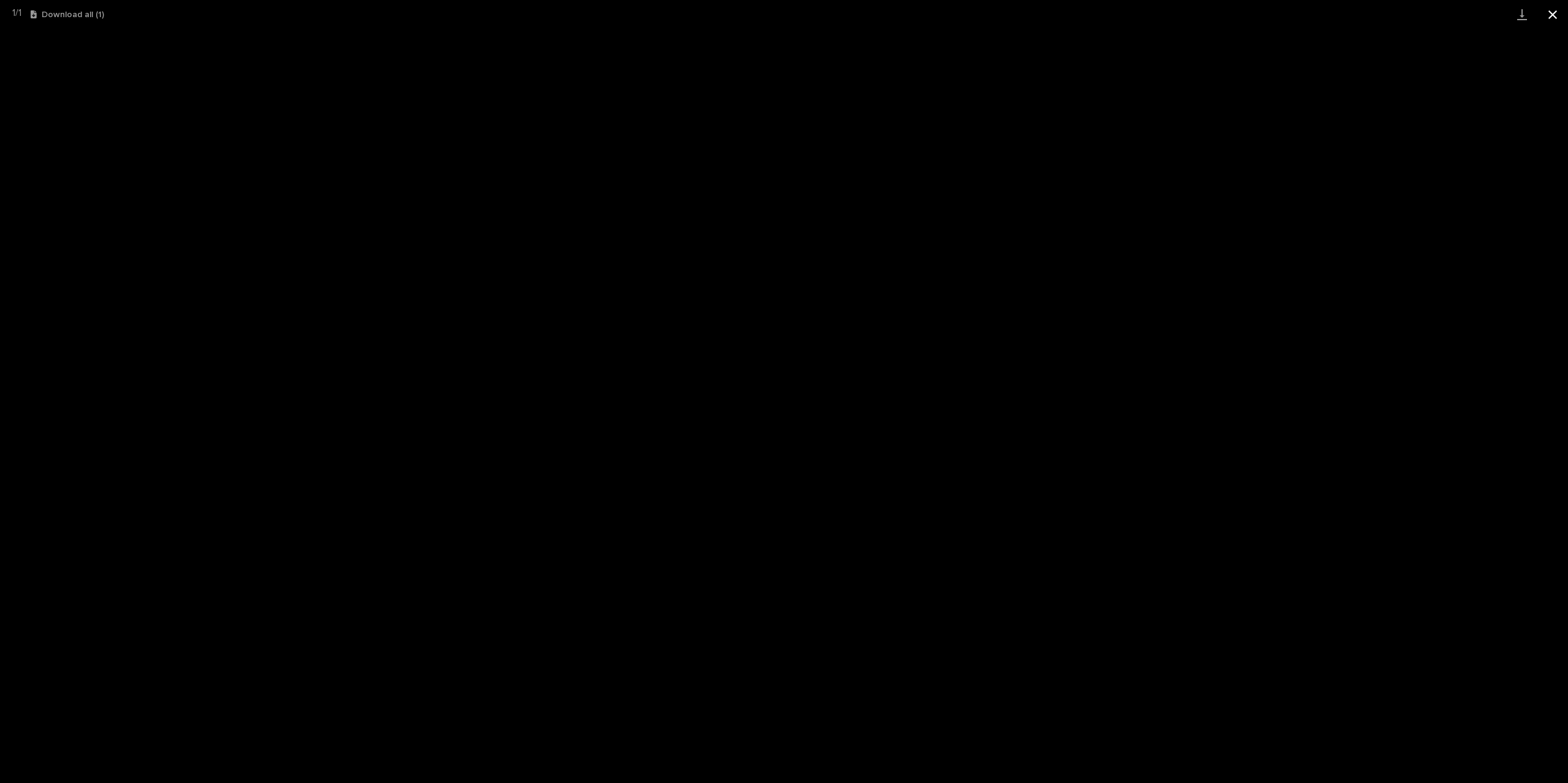
drag, startPoint x: 1550, startPoint y: 14, endPoint x: 1540, endPoint y: 17, distance: 10.4
click at [1550, 14] on button "Close gallery" at bounding box center [1552, 14] width 30 height 29
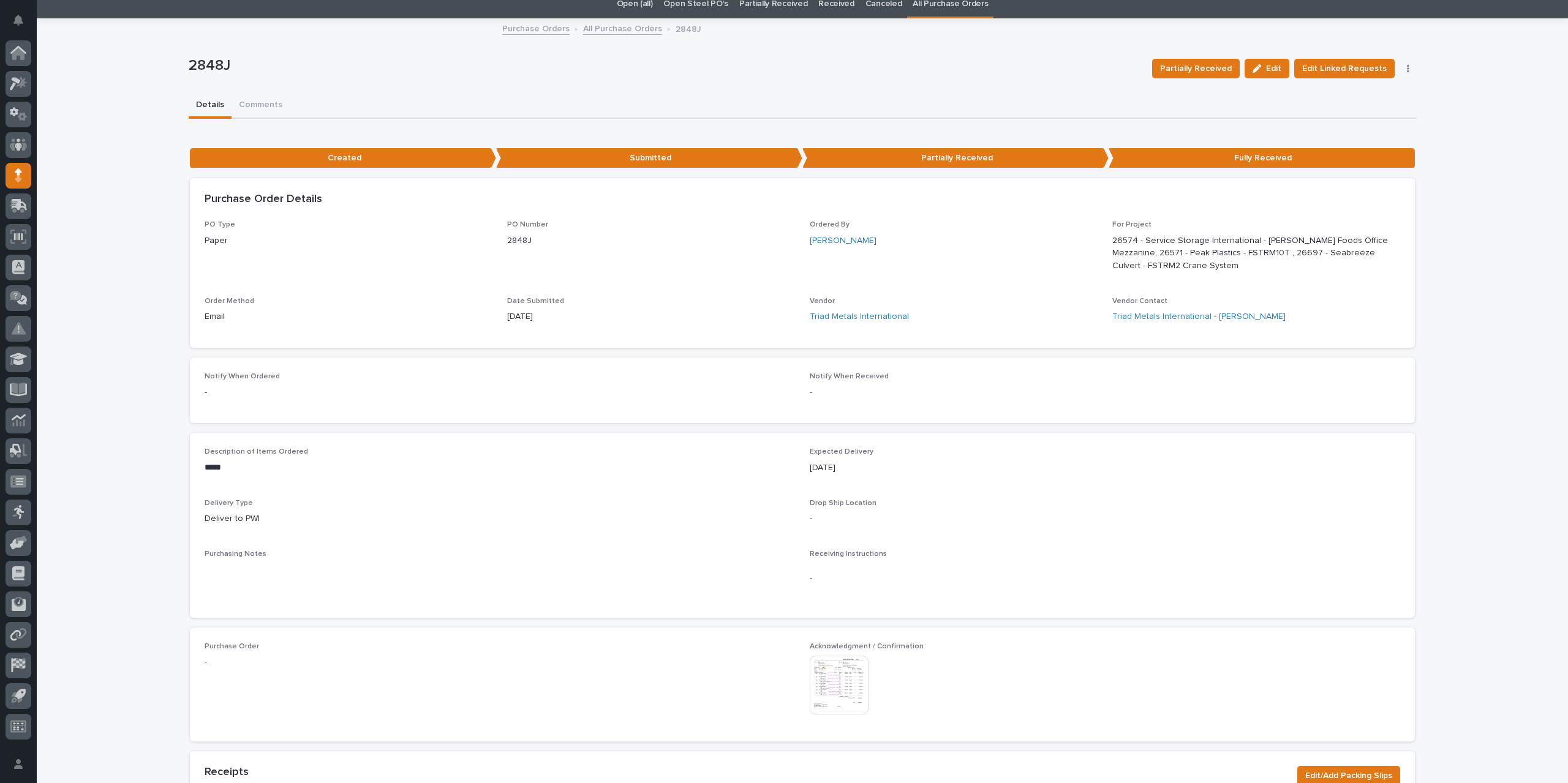
scroll to position [0, 0]
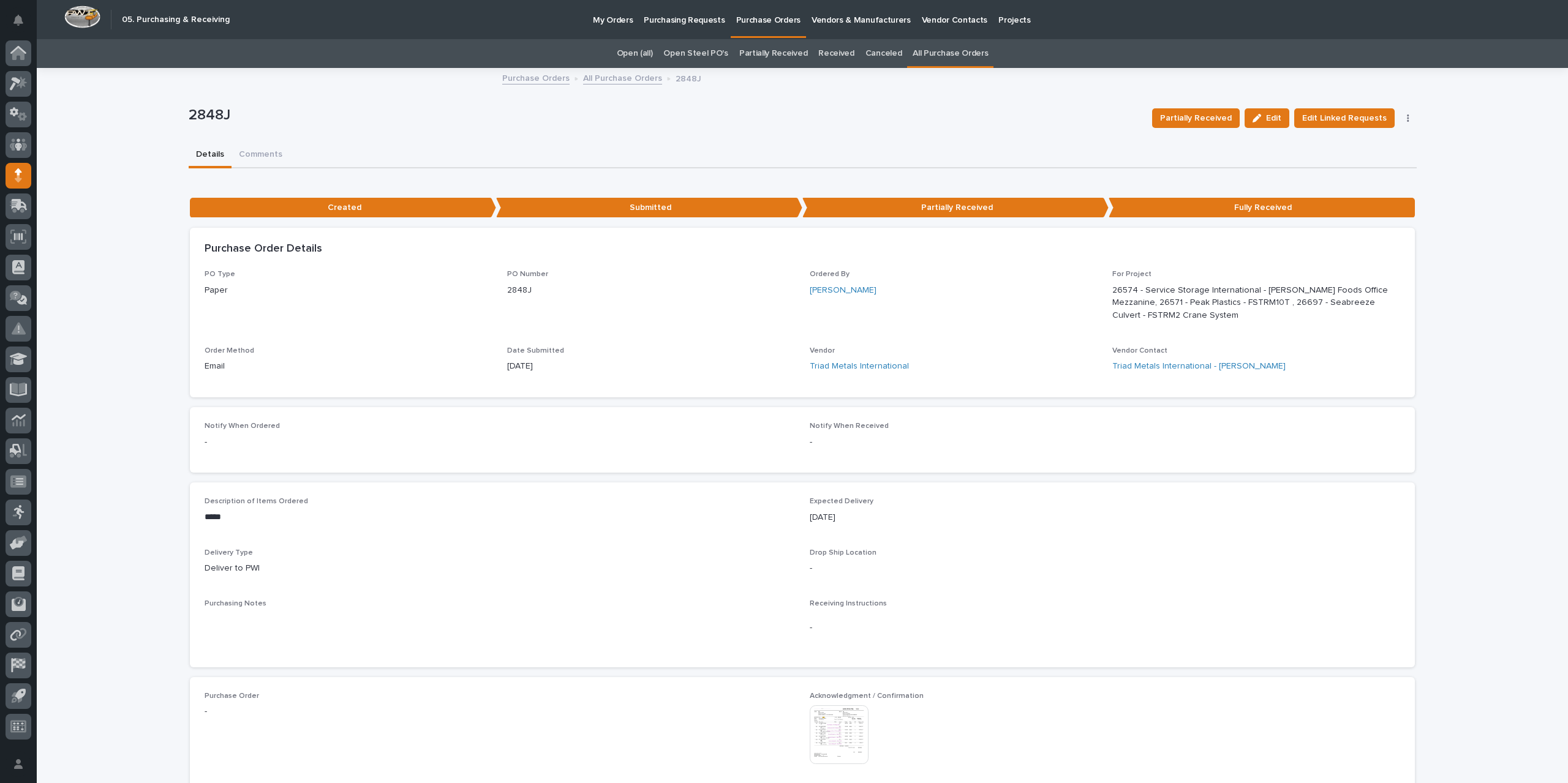
click at [644, 77] on link "All Purchase Orders" at bounding box center [622, 77] width 79 height 14
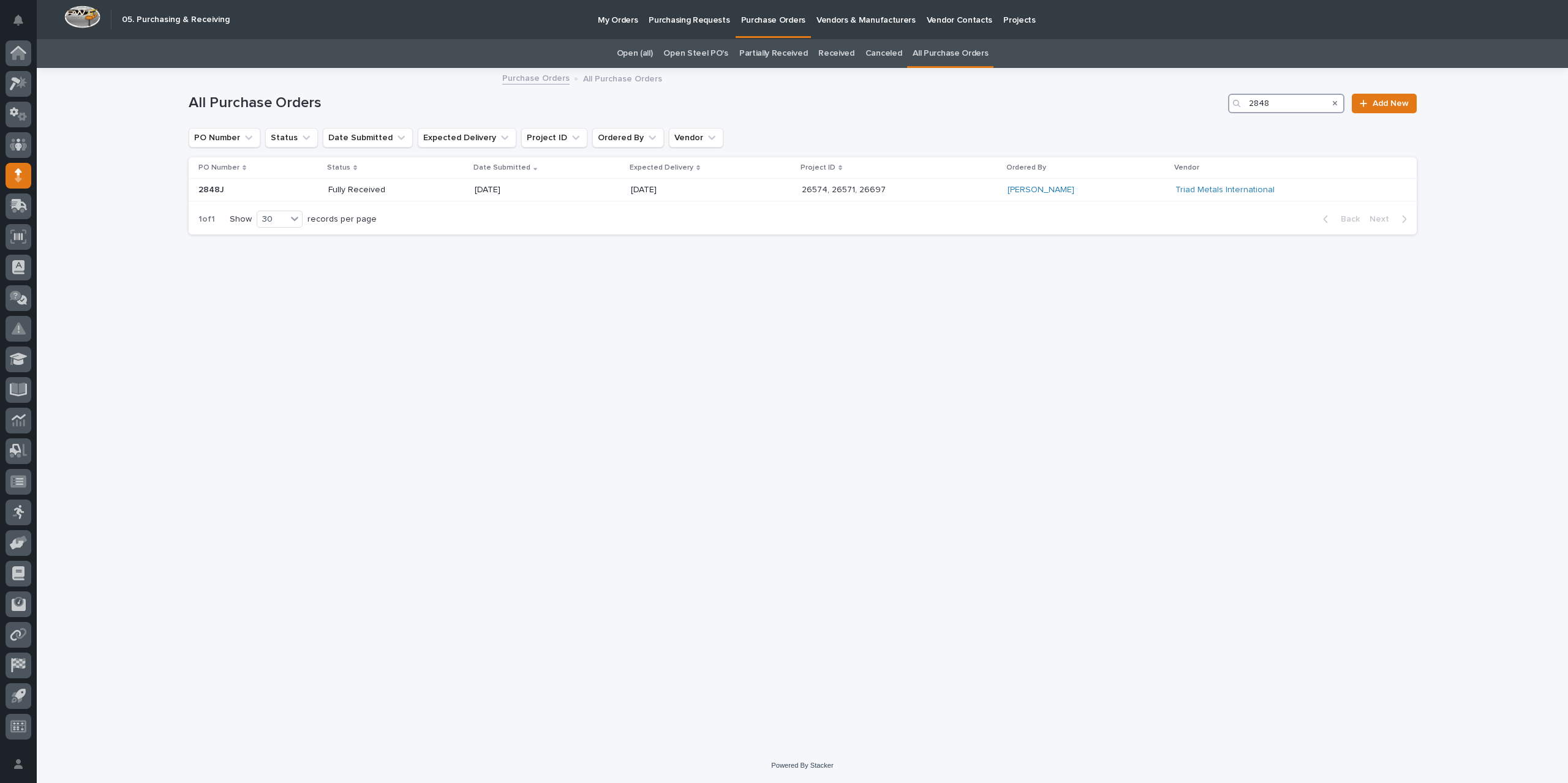
drag, startPoint x: 1287, startPoint y: 103, endPoint x: 1173, endPoint y: 107, distance: 114.1
click at [1173, 107] on div "All Purchase Orders 2848 Add New" at bounding box center [802, 103] width 1228 height 20
type input "2856"
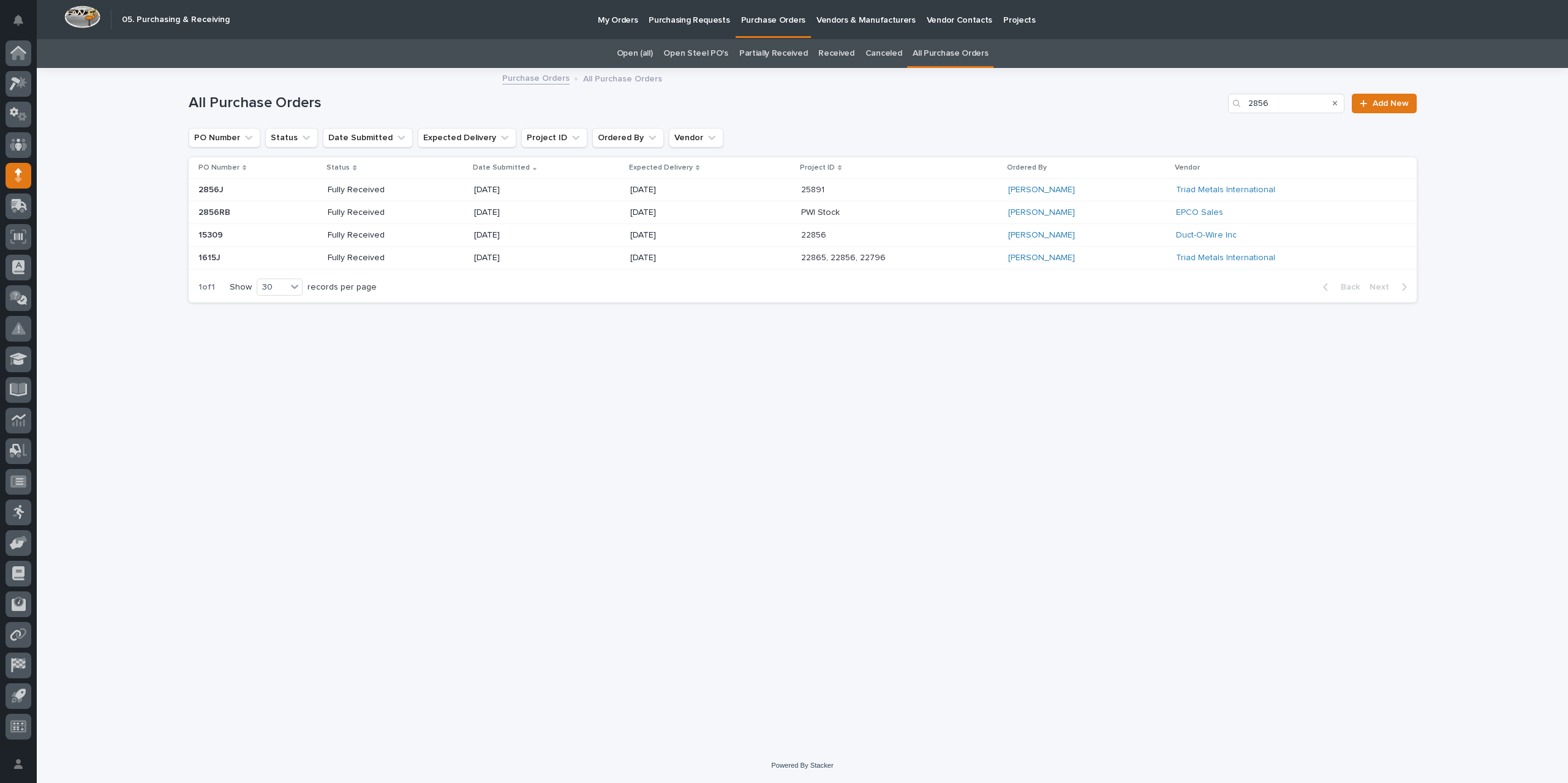
click at [684, 195] on p "[DATE]" at bounding box center [673, 190] width 87 height 10
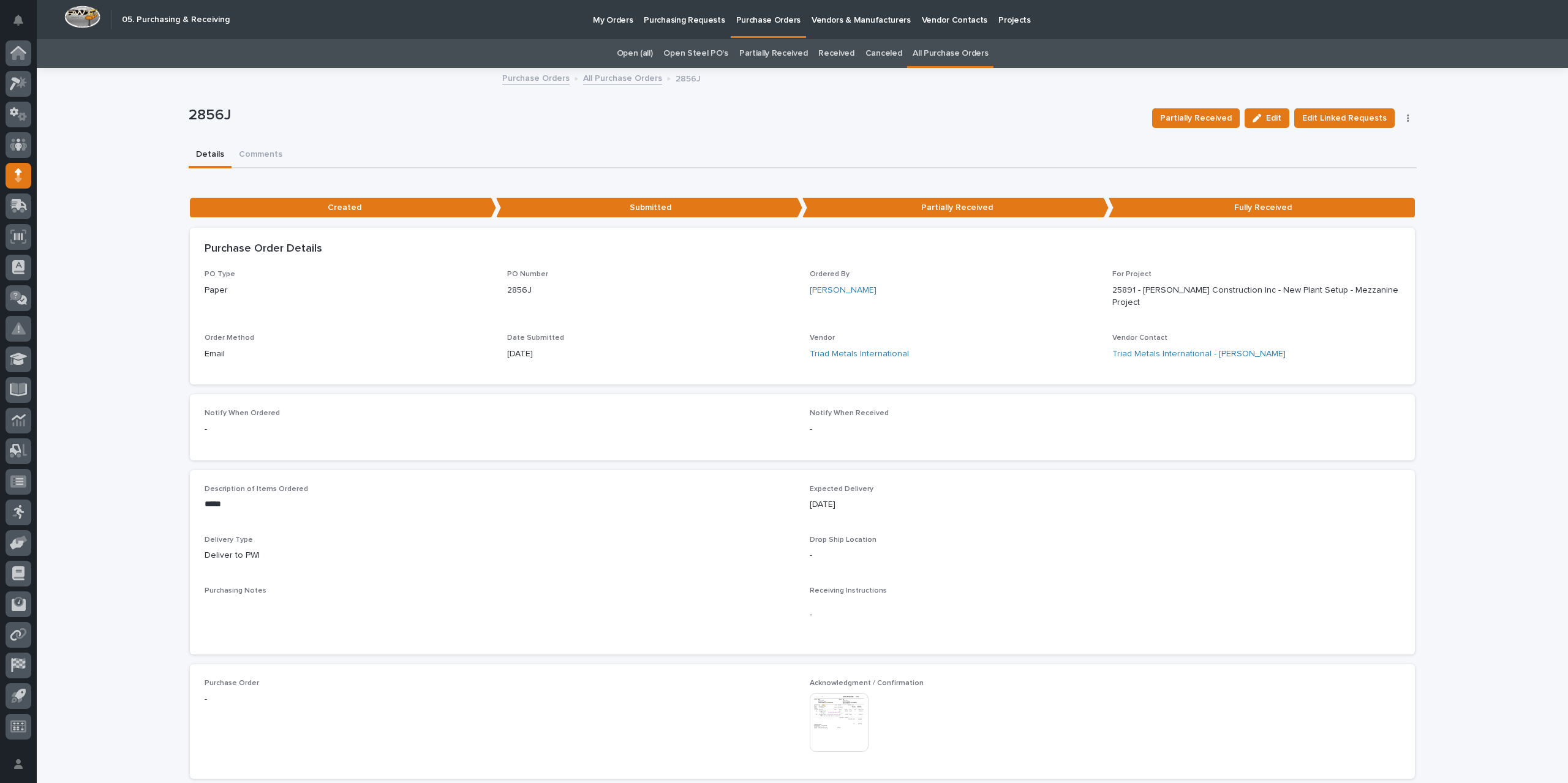
click at [823, 708] on img at bounding box center [838, 722] width 59 height 59
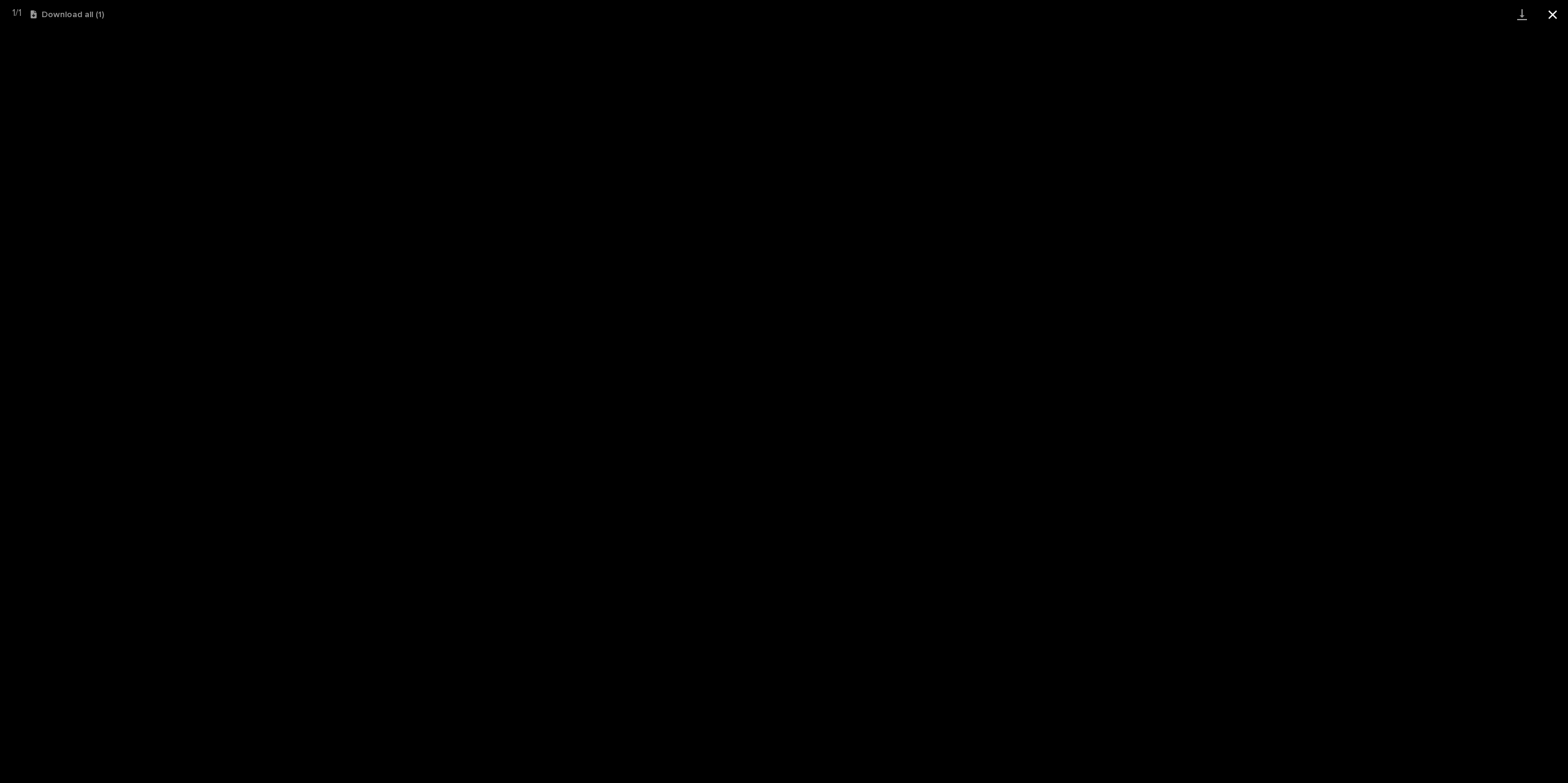
drag, startPoint x: 1552, startPoint y: 16, endPoint x: 1546, endPoint y: 16, distance: 6.0
click at [1552, 16] on button "Close gallery" at bounding box center [1552, 14] width 30 height 29
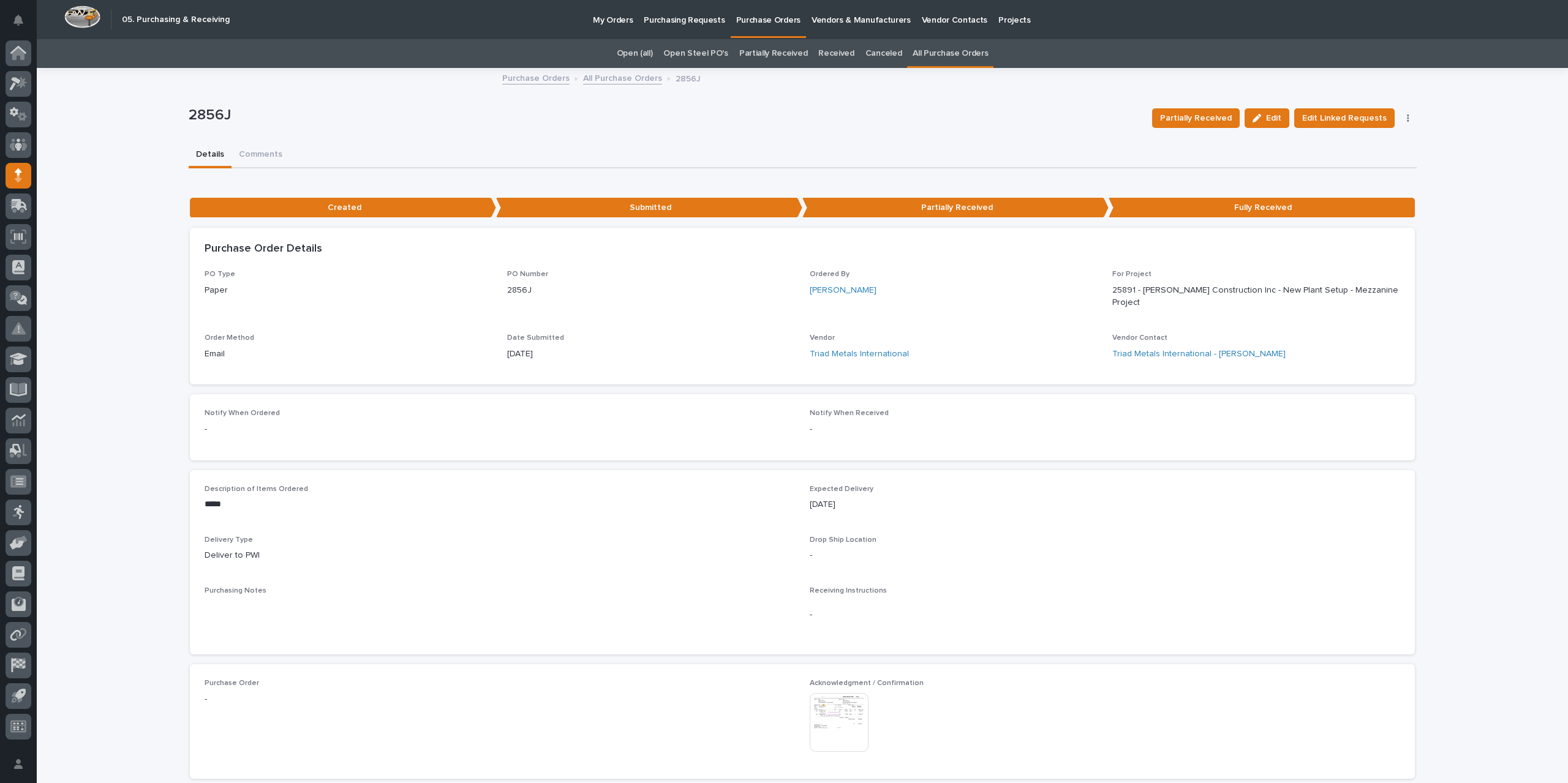
click at [623, 77] on link "All Purchase Orders" at bounding box center [622, 77] width 79 height 14
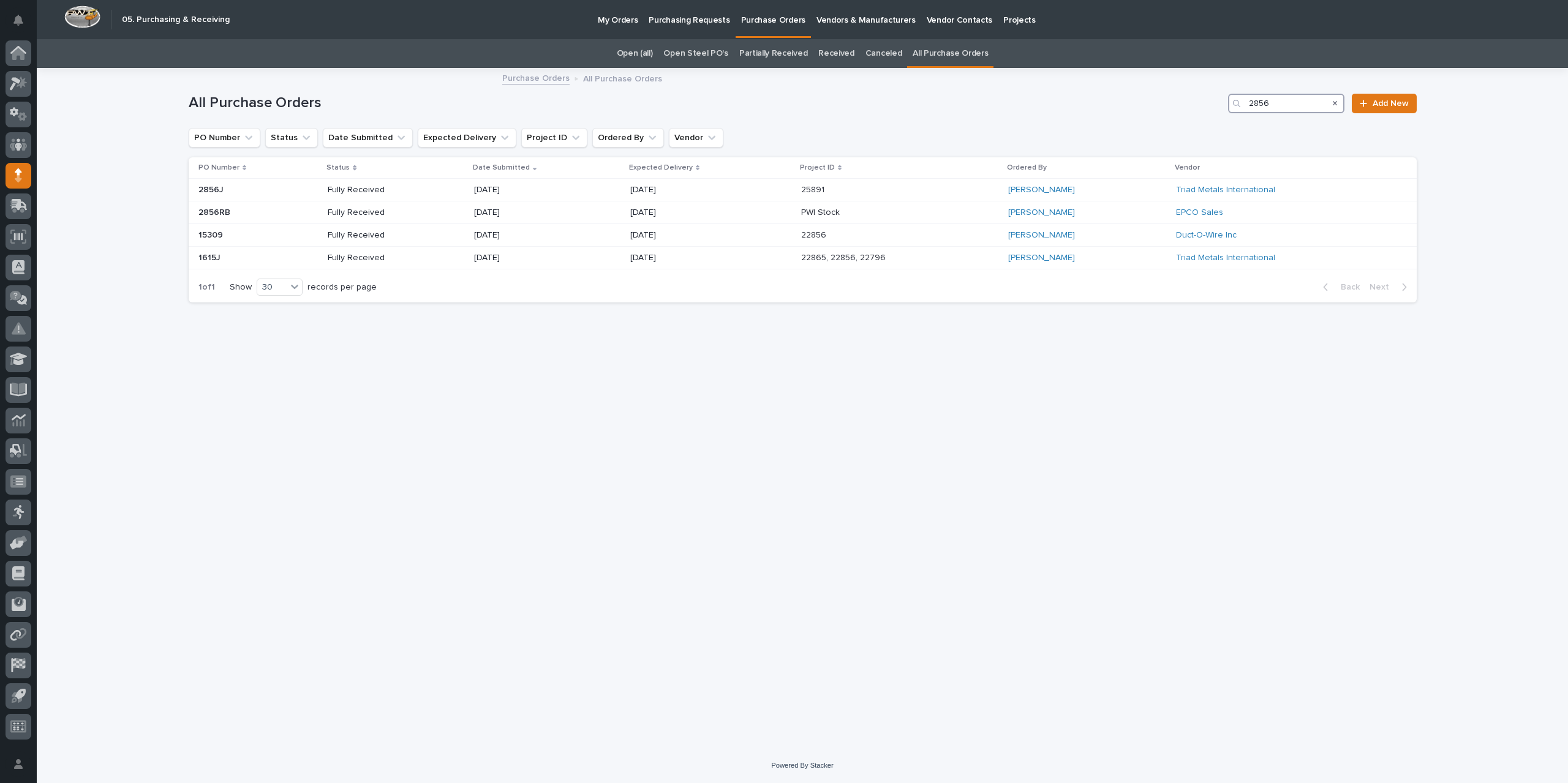
drag, startPoint x: 1286, startPoint y: 100, endPoint x: 1148, endPoint y: 111, distance: 138.4
click at [1148, 111] on div "All Purchase Orders 2856 Add New" at bounding box center [802, 103] width 1228 height 20
type input "2872"
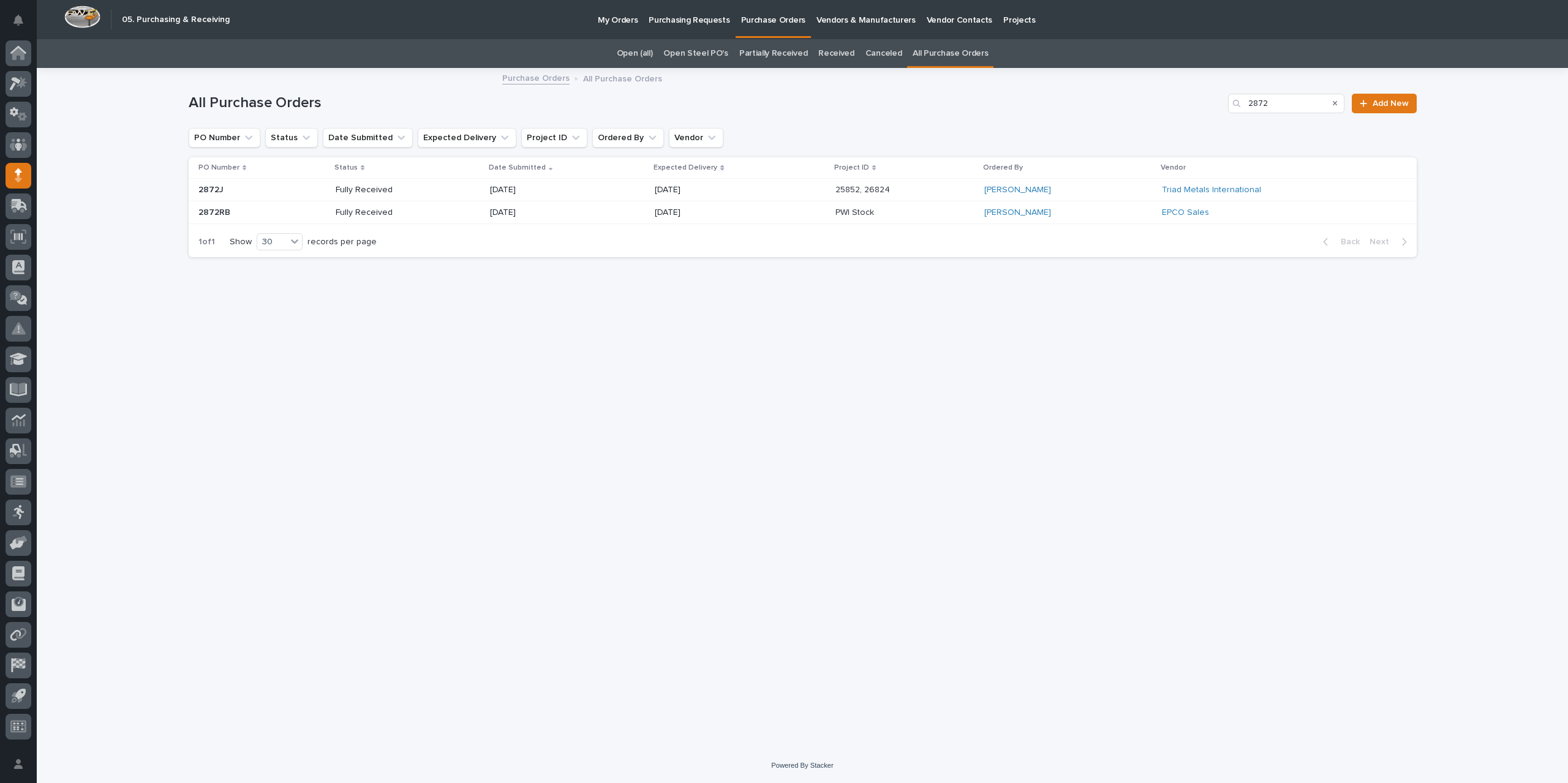
click at [675, 191] on p "[DATE]" at bounding box center [698, 190] width 87 height 10
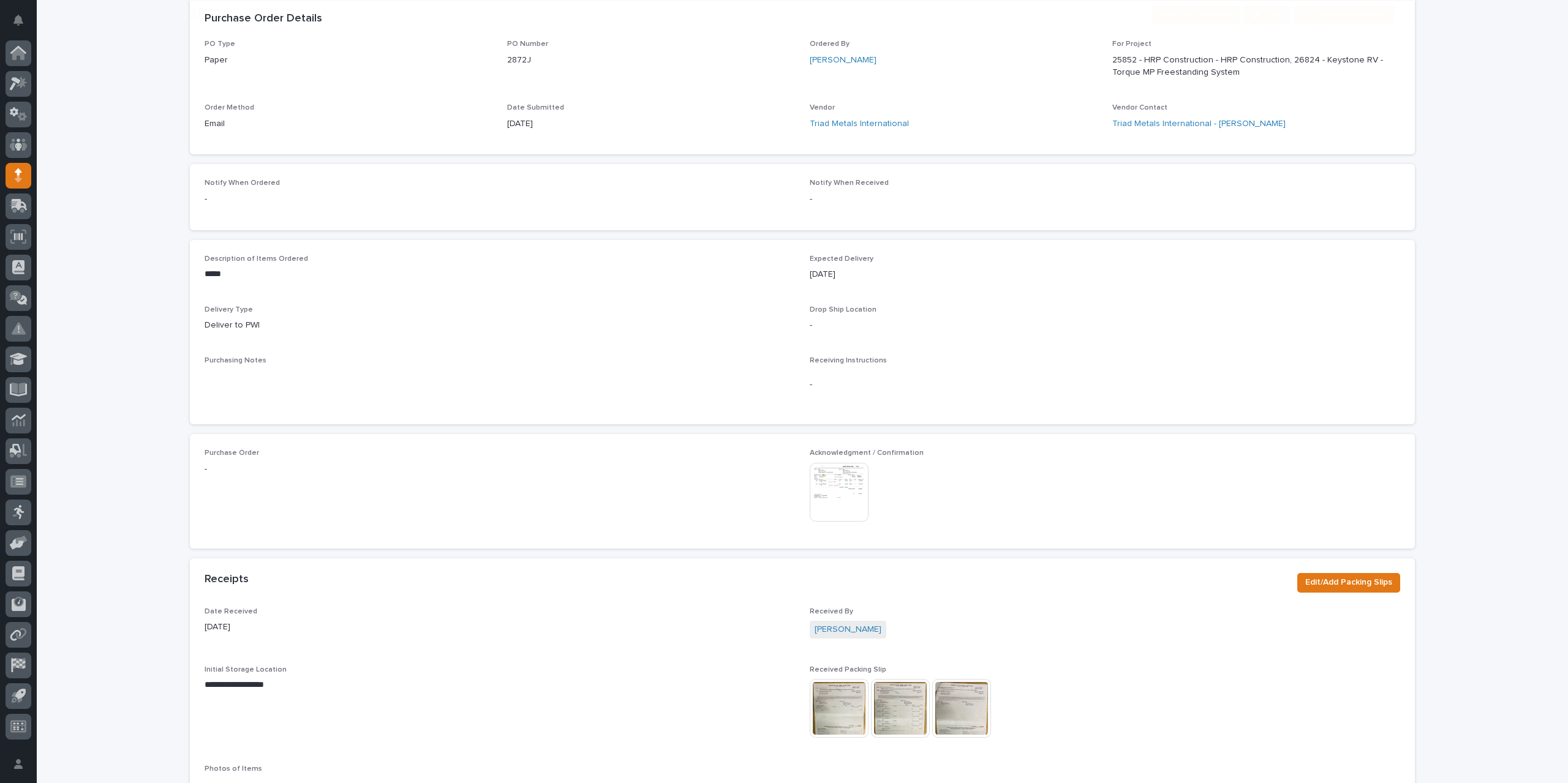
scroll to position [306, 0]
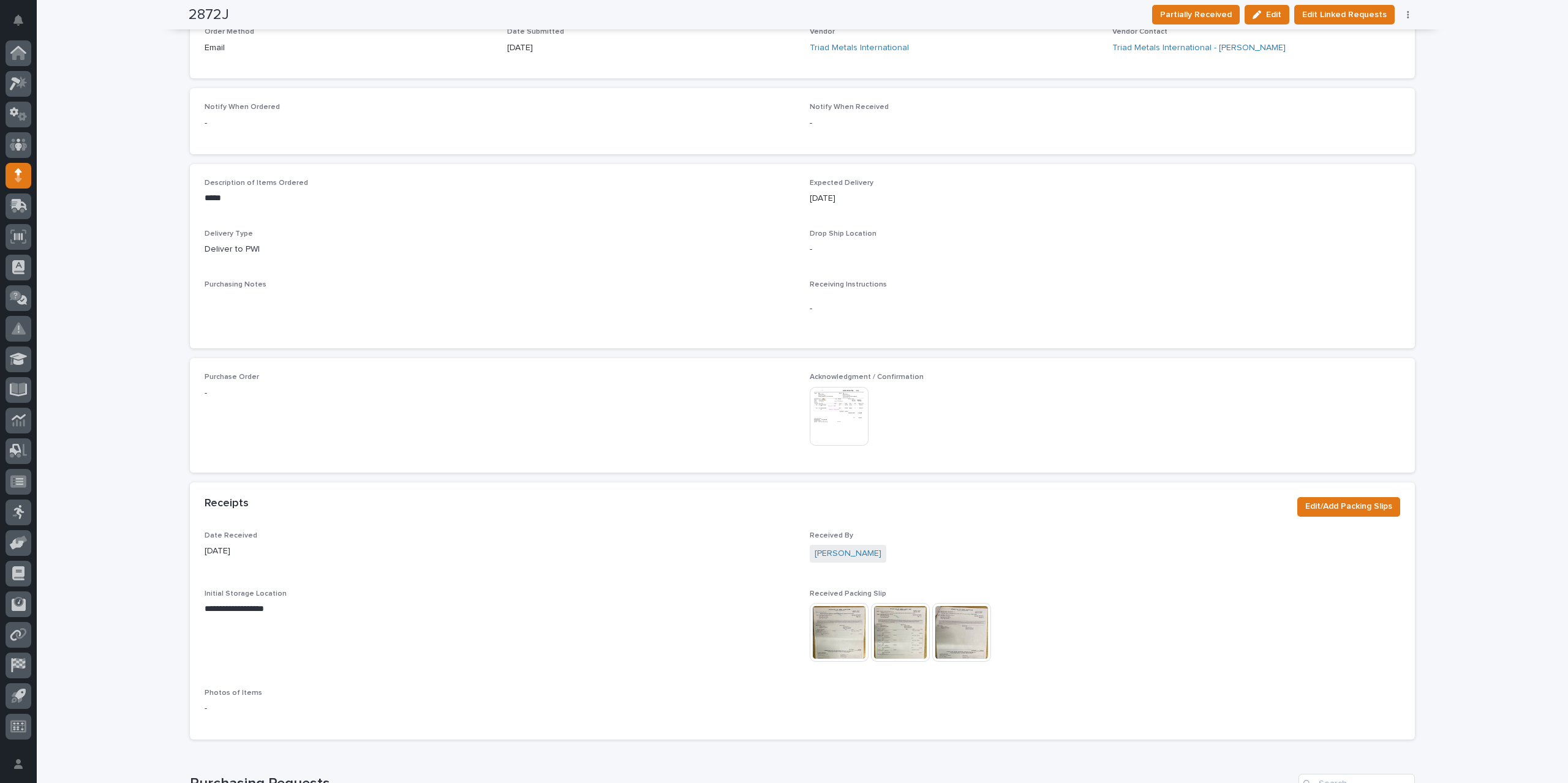
click at [840, 412] on img at bounding box center [838, 416] width 59 height 59
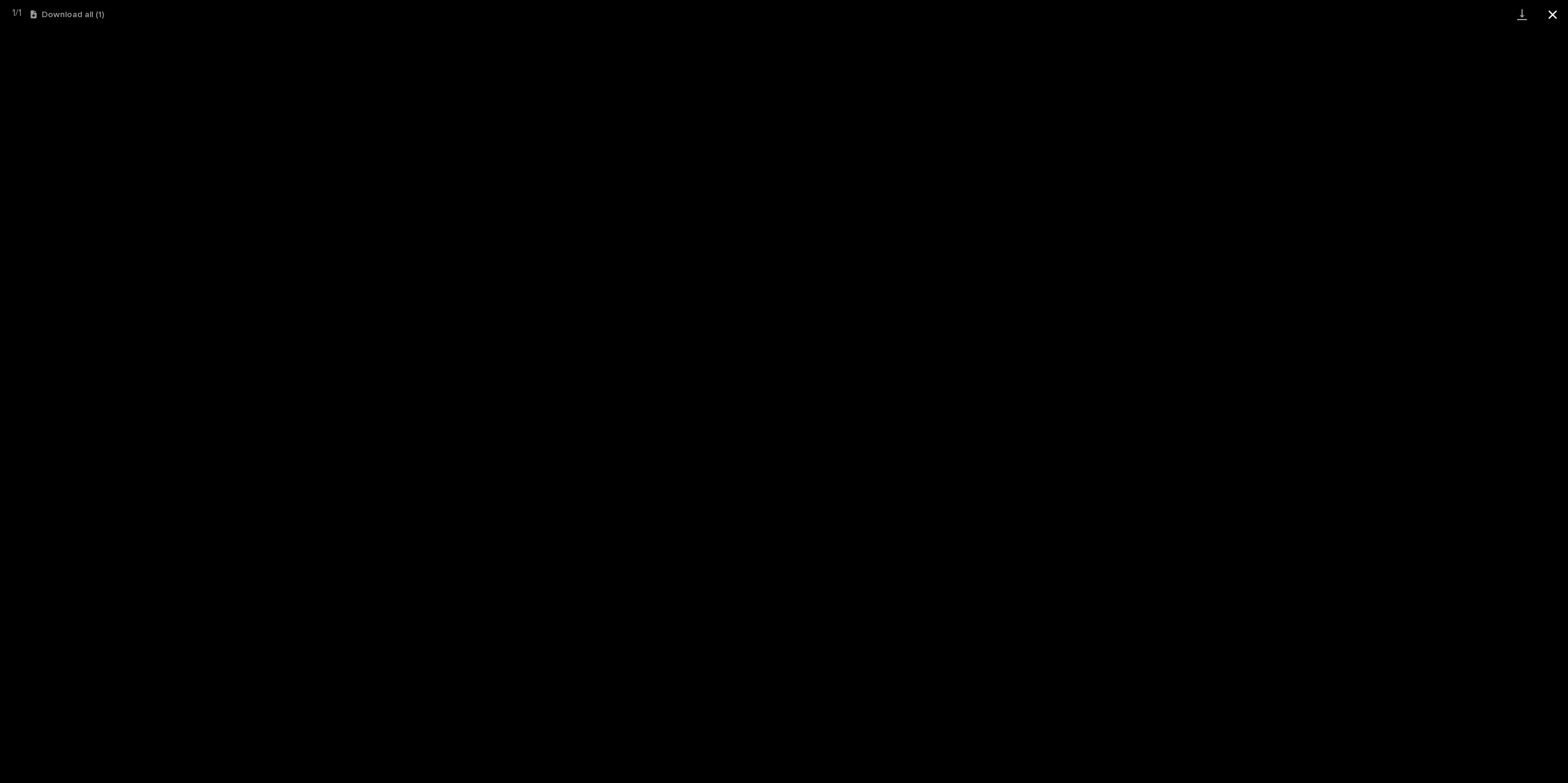
click at [1552, 12] on button "Close gallery" at bounding box center [1552, 14] width 30 height 29
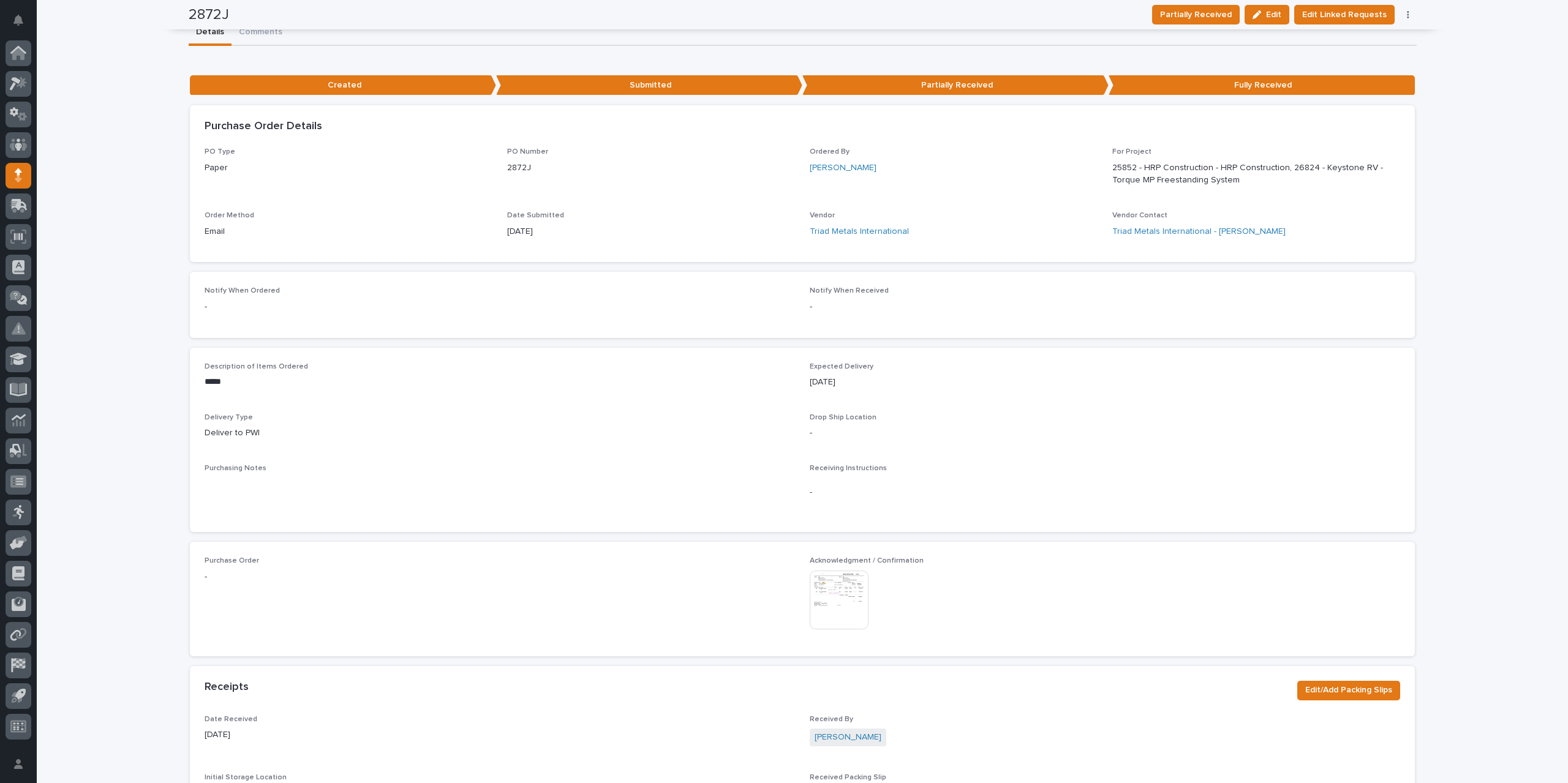
scroll to position [0, 0]
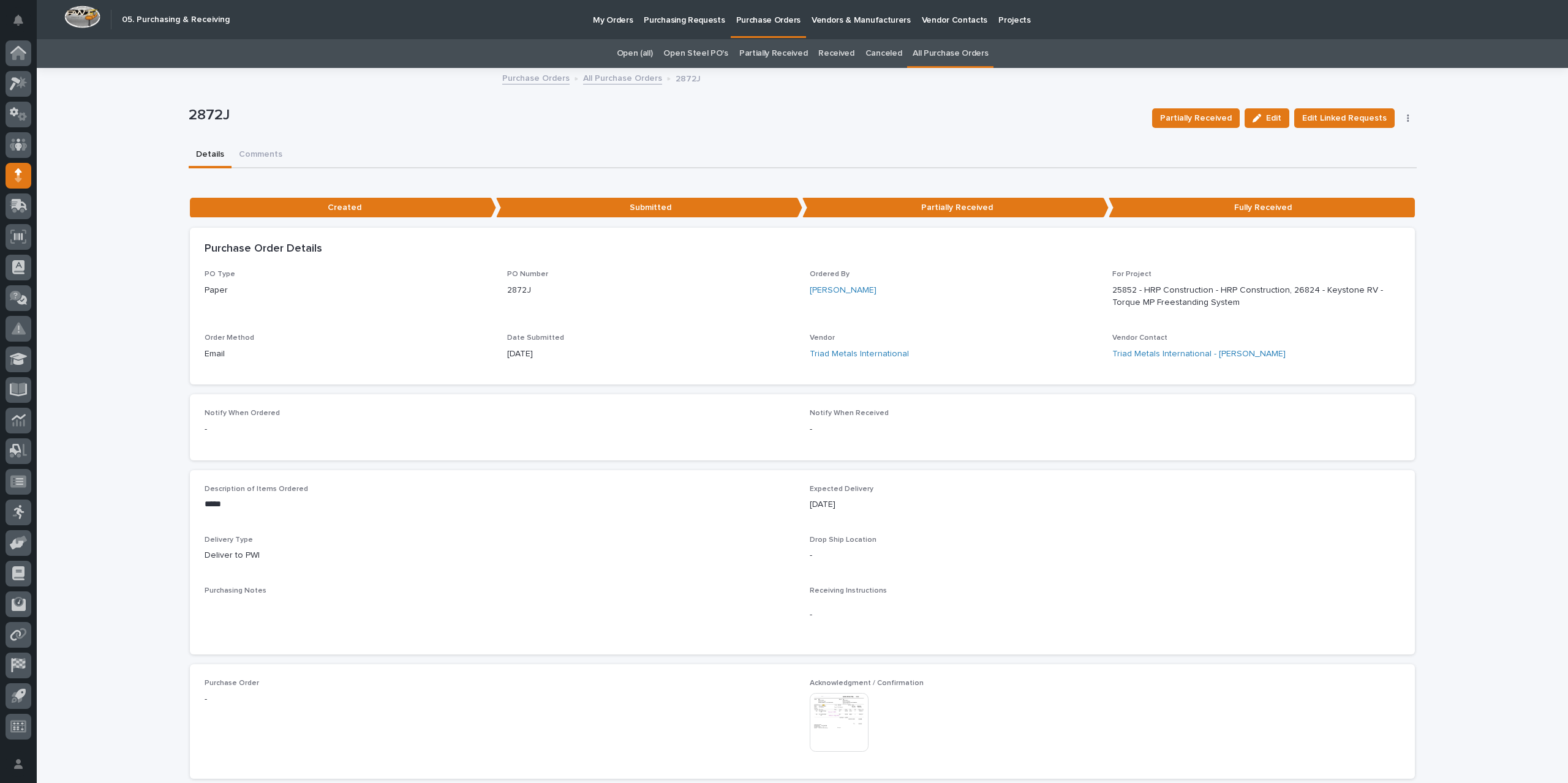
click at [639, 78] on link "All Purchase Orders" at bounding box center [622, 77] width 79 height 14
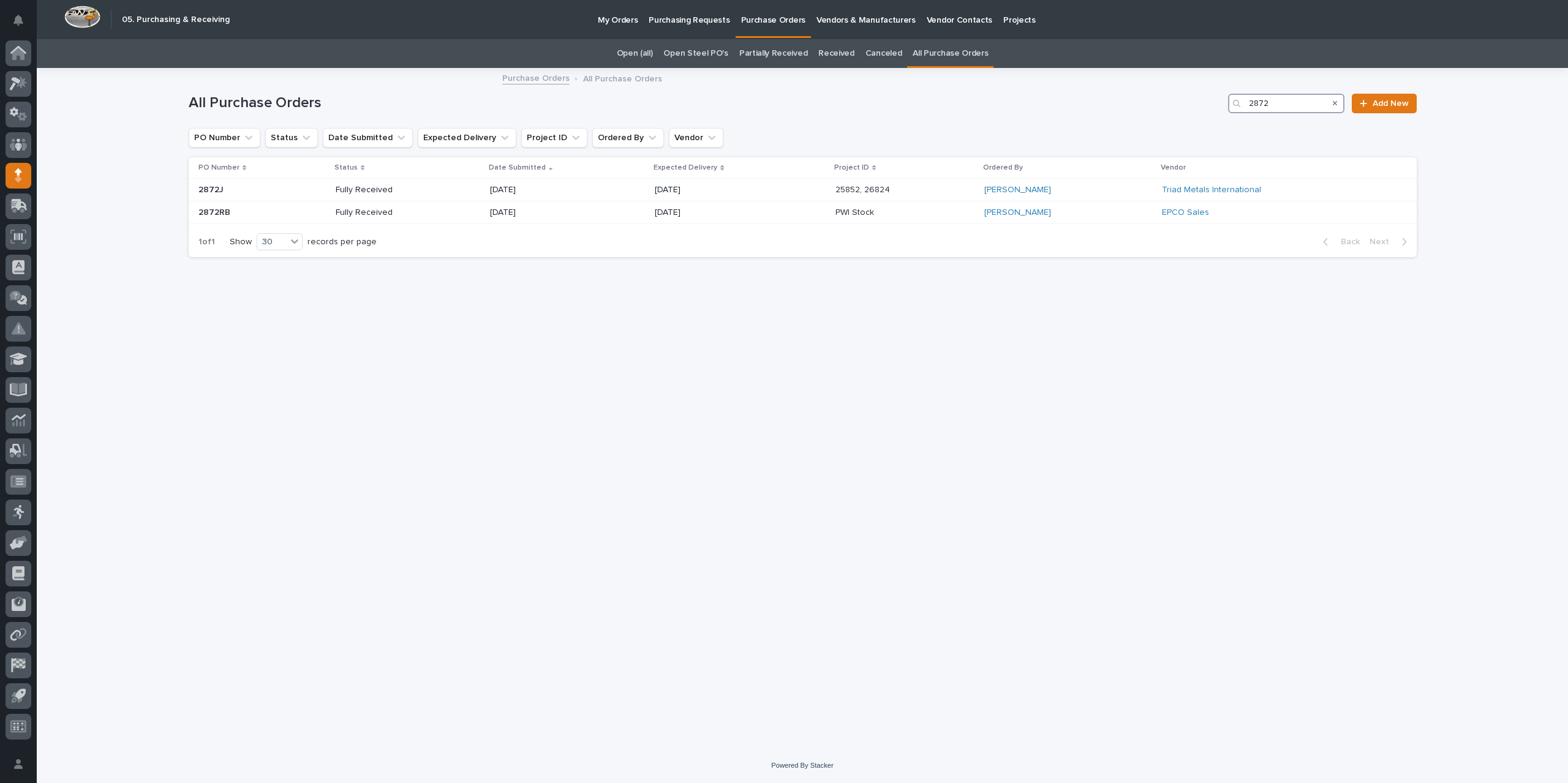
drag, startPoint x: 1271, startPoint y: 99, endPoint x: 1189, endPoint y: 117, distance: 84.0
click at [1189, 117] on div "All Purchase Orders 2872 Add New" at bounding box center [802, 98] width 1228 height 59
type input "2878"
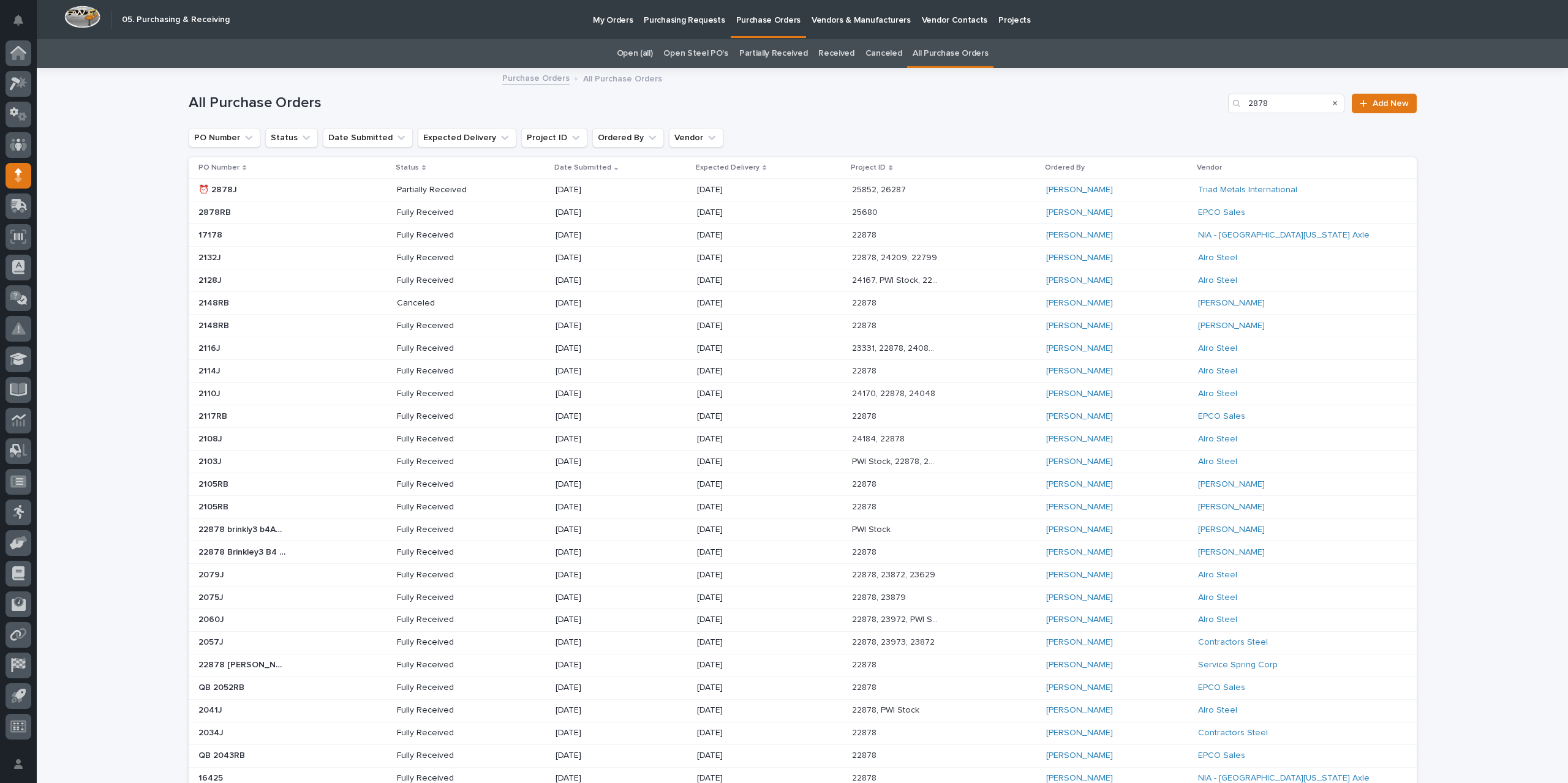
click at [910, 191] on p at bounding box center [895, 190] width 87 height 10
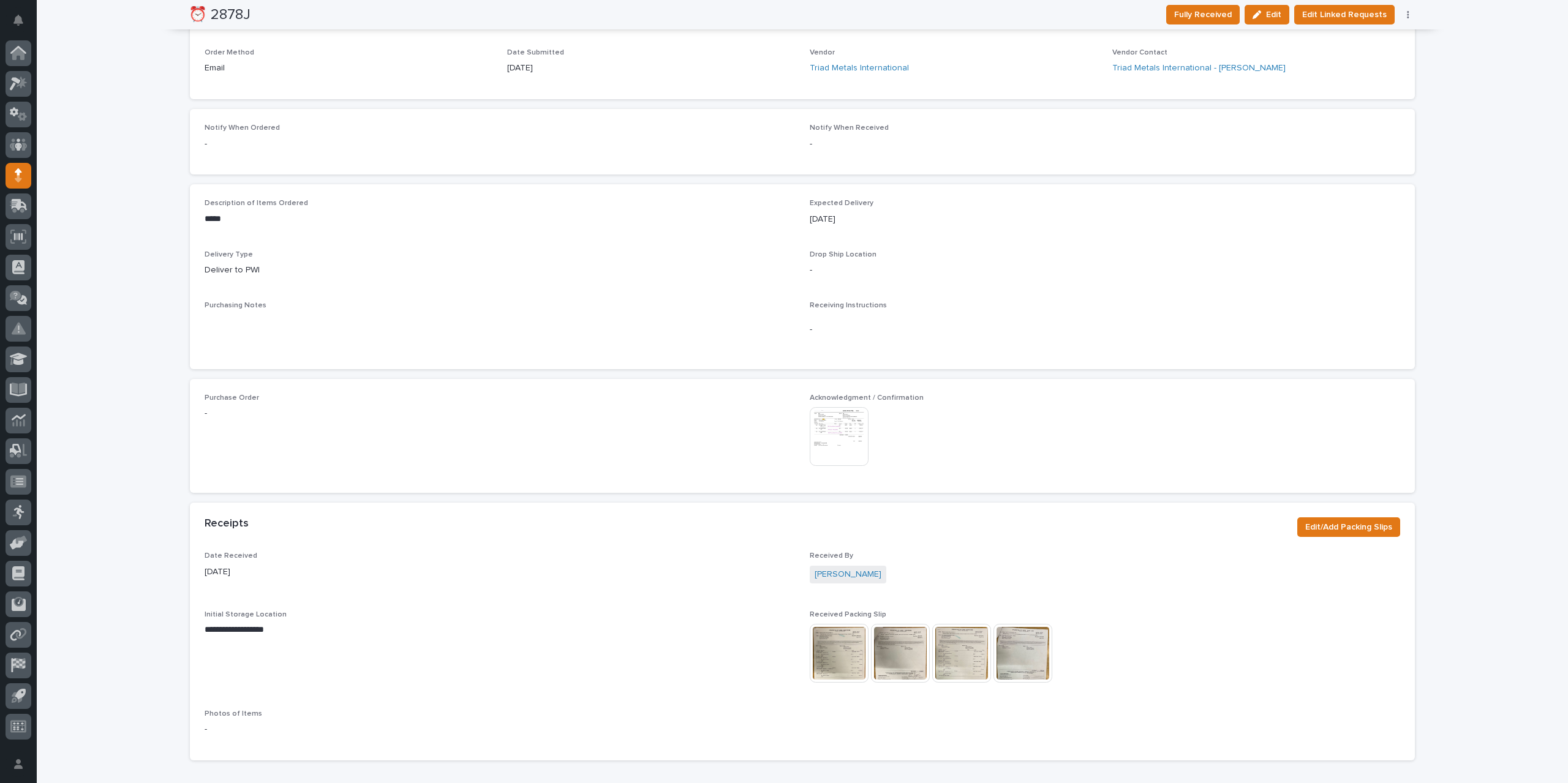
scroll to position [490, 0]
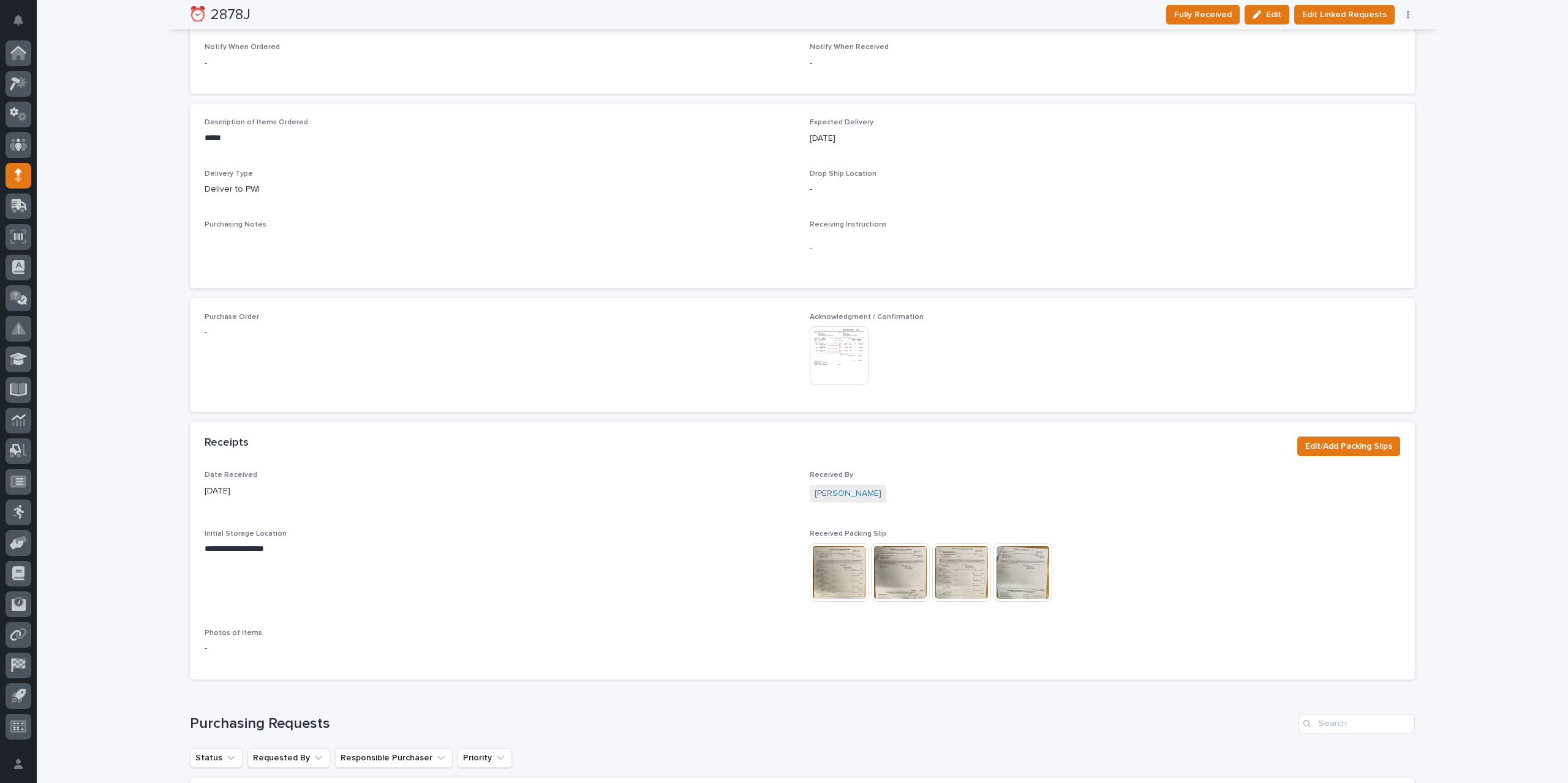
click at [845, 363] on img at bounding box center [838, 355] width 59 height 59
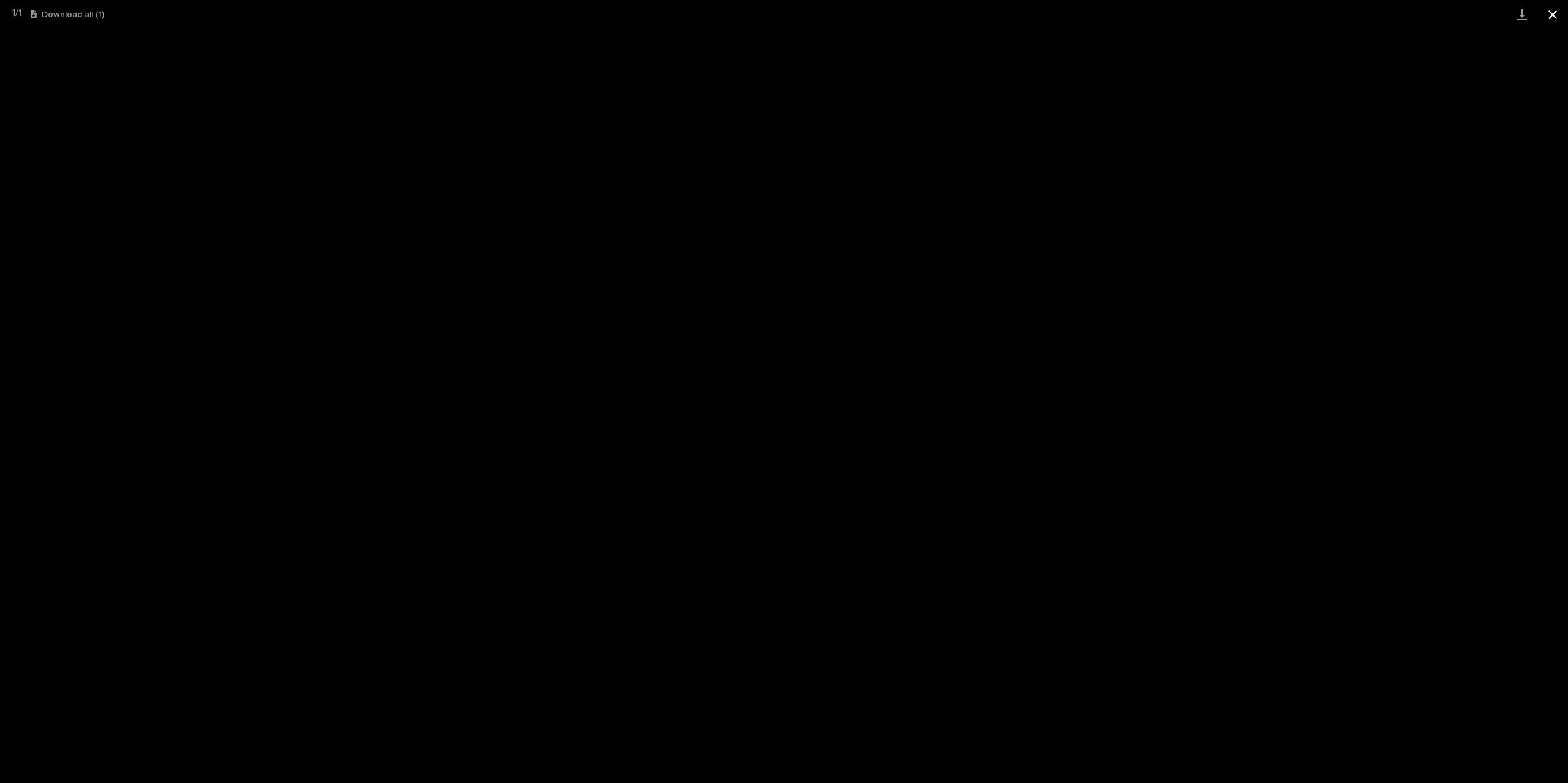
click at [1551, 14] on button "Close gallery" at bounding box center [1552, 14] width 30 height 29
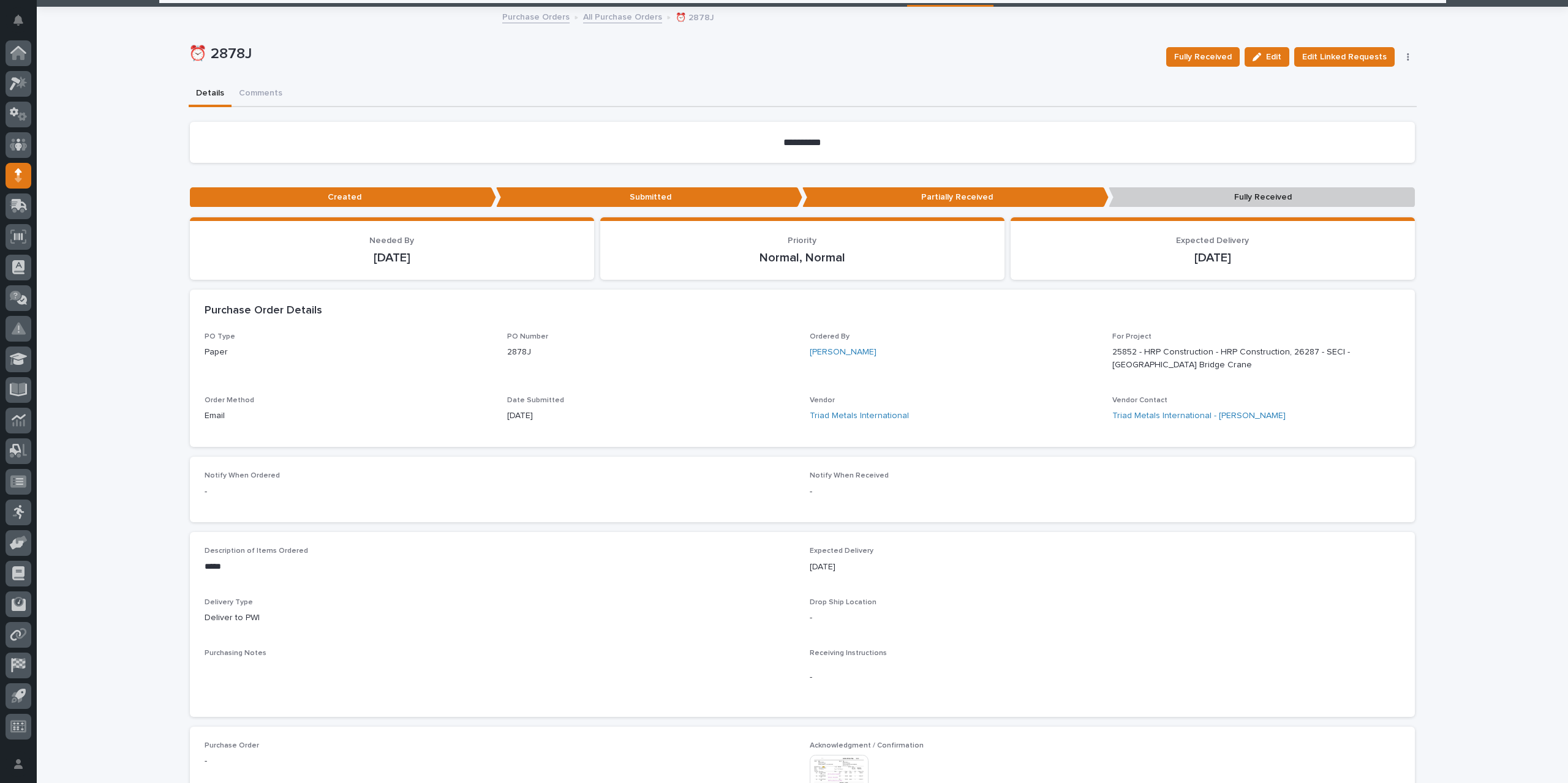
scroll to position [0, 0]
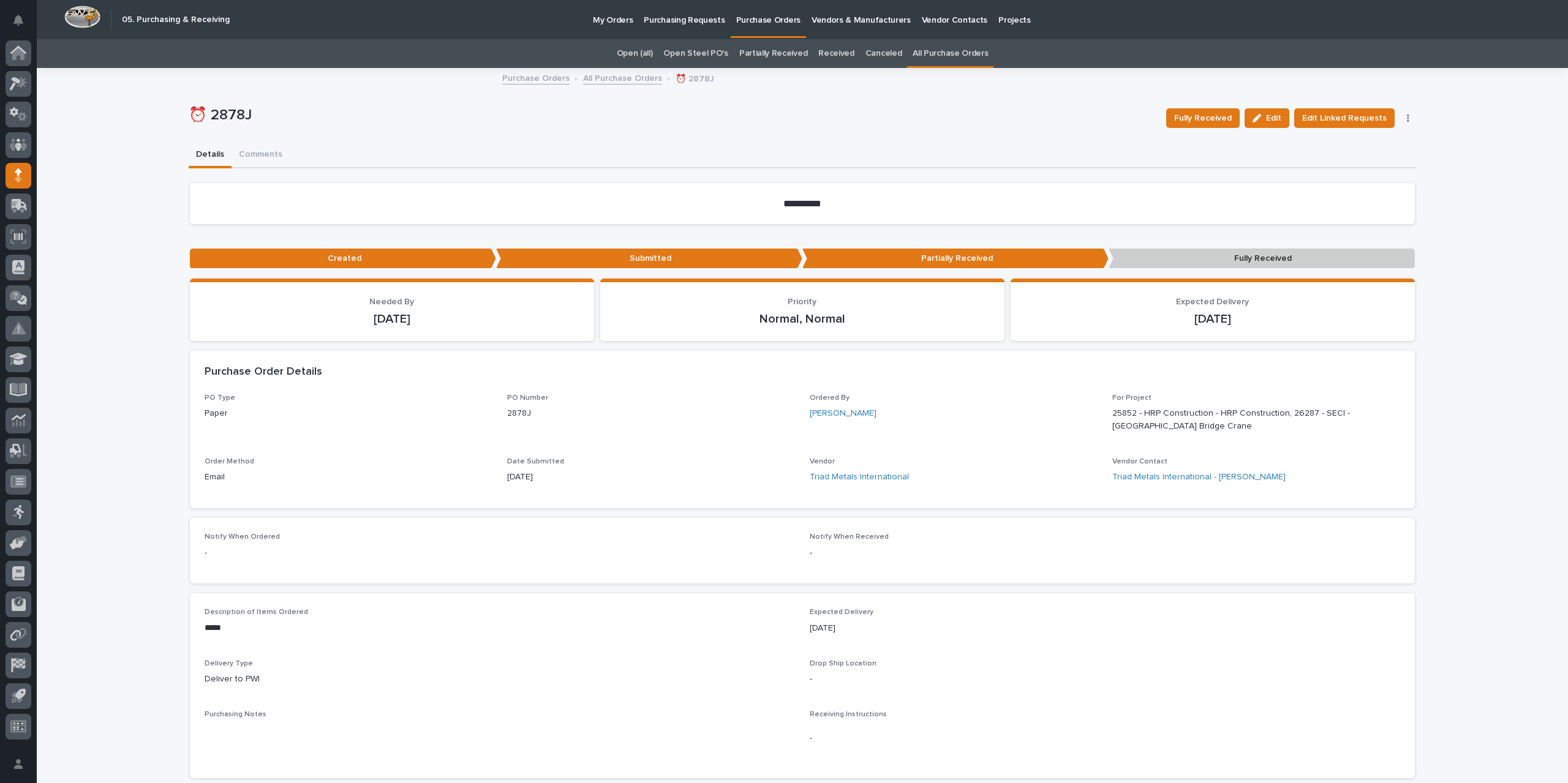
click at [621, 84] on div "Purchase Orders All Purchase Orders ⏰ 2878J" at bounding box center [801, 79] width 612 height 17
click at [629, 78] on link "All Purchase Orders" at bounding box center [622, 77] width 79 height 14
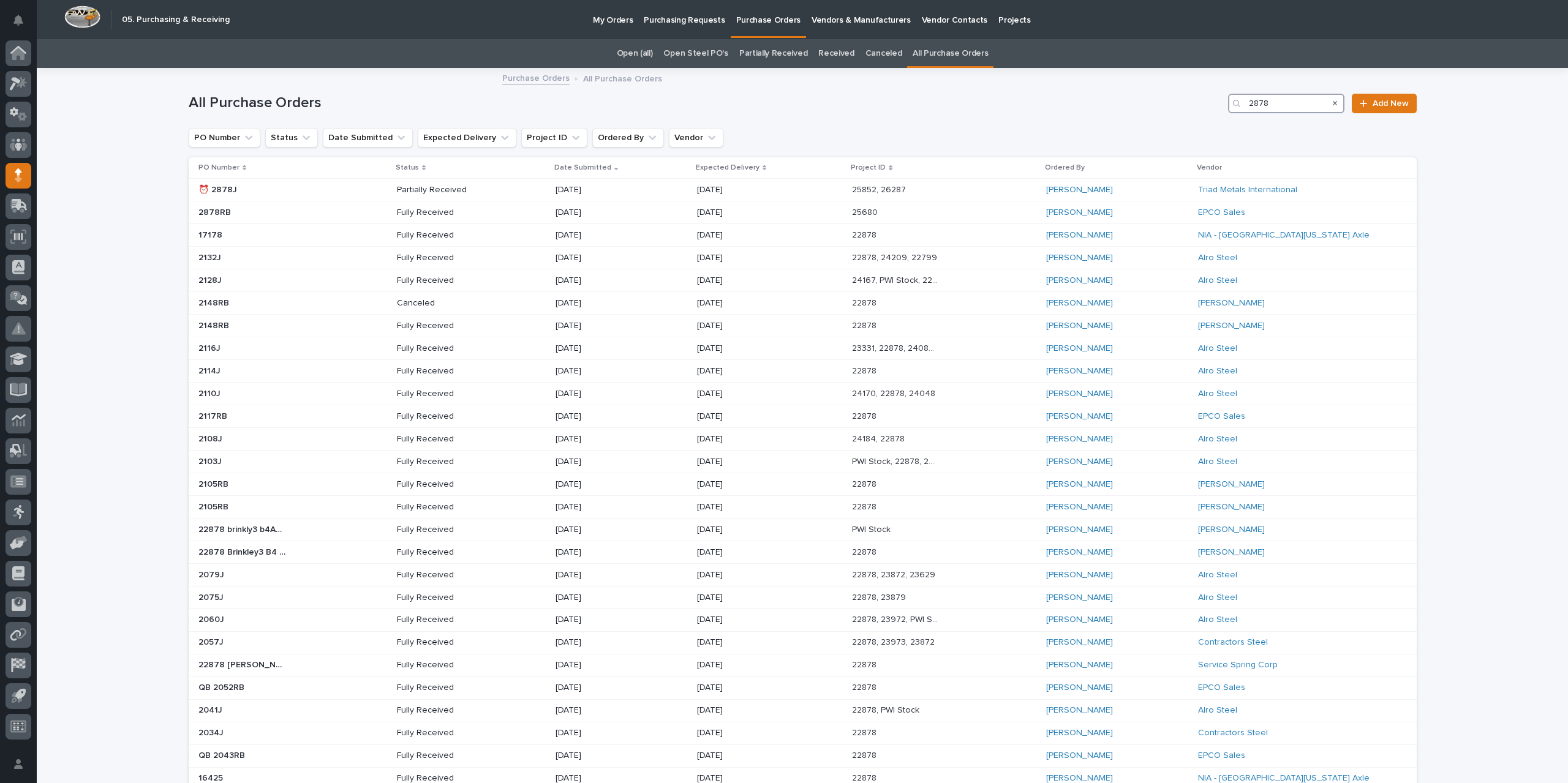
drag, startPoint x: 1275, startPoint y: 103, endPoint x: 1197, endPoint y: 107, distance: 78.1
click at [1197, 107] on div "All Purchase Orders 2878 Add New" at bounding box center [802, 103] width 1228 height 20
type input "2882"
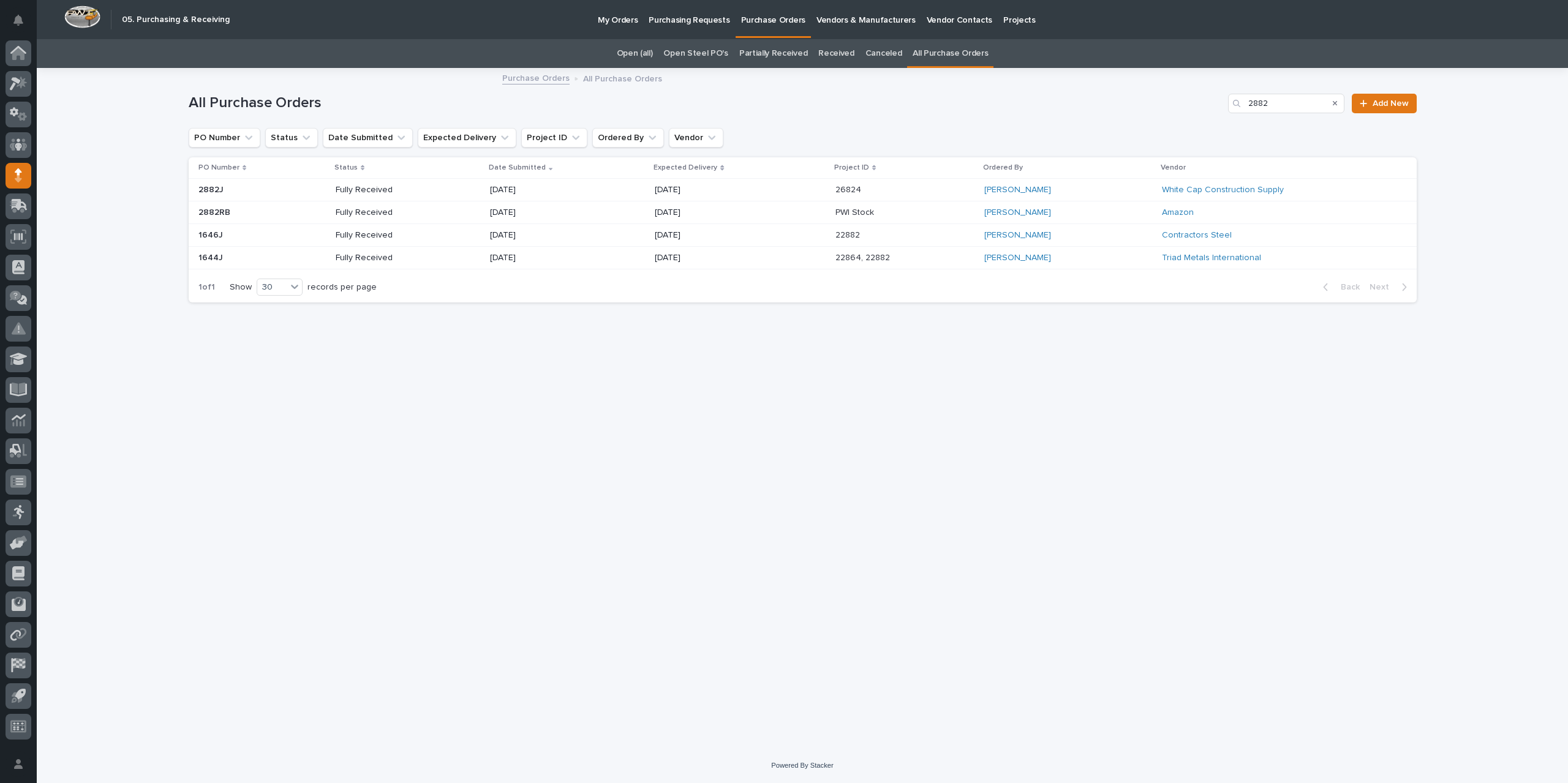
click at [769, 192] on div "[DATE]" at bounding box center [740, 190] width 171 height 20
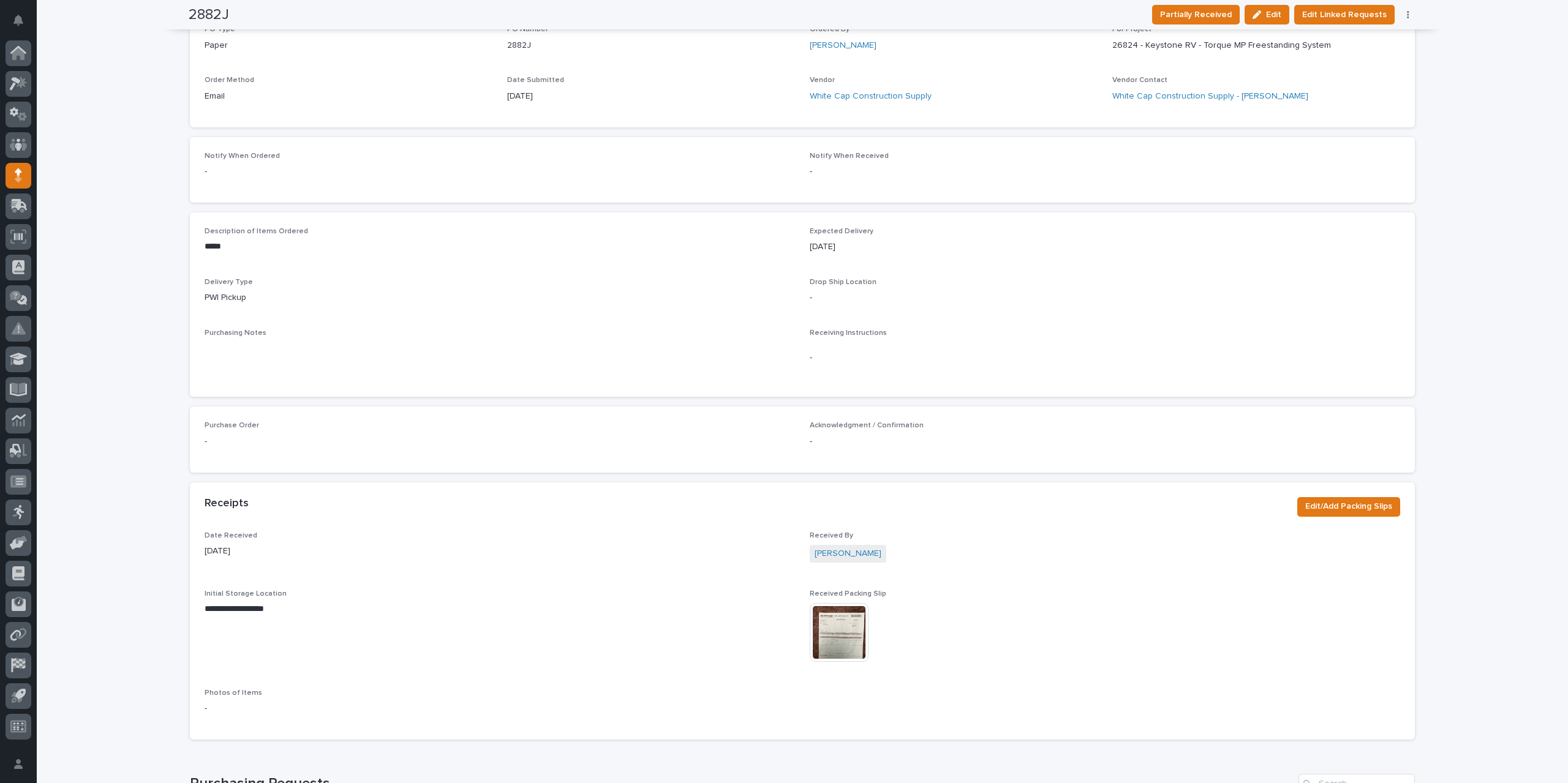
scroll to position [61, 0]
